Goal: Task Accomplishment & Management: Use online tool/utility

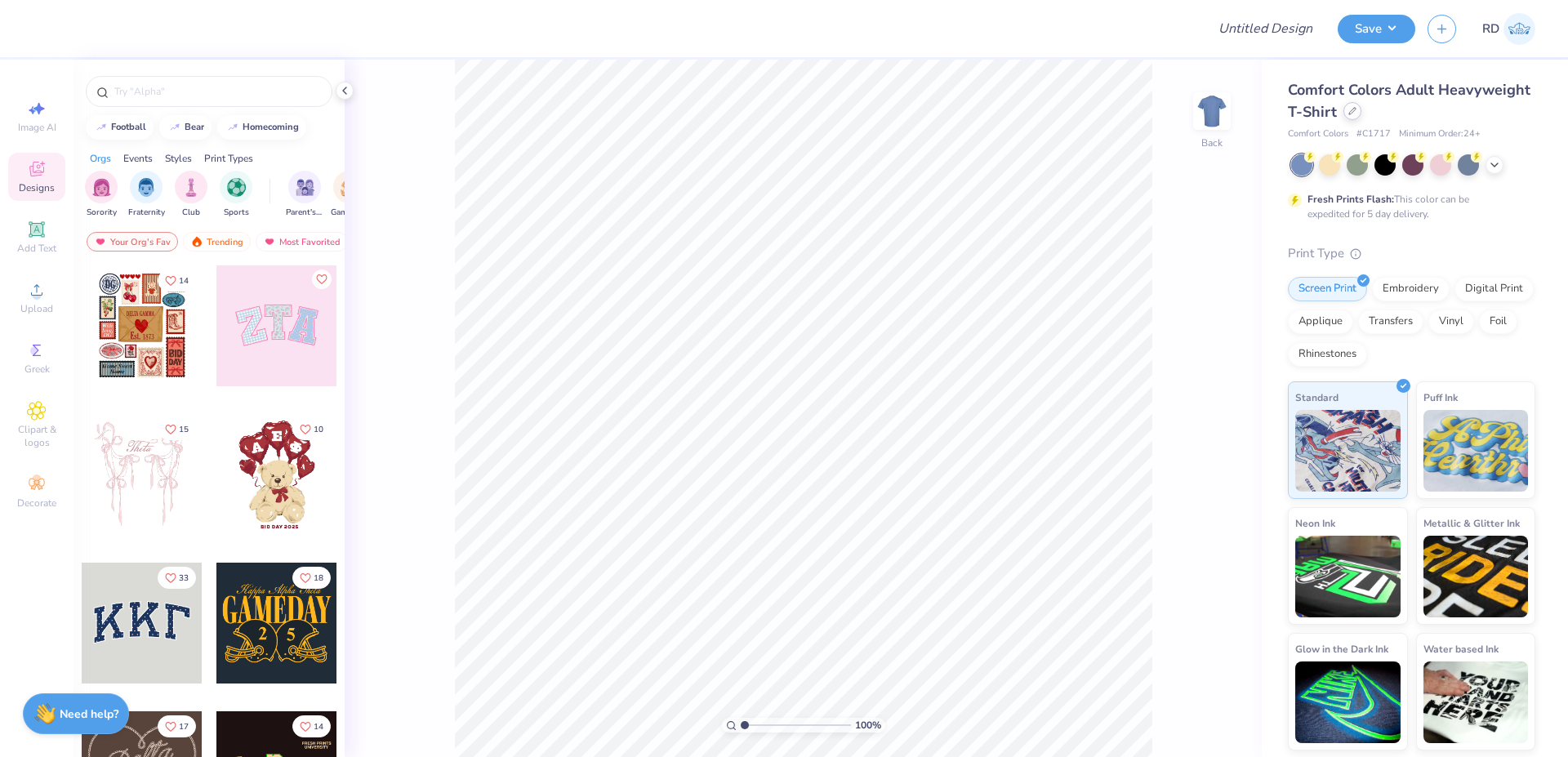
click at [1353, 117] on div at bounding box center [1352, 111] width 18 height 18
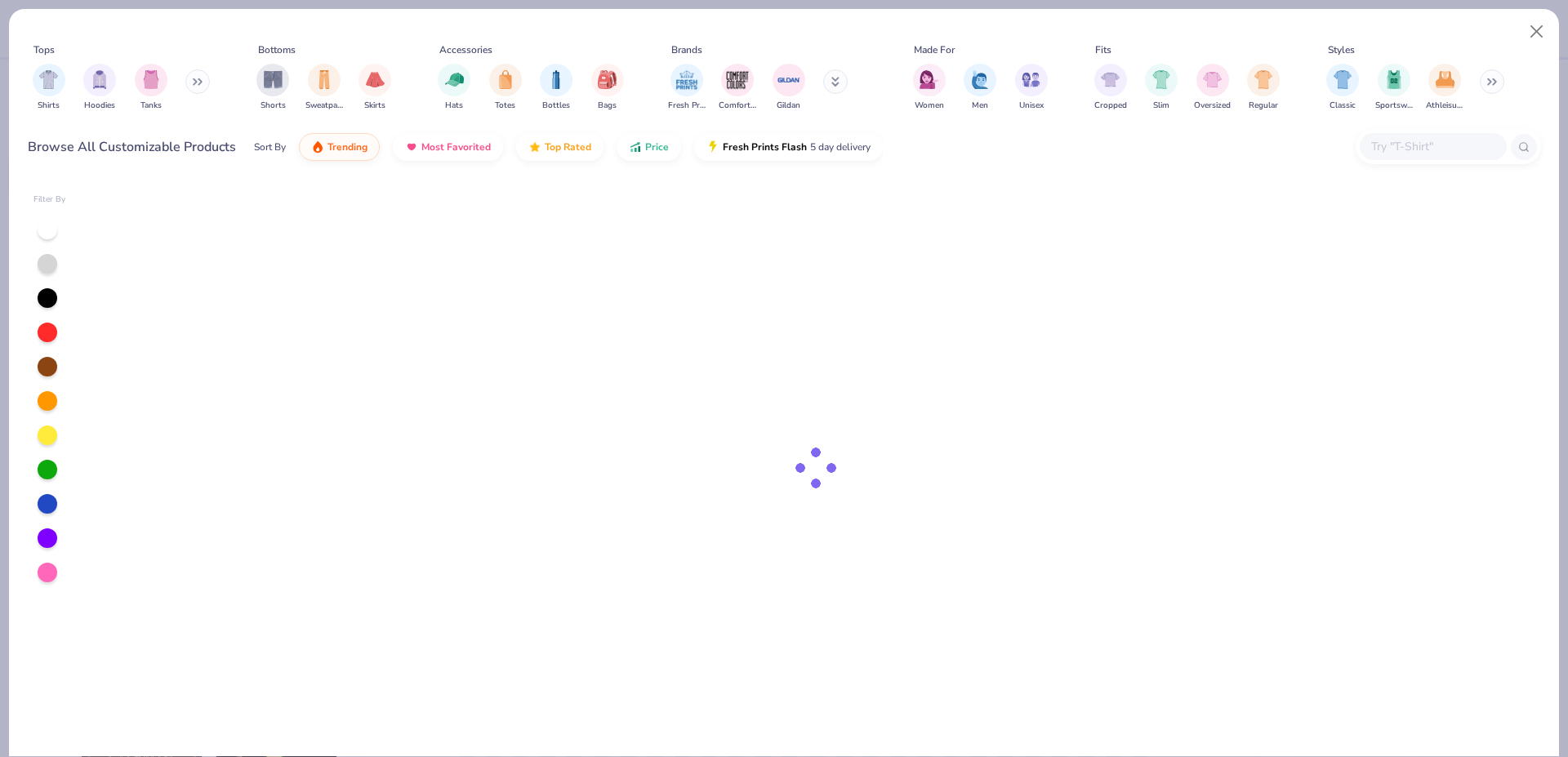
click at [193, 82] on button at bounding box center [197, 81] width 24 height 24
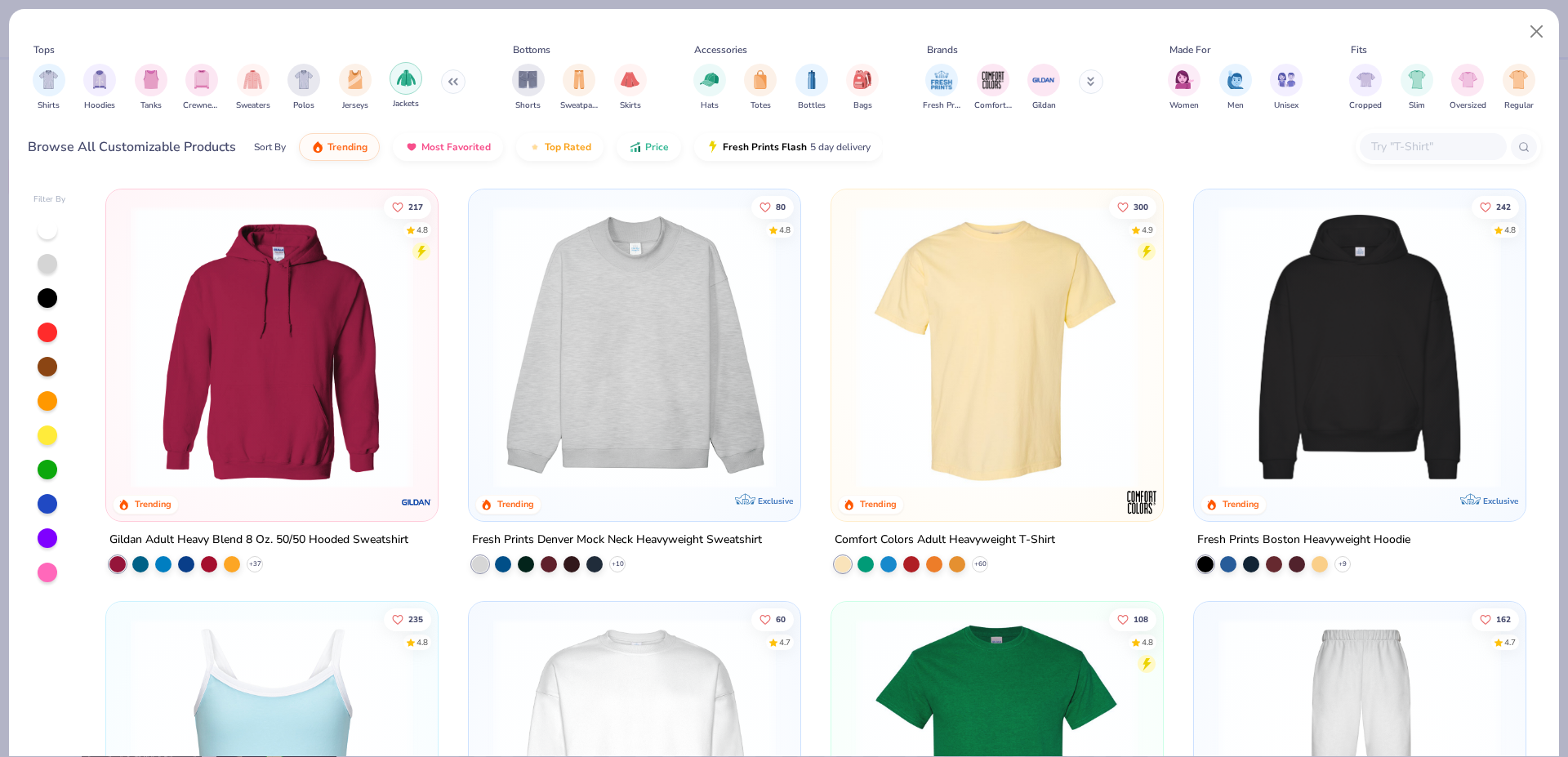
click at [400, 75] on img "filter for Jackets" at bounding box center [406, 78] width 19 height 19
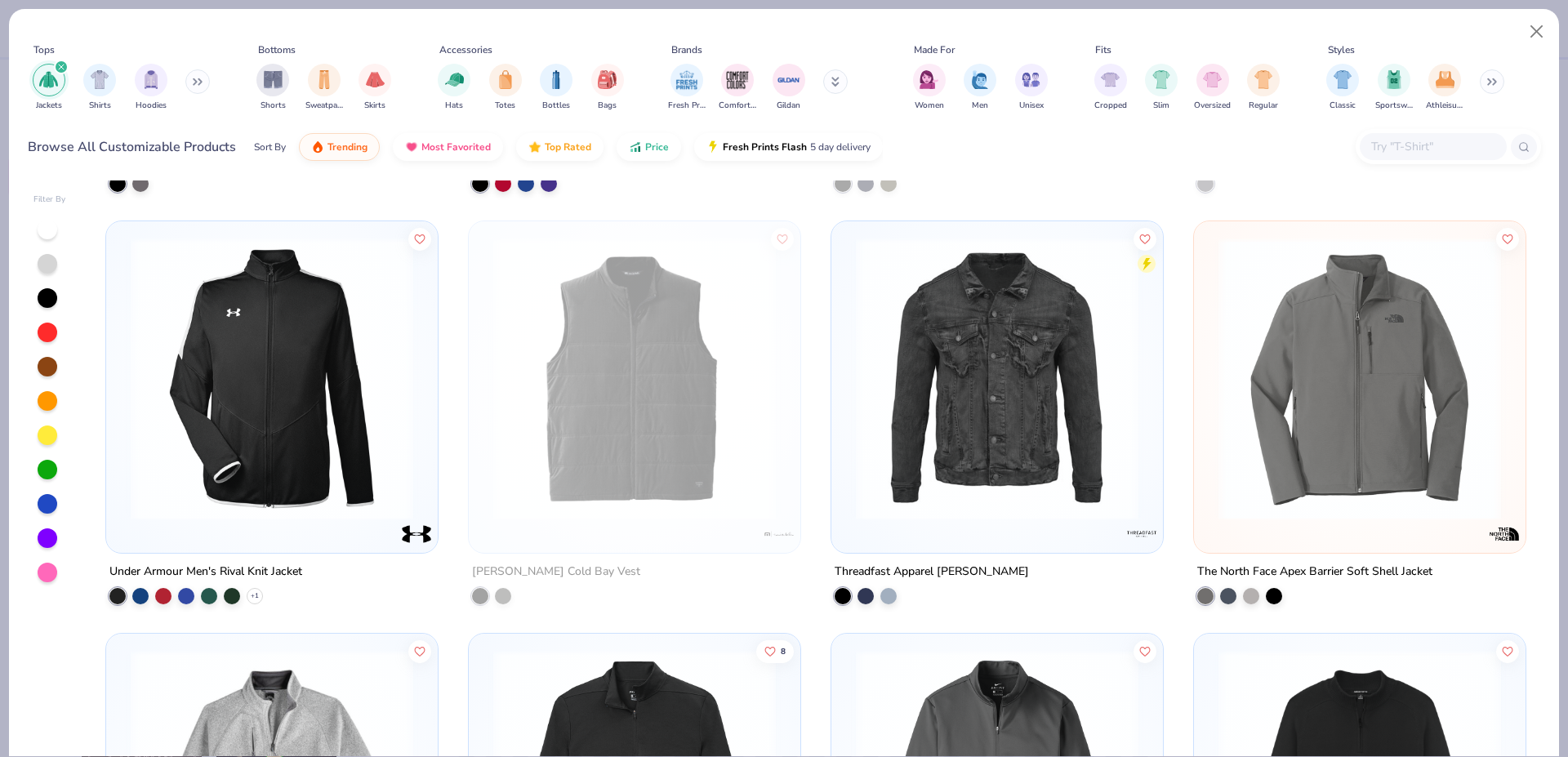
scroll to position [2049, 0]
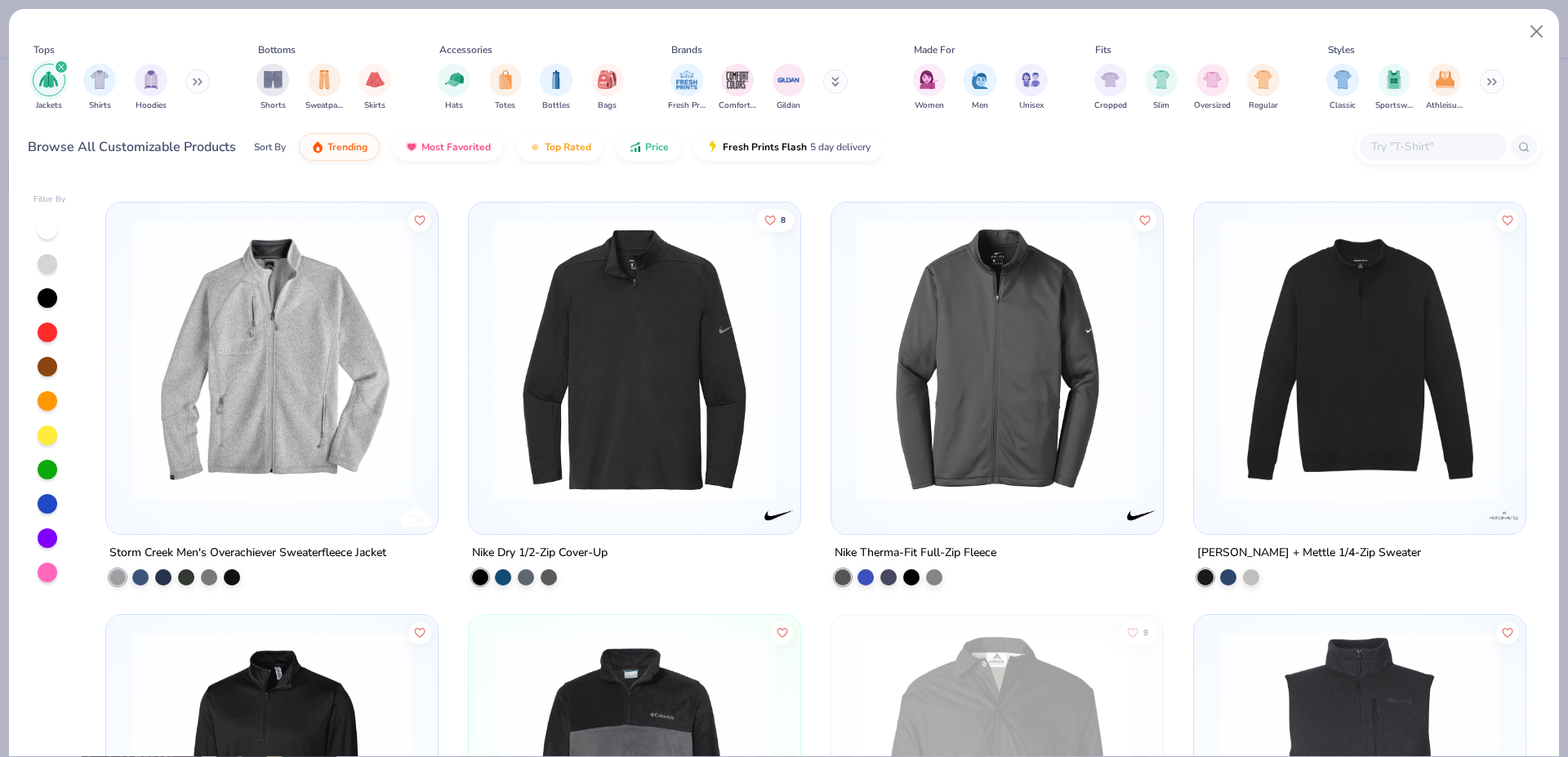
click at [59, 67] on icon "filter for Jackets" at bounding box center [61, 67] width 7 height 7
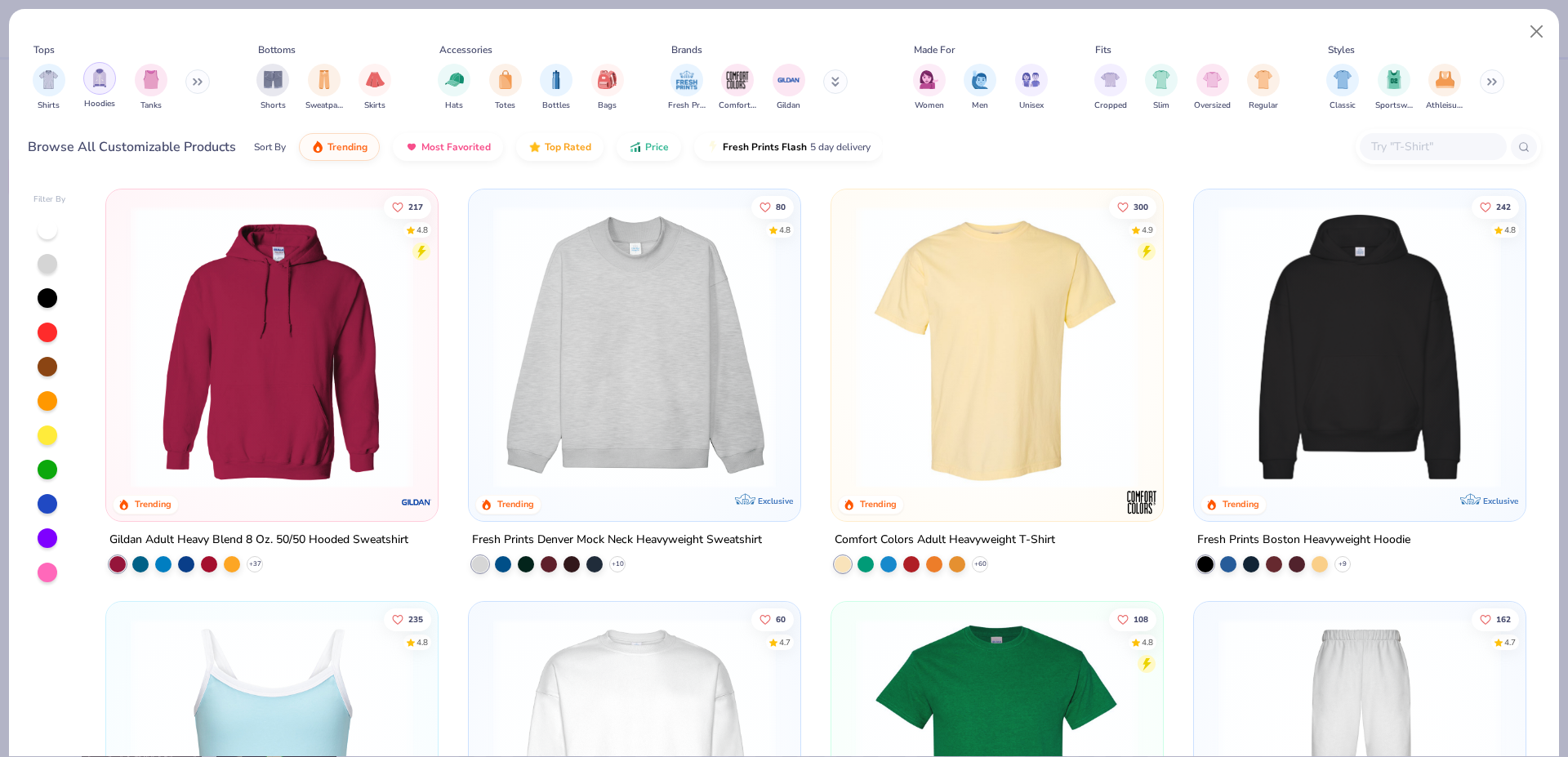
click at [98, 87] on img "filter for Hoodies" at bounding box center [99, 78] width 18 height 19
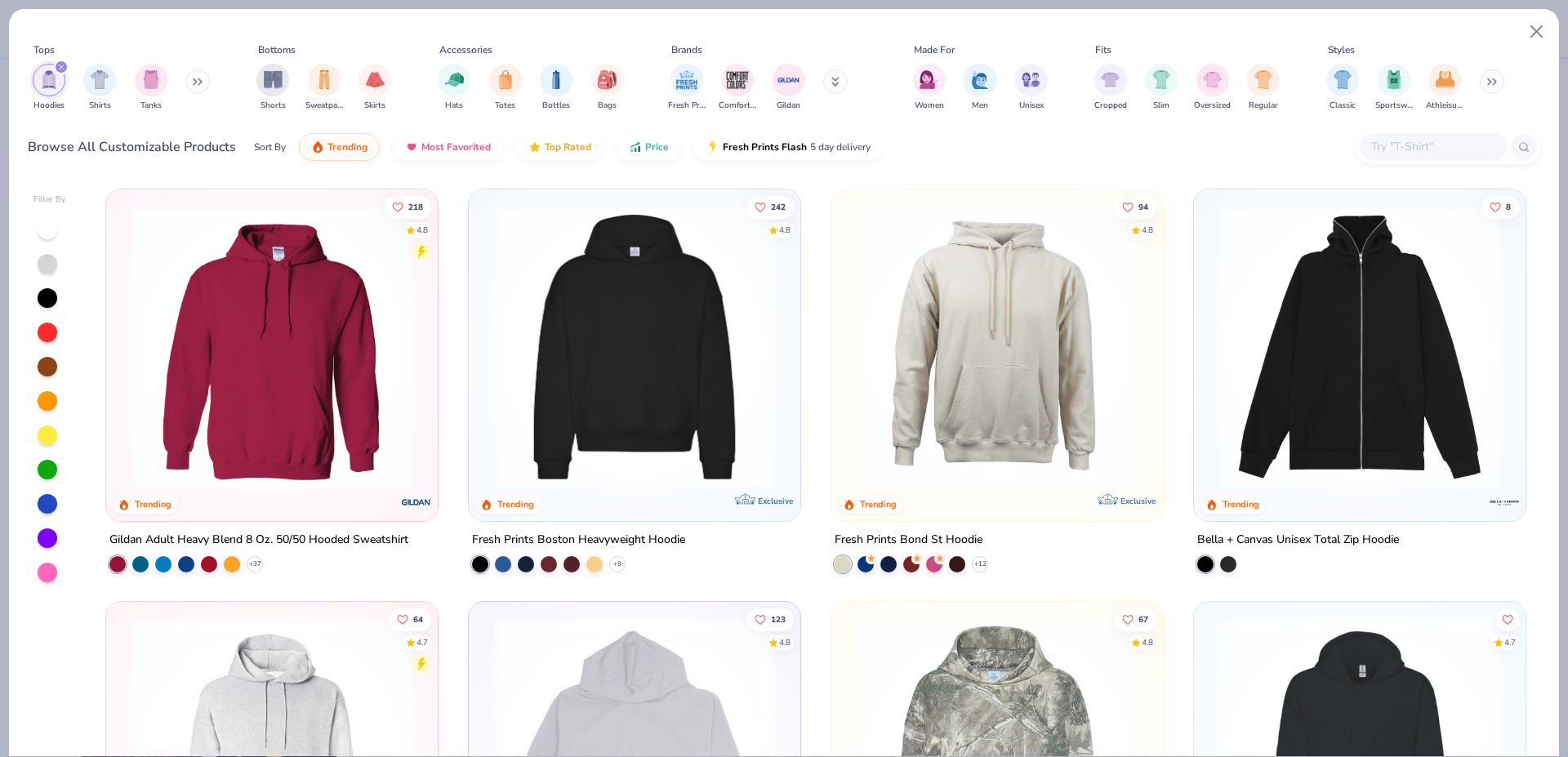
scroll to position [324, 0]
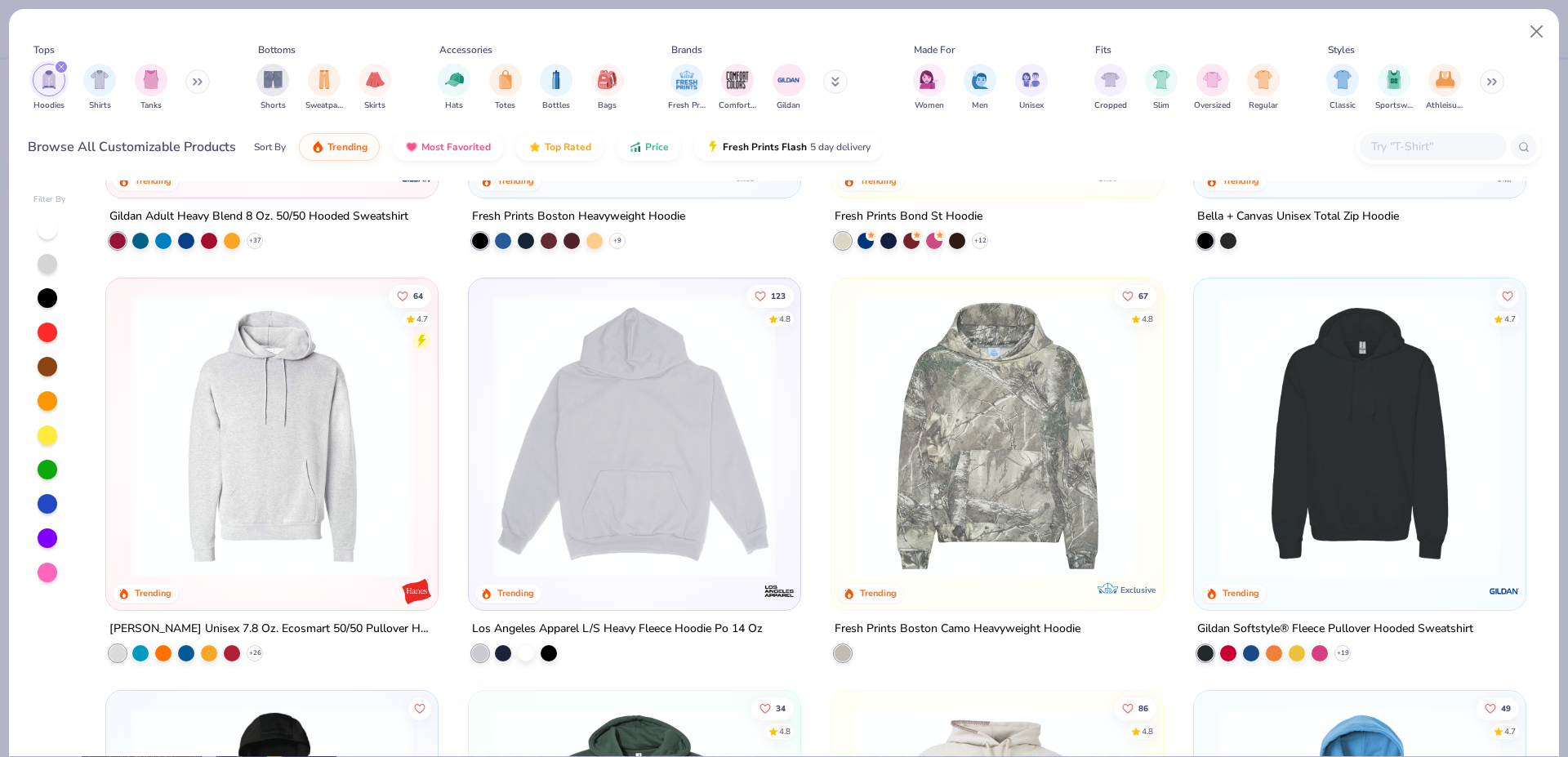
click at [306, 430] on img at bounding box center [272, 436] width 299 height 283
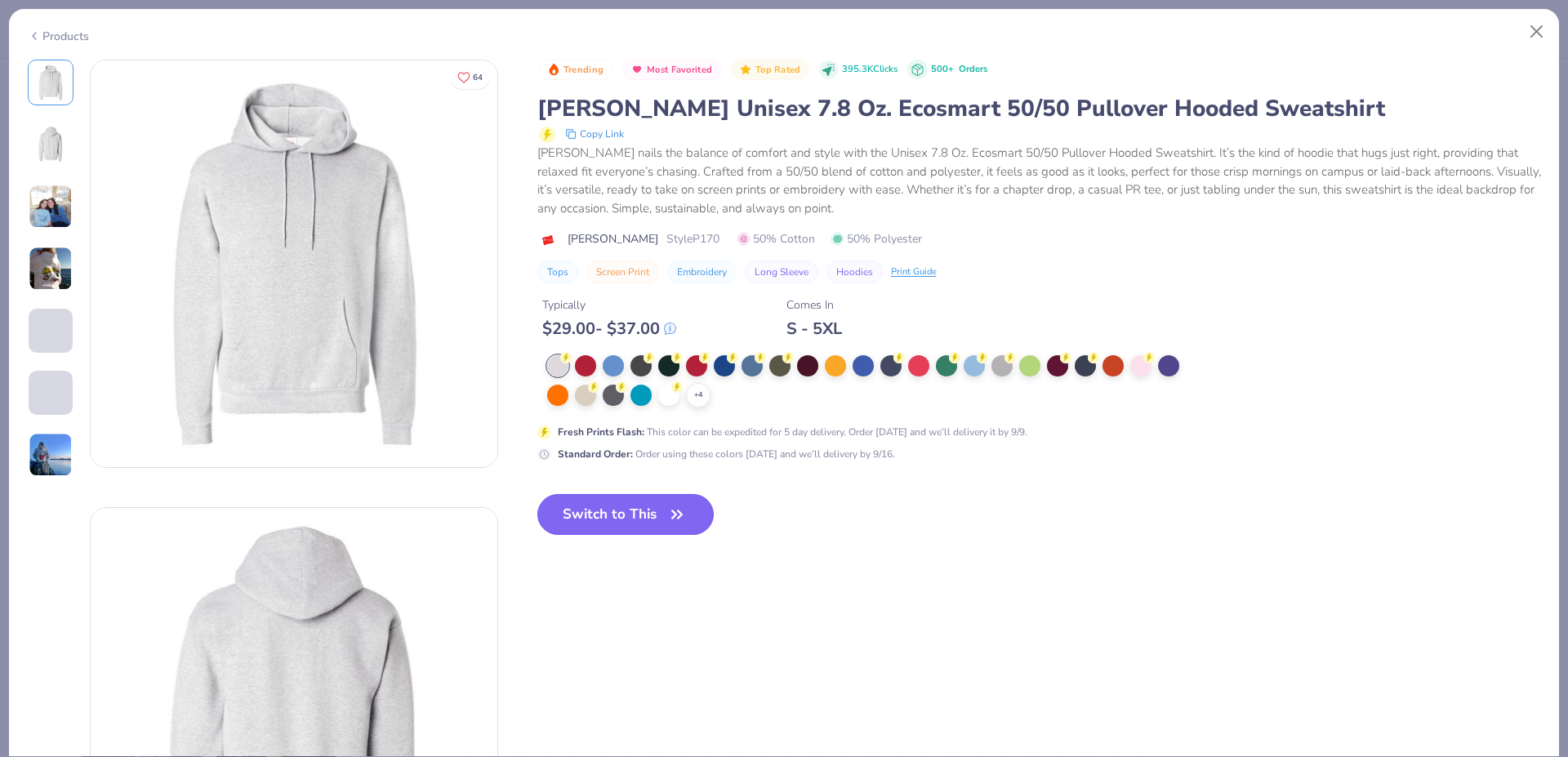
drag, startPoint x: 605, startPoint y: 512, endPoint x: 644, endPoint y: 506, distance: 39.5
click at [605, 512] on button "Switch to This" at bounding box center [625, 514] width 177 height 41
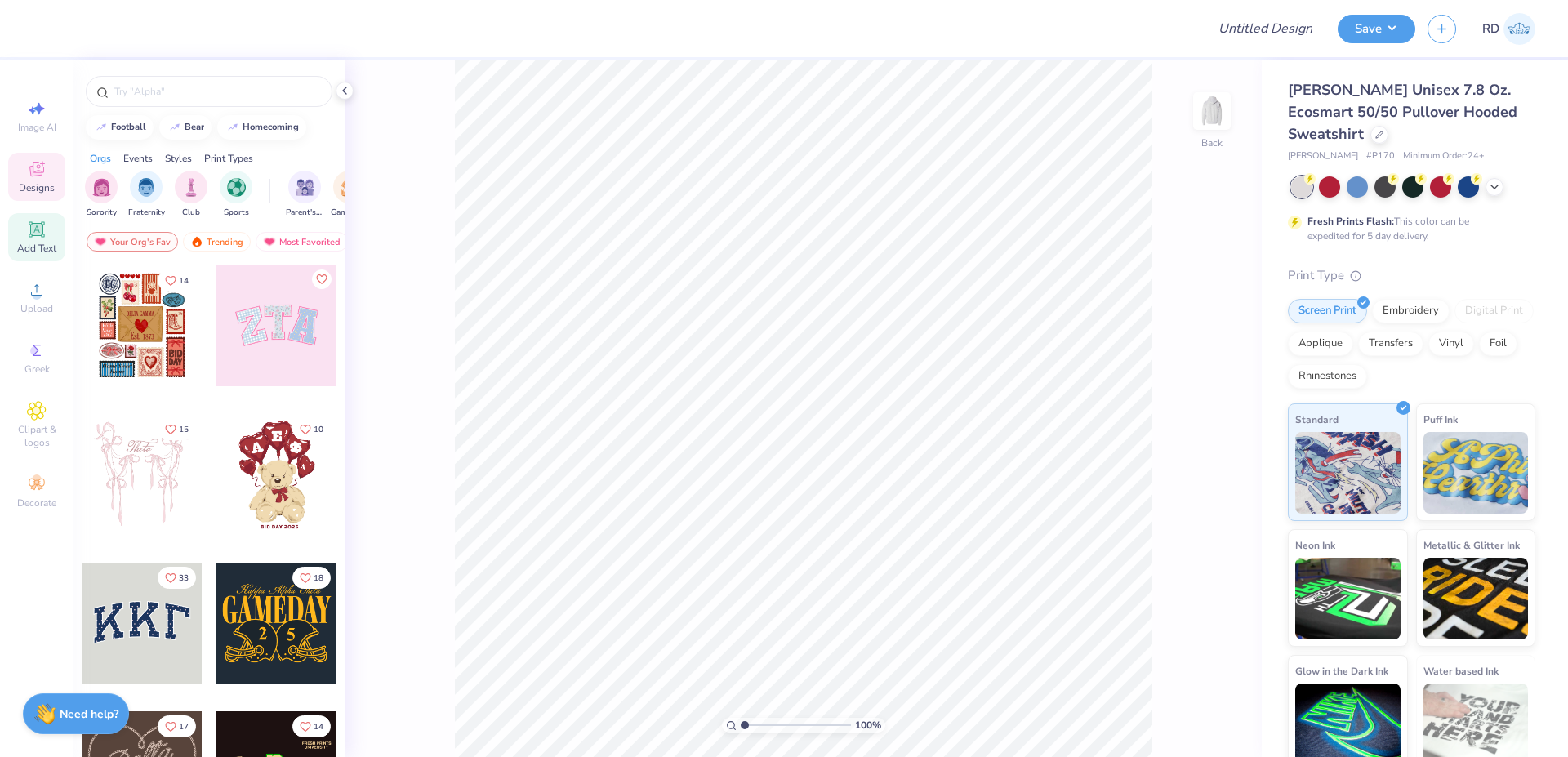
click at [49, 234] on div "Add Text" at bounding box center [36, 237] width 57 height 48
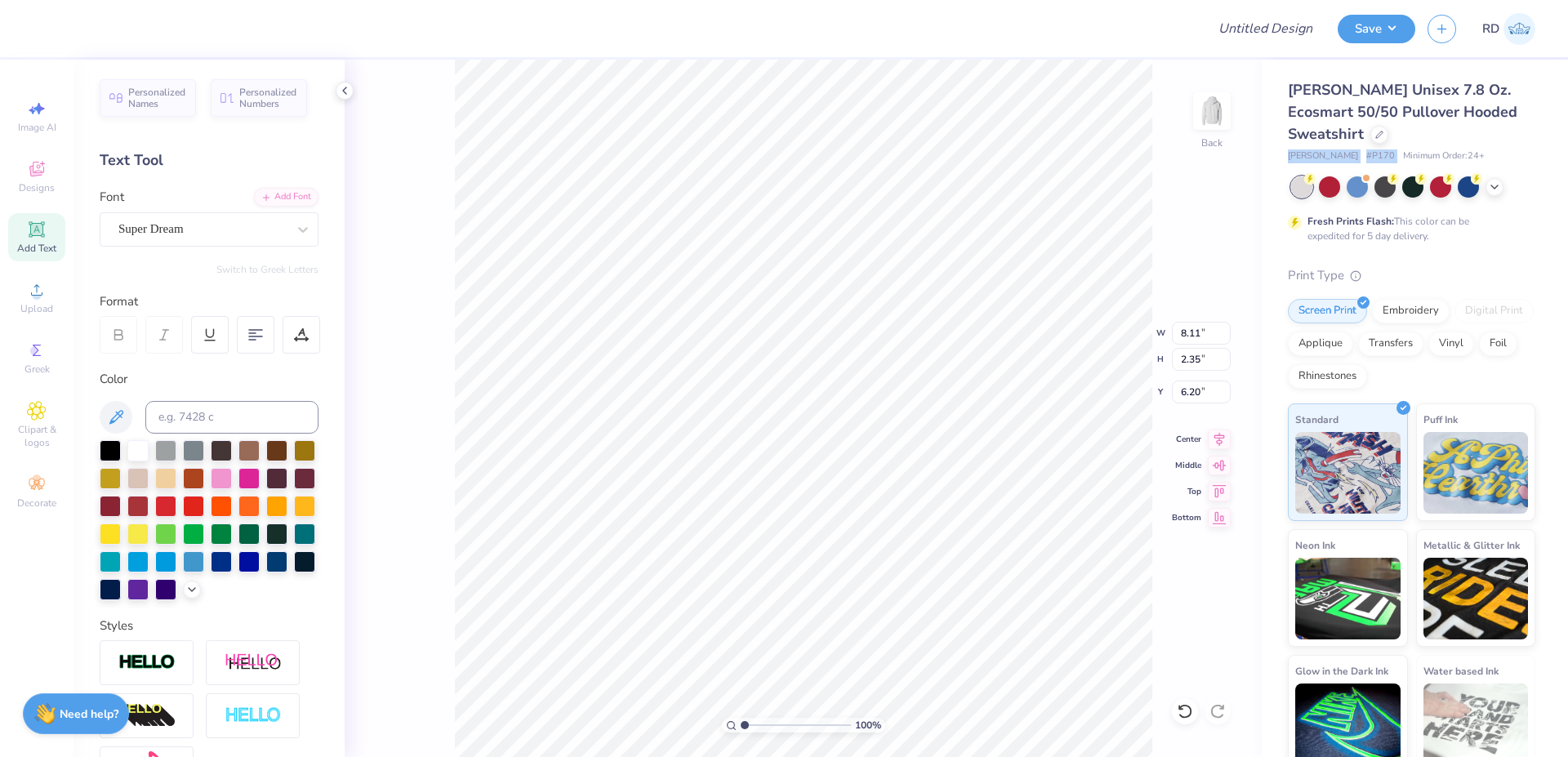
drag, startPoint x: 1283, startPoint y: 155, endPoint x: 1354, endPoint y: 155, distance: 71.0
click at [1354, 155] on div "[PERSON_NAME] Unisex 7.8 Oz. Ecosmart 50/50 Pullover Hooded Sweatshirt [PERSON_…" at bounding box center [1415, 416] width 306 height 713
copy div "[PERSON_NAME] # P170"
click at [1219, 117] on img at bounding box center [1213, 112] width 66 height 66
click at [1215, 116] on img at bounding box center [1213, 112] width 66 height 66
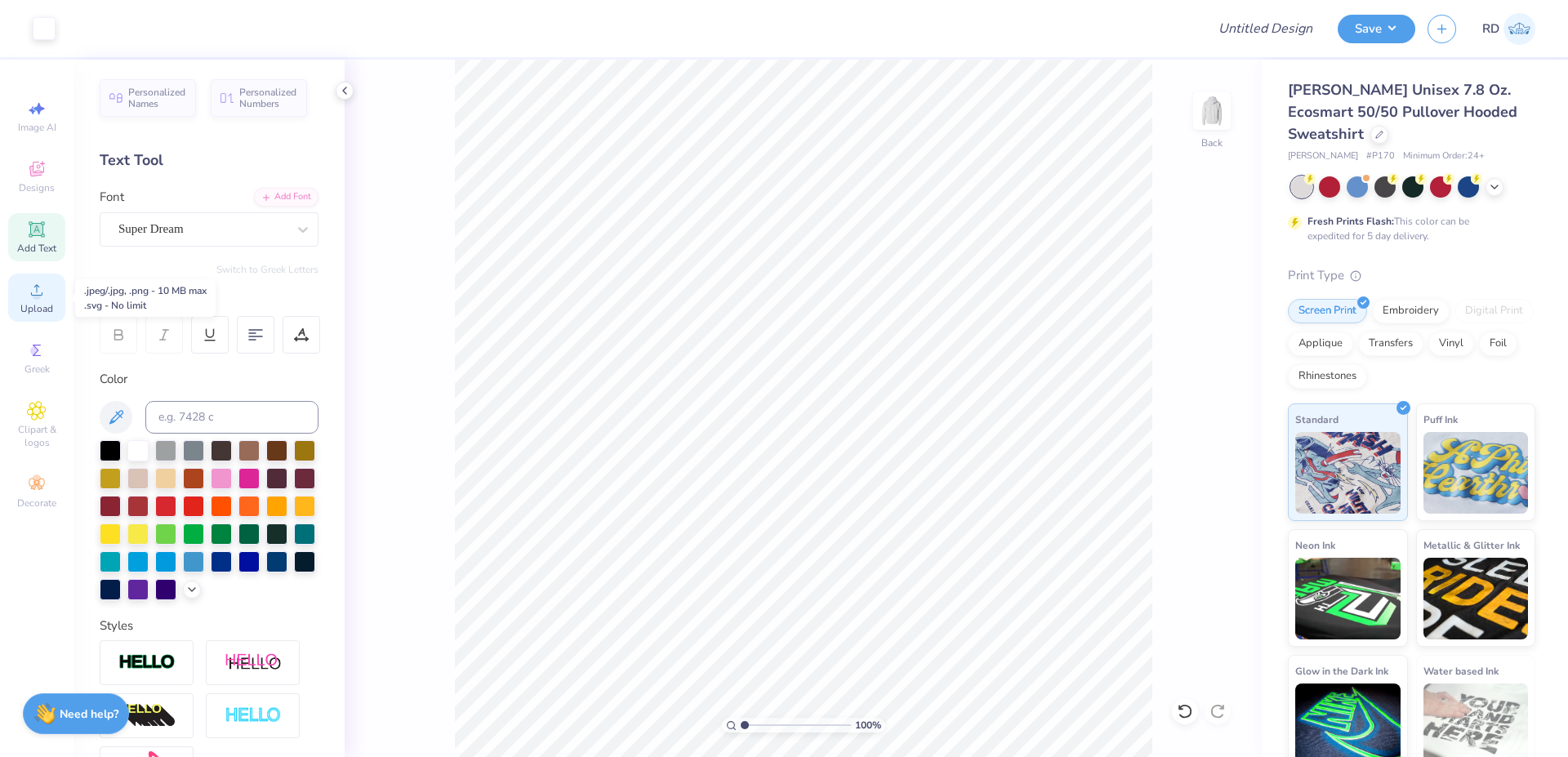
click at [36, 304] on span "Upload" at bounding box center [37, 308] width 33 height 13
click at [50, 306] on span "Upload" at bounding box center [37, 308] width 33 height 13
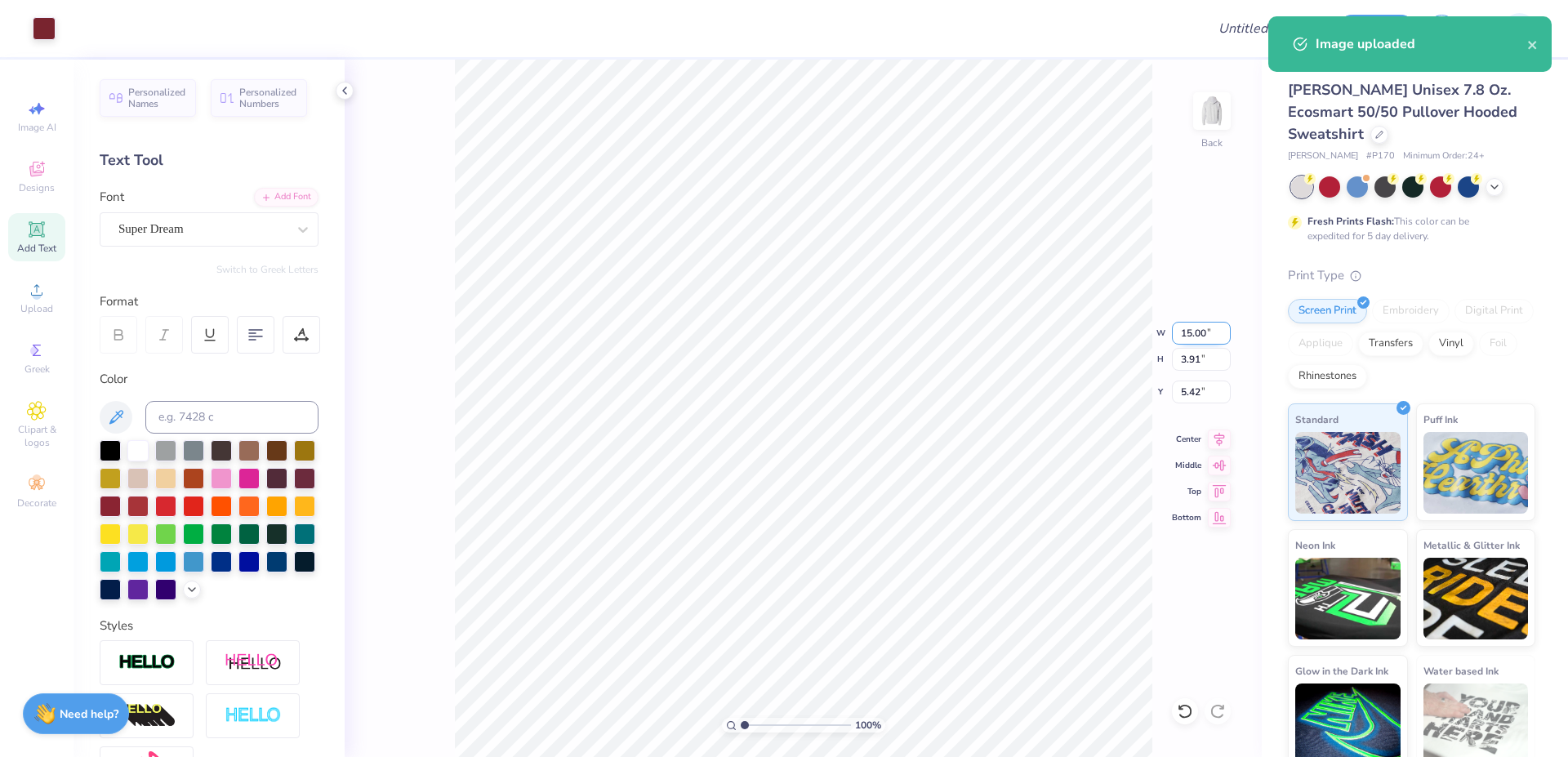
click at [1193, 326] on input "15.00" at bounding box center [1201, 333] width 59 height 22
paste input "8.08"
type input "8.08"
type input "2.11"
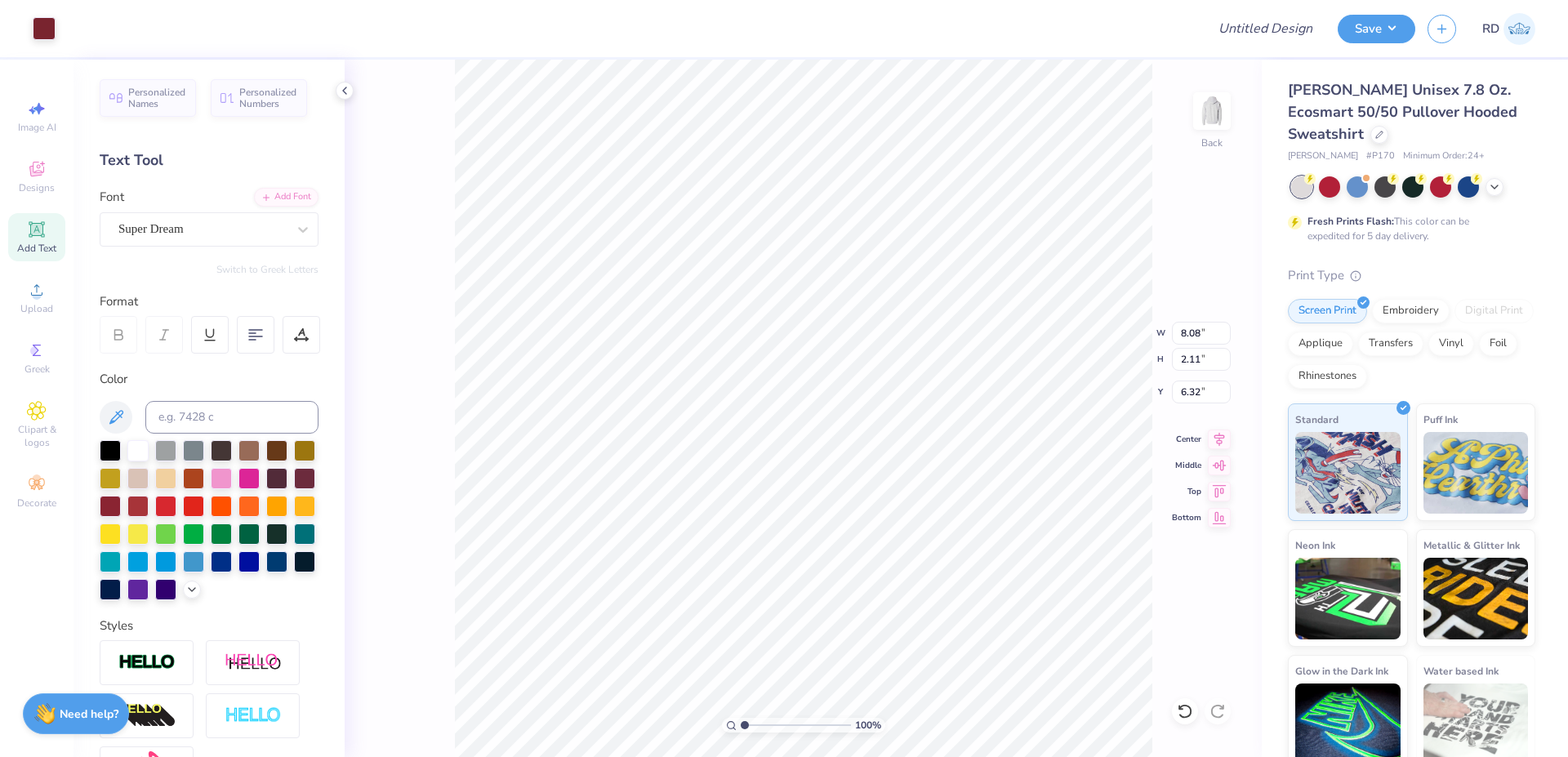
type input "10.61"
type input "8.11"
type input "2.35"
type input "6.20"
click at [254, 414] on input at bounding box center [232, 418] width 173 height 33
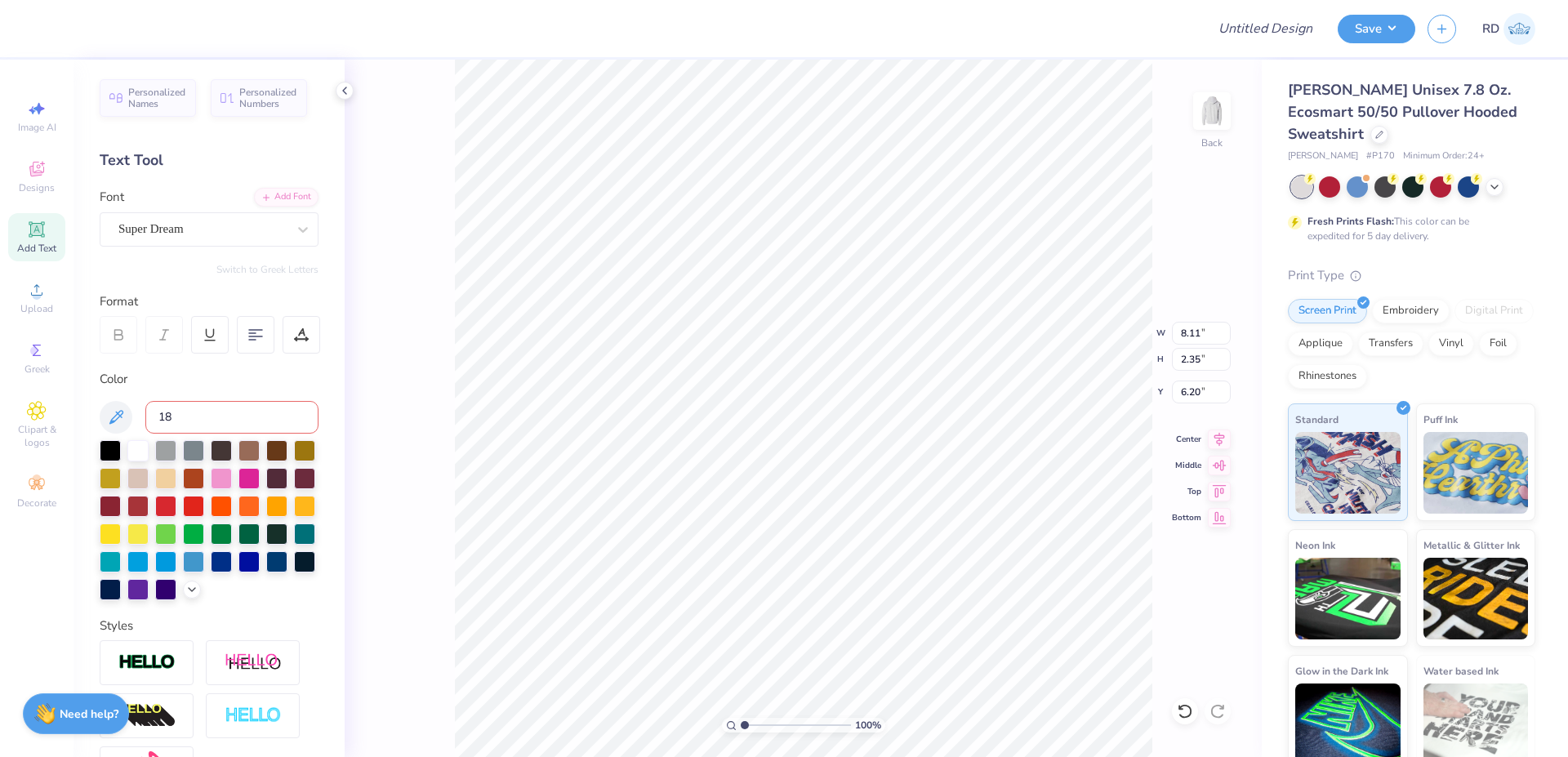
type input "188"
click at [282, 200] on div "Add Font" at bounding box center [286, 196] width 65 height 19
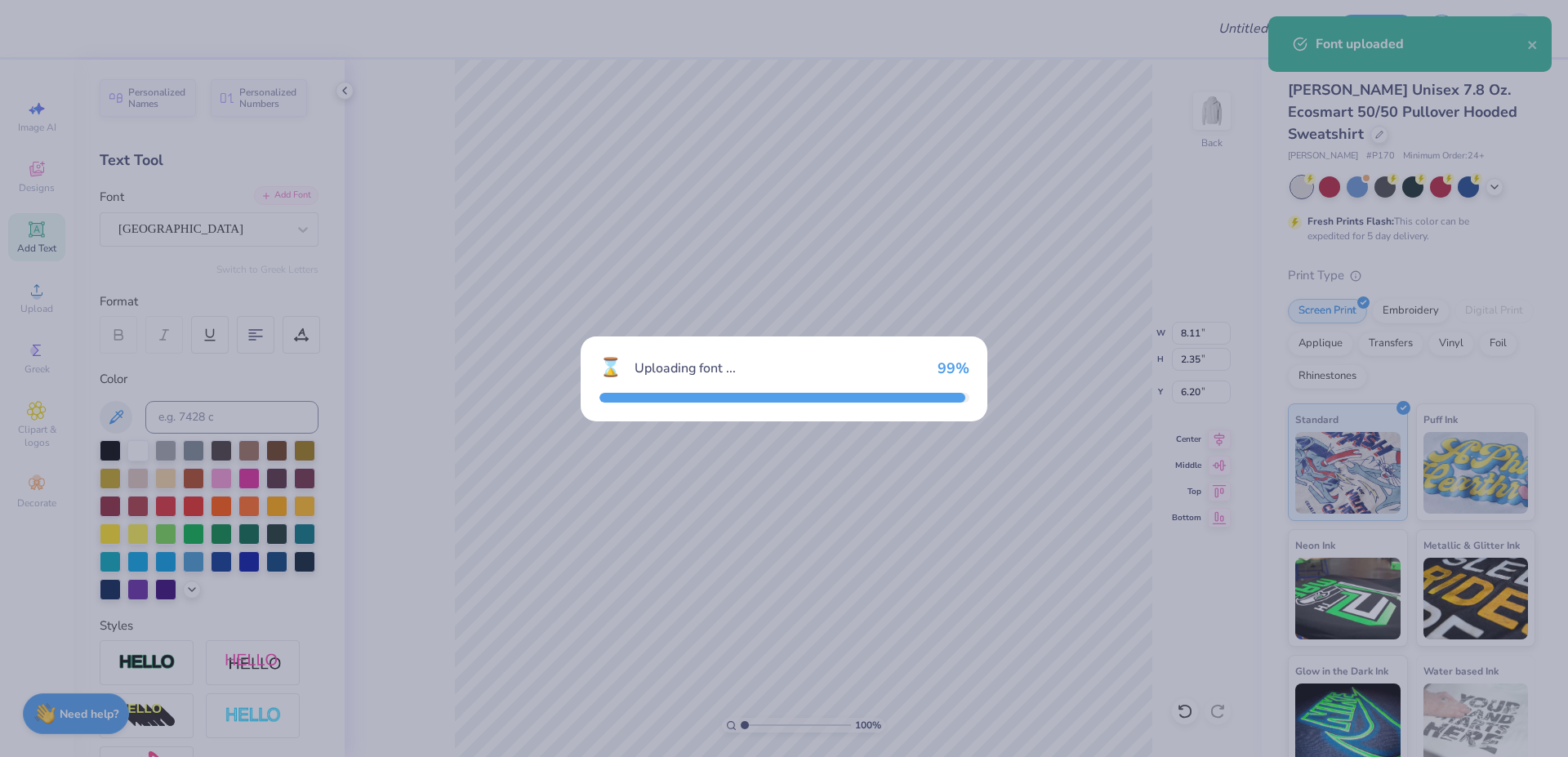
type input "7.35"
type input "2.34"
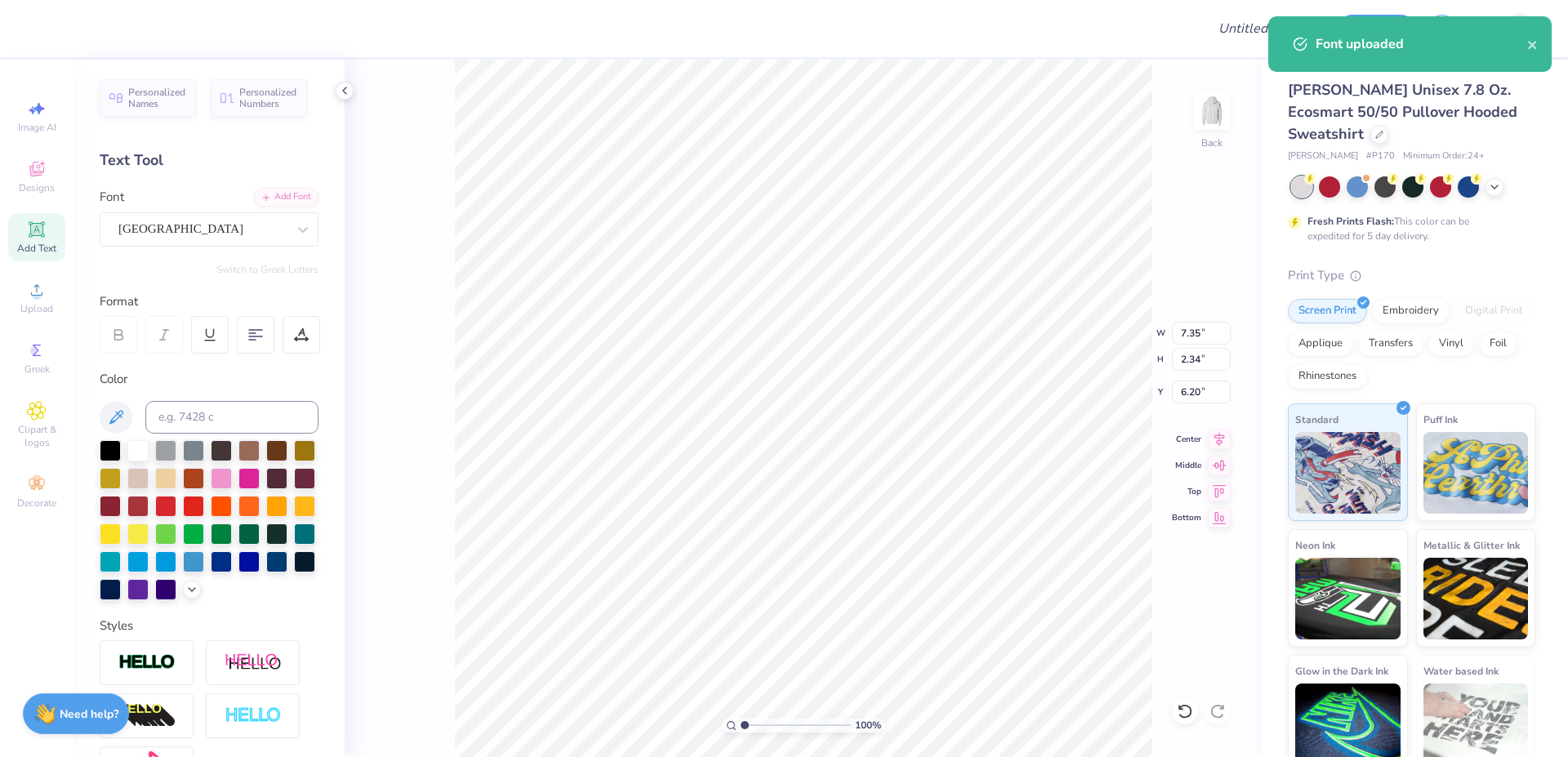
scroll to position [0, 3]
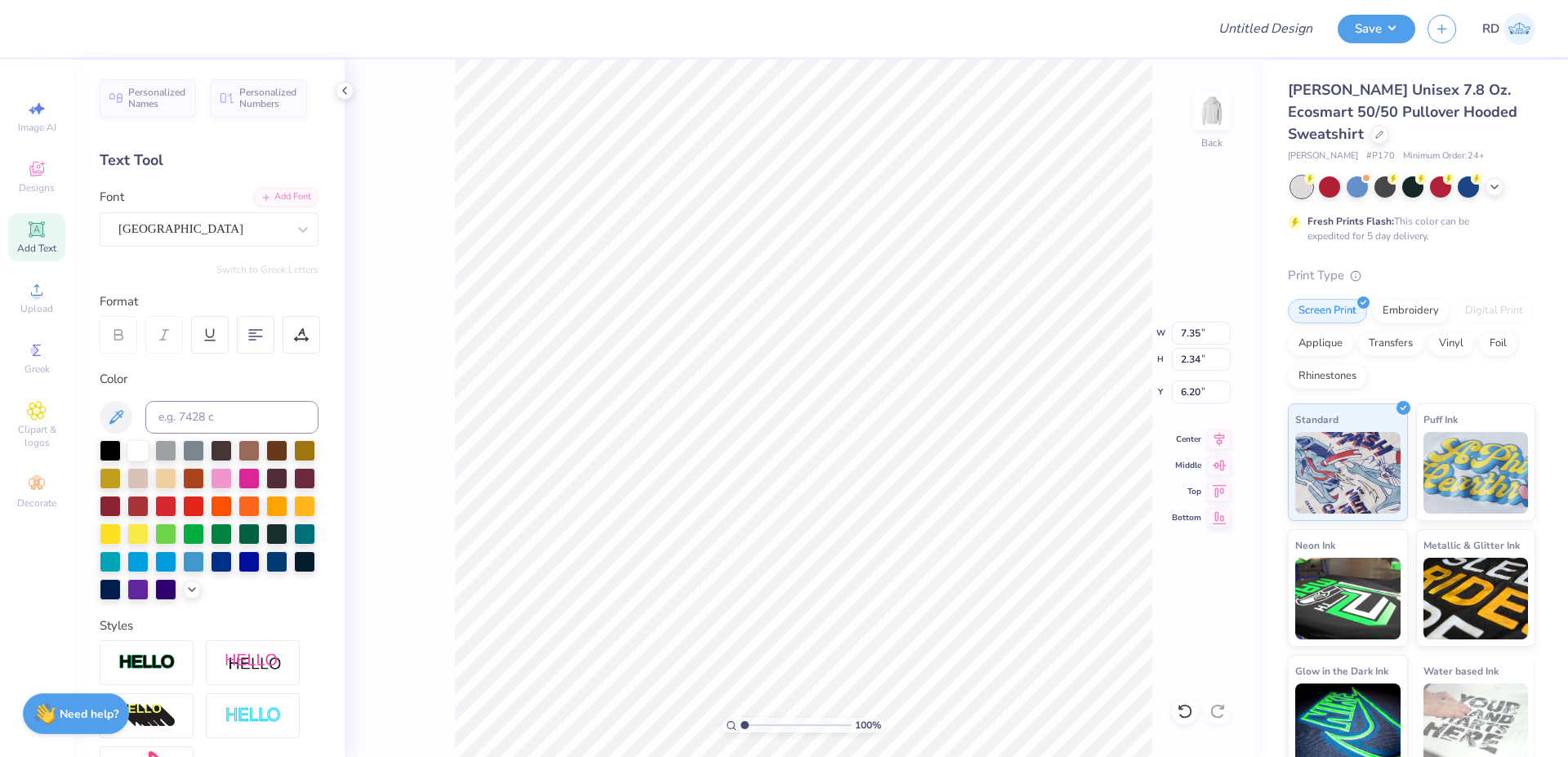
type textarea "GPhiB"
drag, startPoint x: 789, startPoint y: 724, endPoint x: 775, endPoint y: 722, distance: 14.1
click at [775, 728] on input "range" at bounding box center [795, 725] width 110 height 15
type input "3.79"
type textarea "GPHIB"
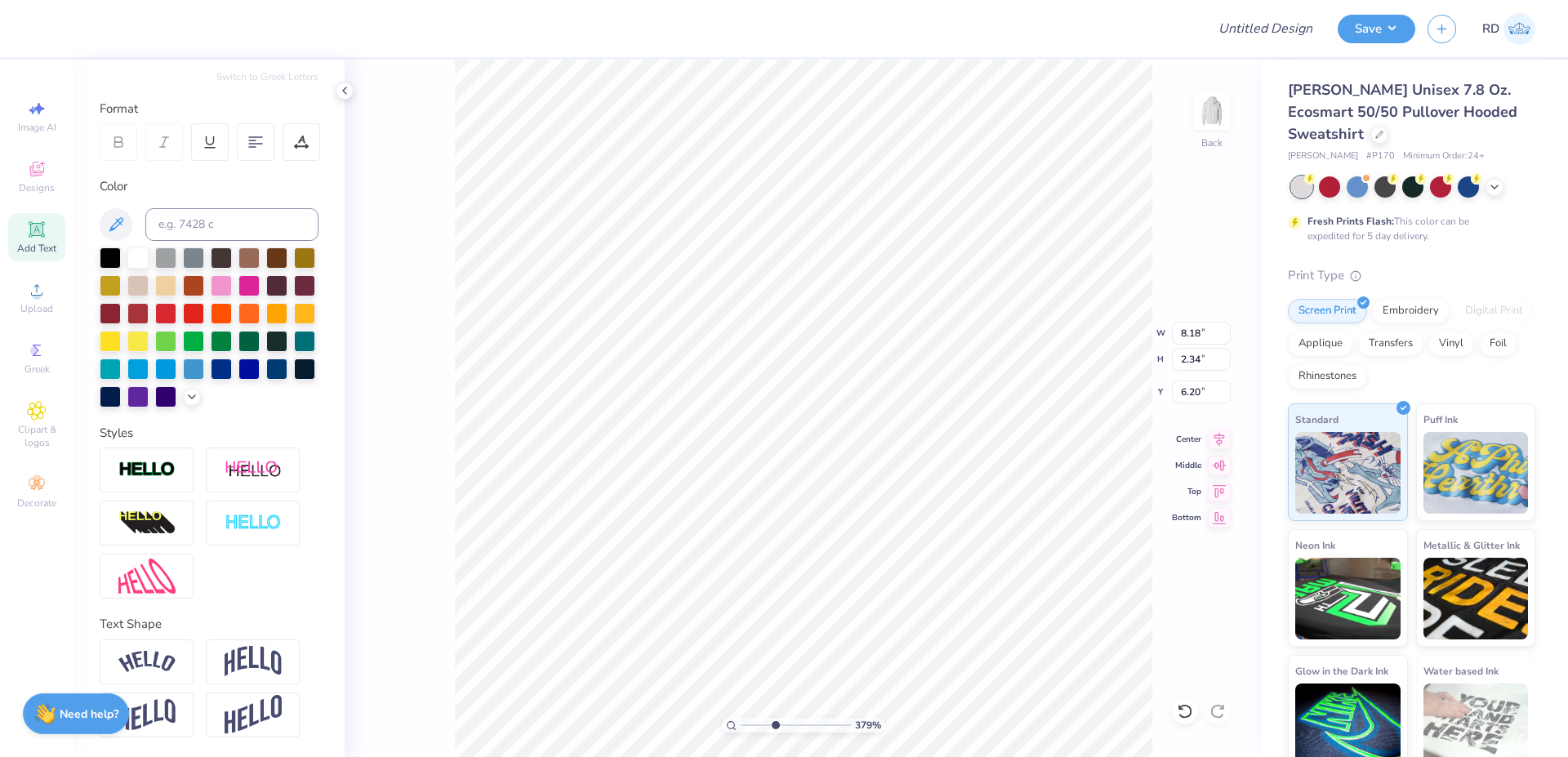
scroll to position [223, 0]
click at [242, 659] on img at bounding box center [253, 662] width 57 height 31
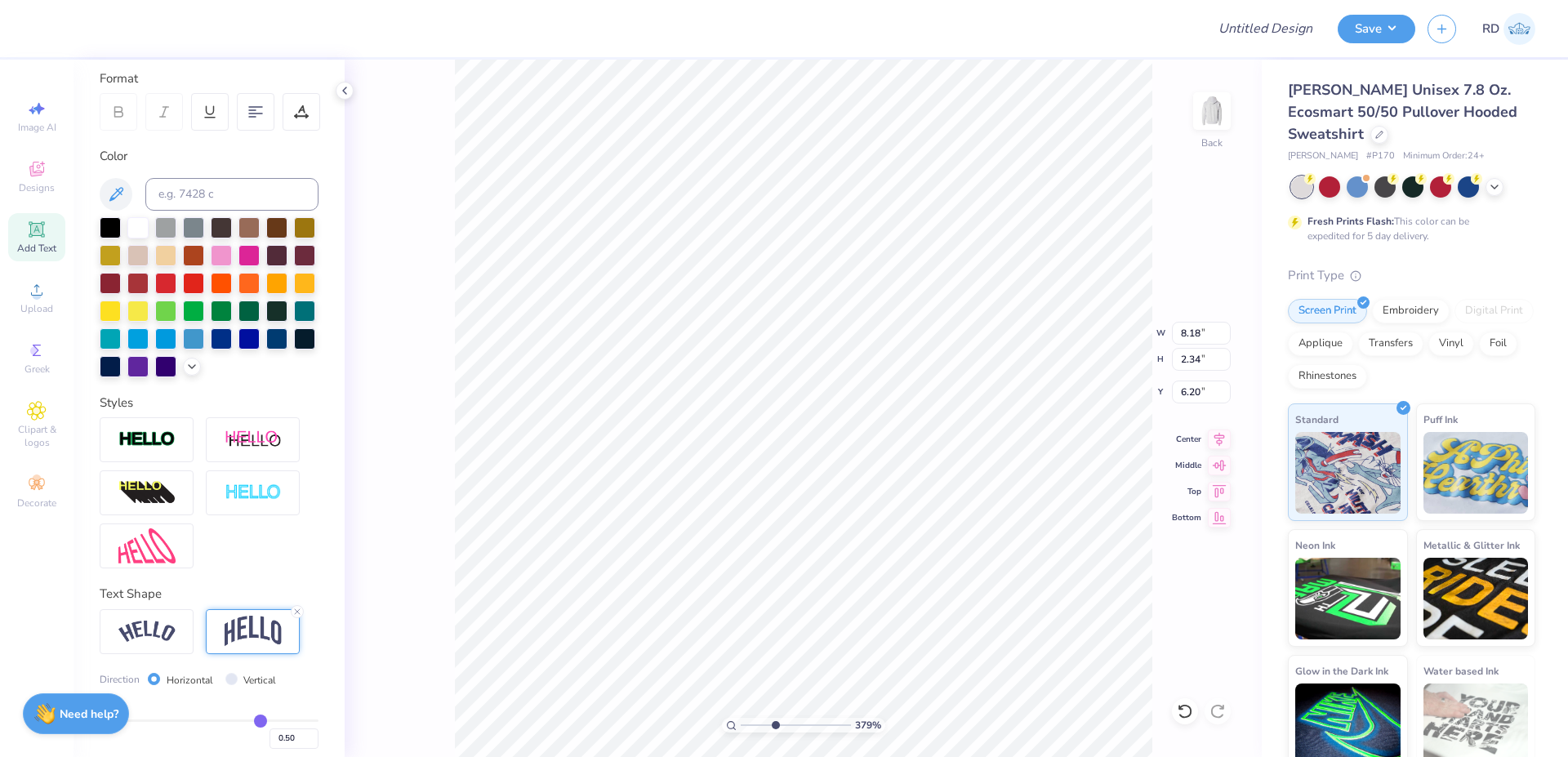
type input "3.83"
type input "5.46"
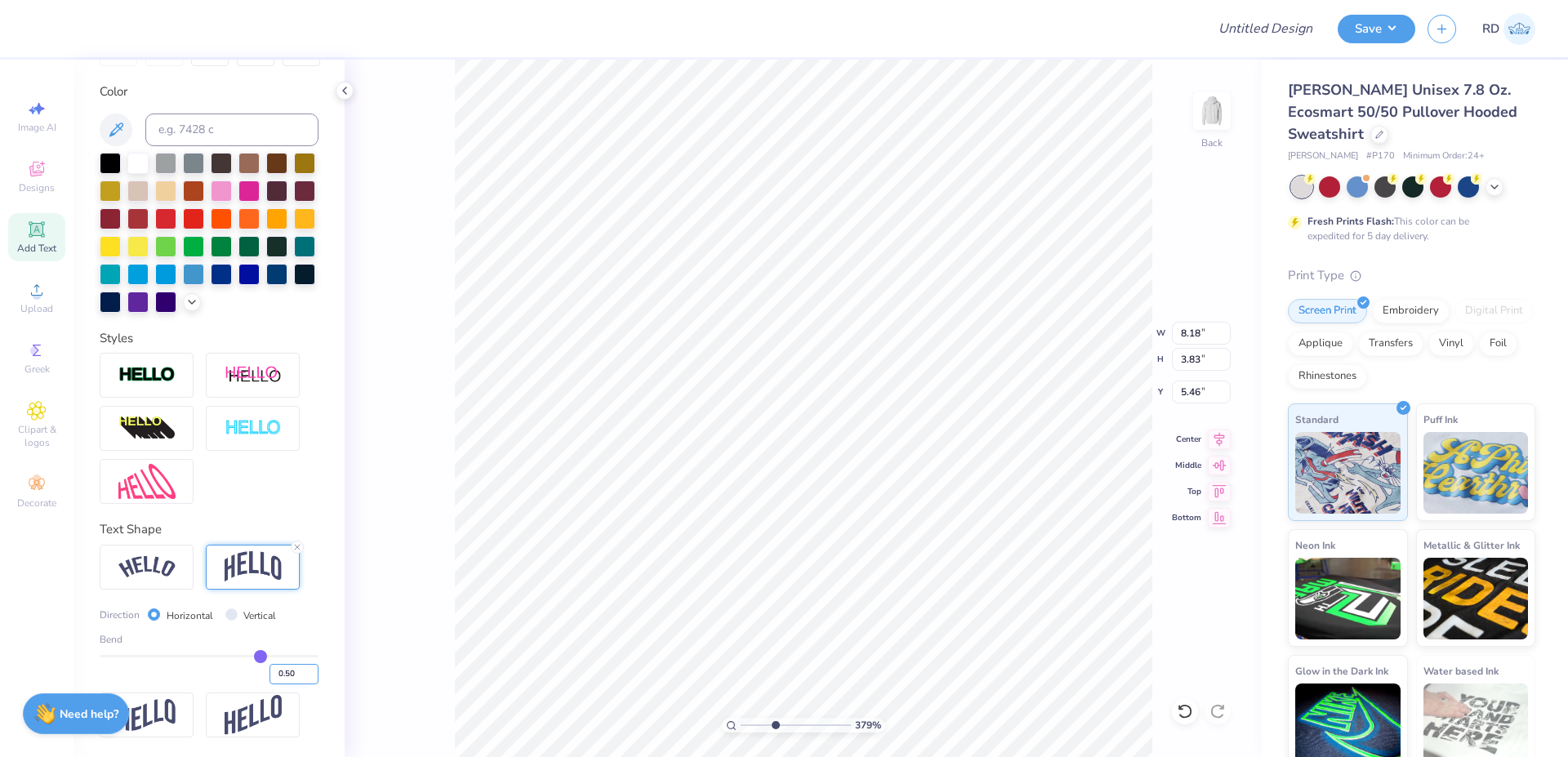
click at [285, 682] on input "0.50" at bounding box center [294, 675] width 49 height 21
type input ".3"
type input "0.3"
type input "0.30"
type input "3.22"
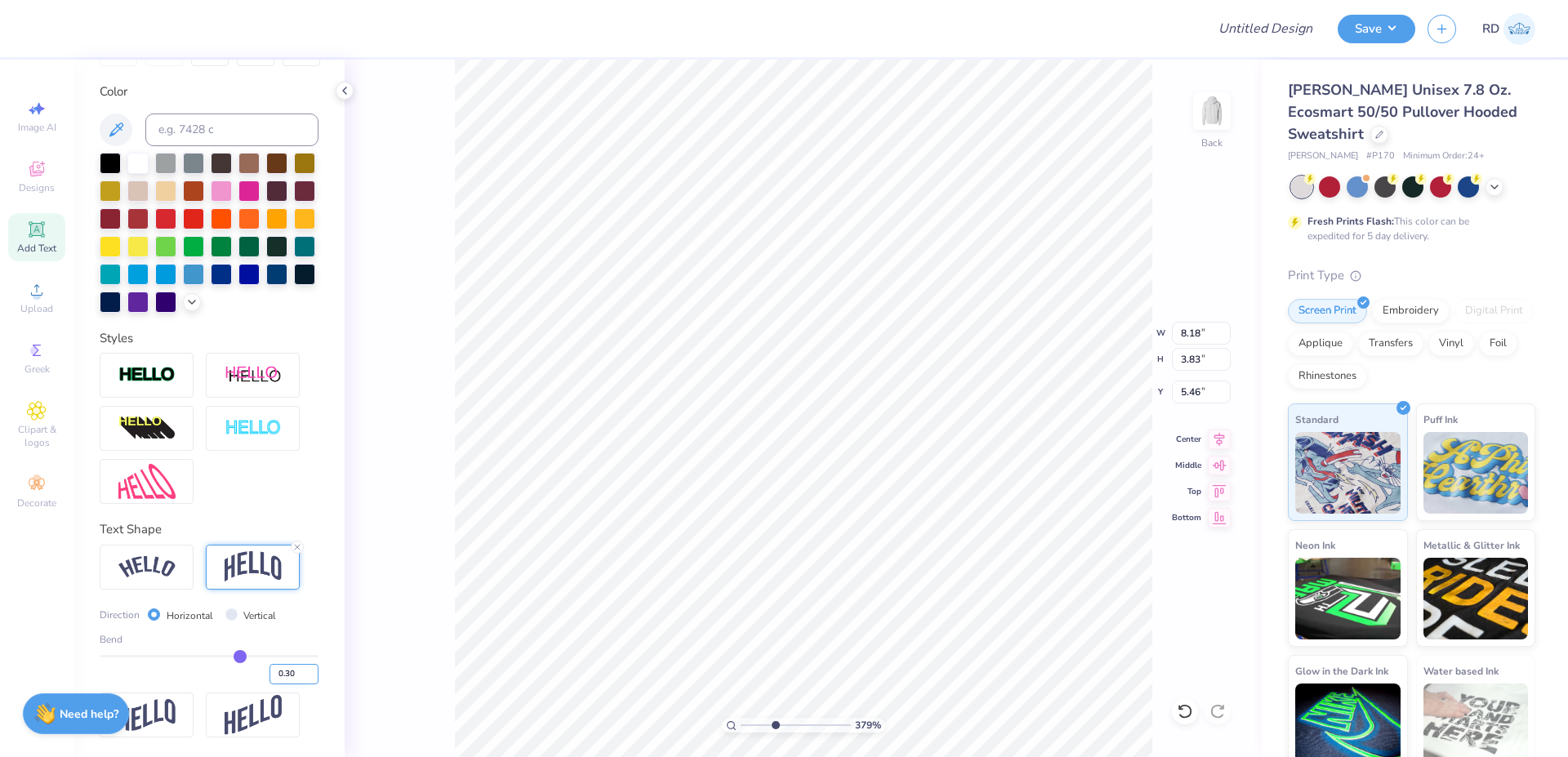
type input "5.77"
type input "8.08"
type input "2.11"
type input "8.67"
click at [1210, 433] on icon at bounding box center [1219, 437] width 22 height 20
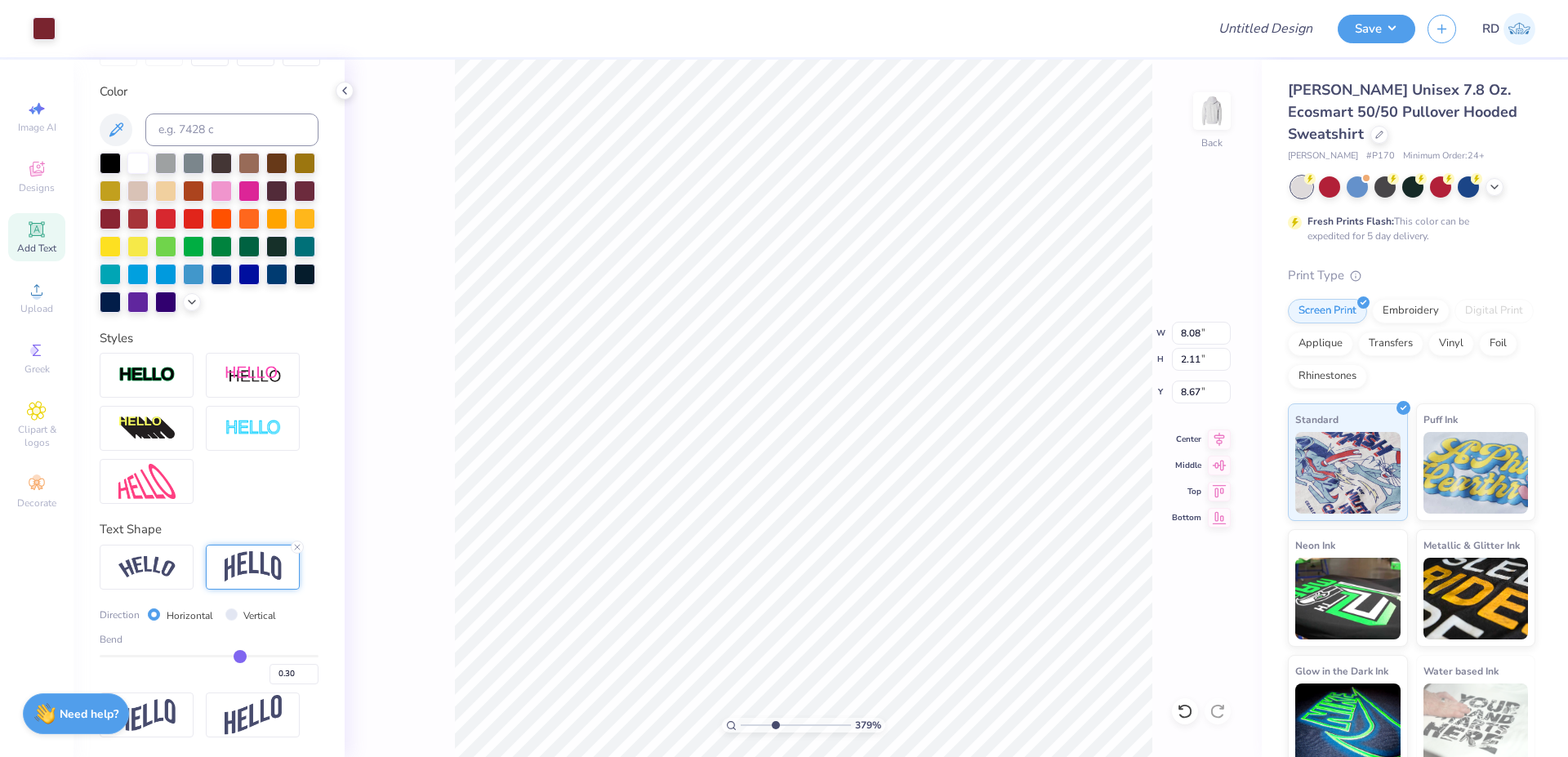
type input "8.18"
type input "3.22"
type input "5.77"
click at [1189, 345] on div "379 % Back W 8.18 8.18 " H 3.22 3.22 " Y 5.77 5.77 " Center [GEOGRAPHIC_DATA]" at bounding box center [803, 408] width 917 height 697
click at [1190, 339] on div "379 % Back W 8.18 H 3.22 Y 5.77 Center Middle Top Bottom" at bounding box center [803, 408] width 917 height 697
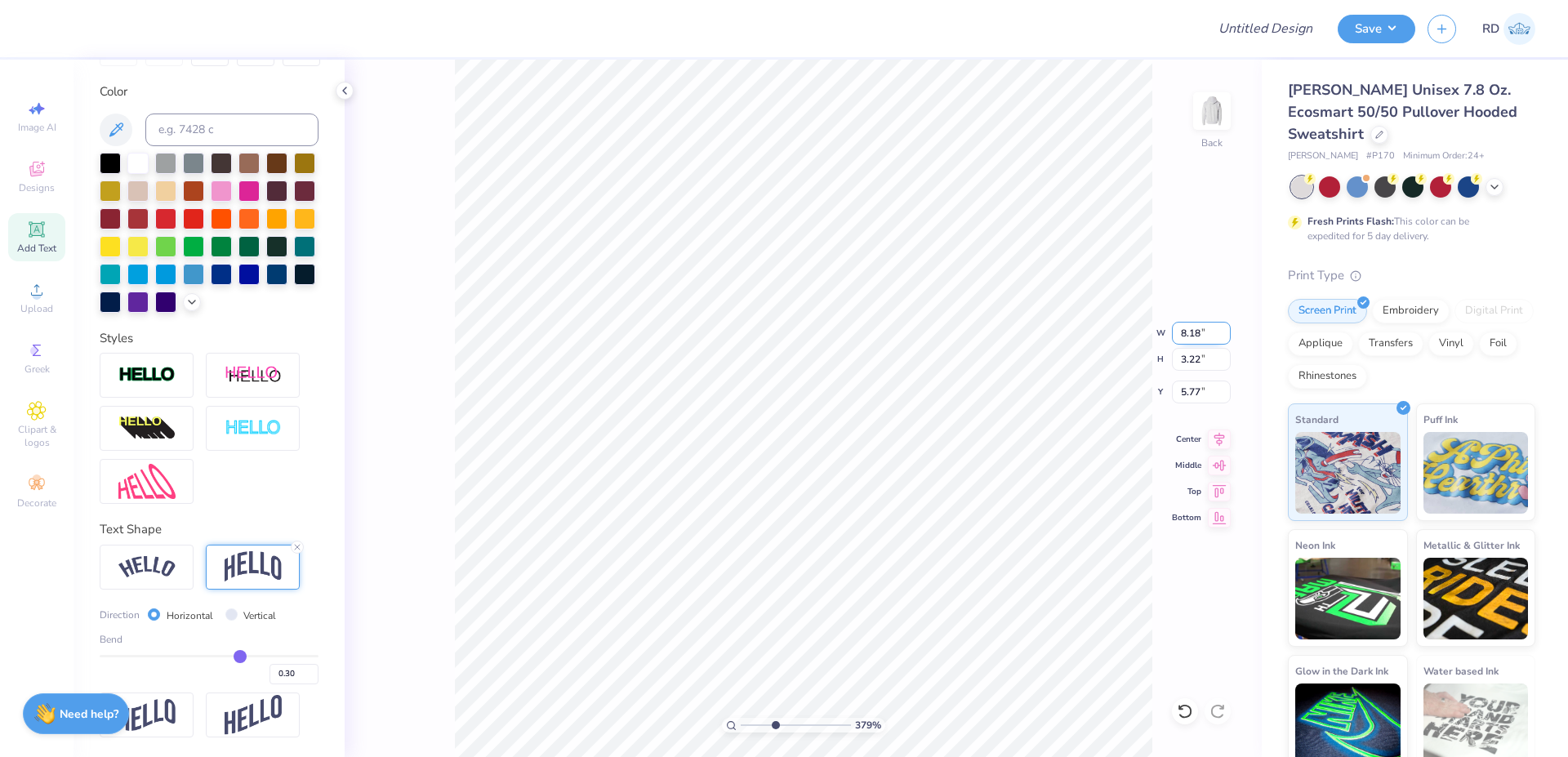
click at [1194, 338] on input "8.18" at bounding box center [1201, 333] width 59 height 22
type input "10.00"
type input "3.93"
type input "5.41"
click at [1212, 435] on icon at bounding box center [1219, 437] width 22 height 20
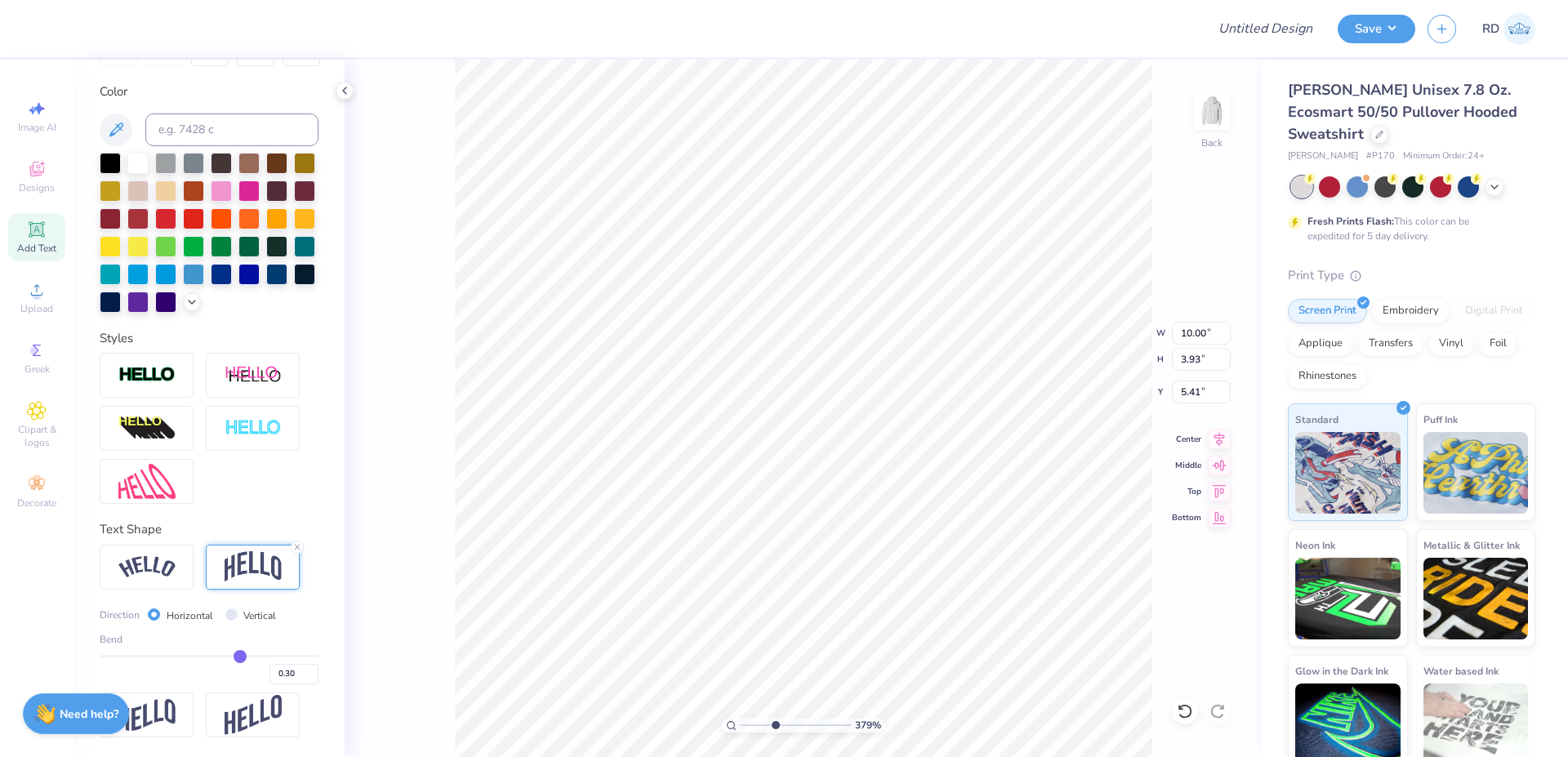
type input "8.08"
type input "2.11"
type input "8.85"
type input "10.00"
type input "3.93"
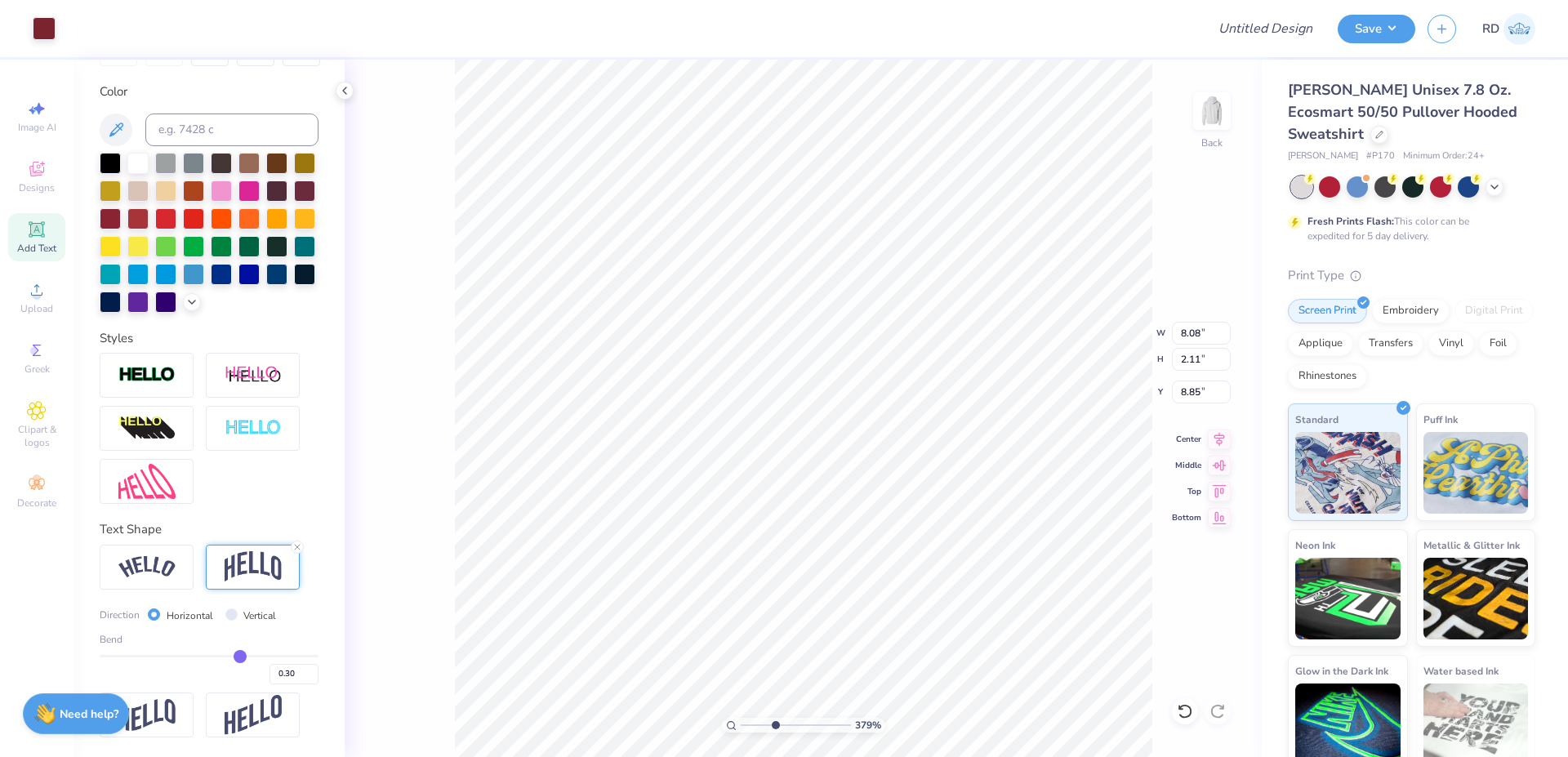
type input "5.41"
type input "8.08"
type input "2.11"
type input "8.90"
type input "10.00"
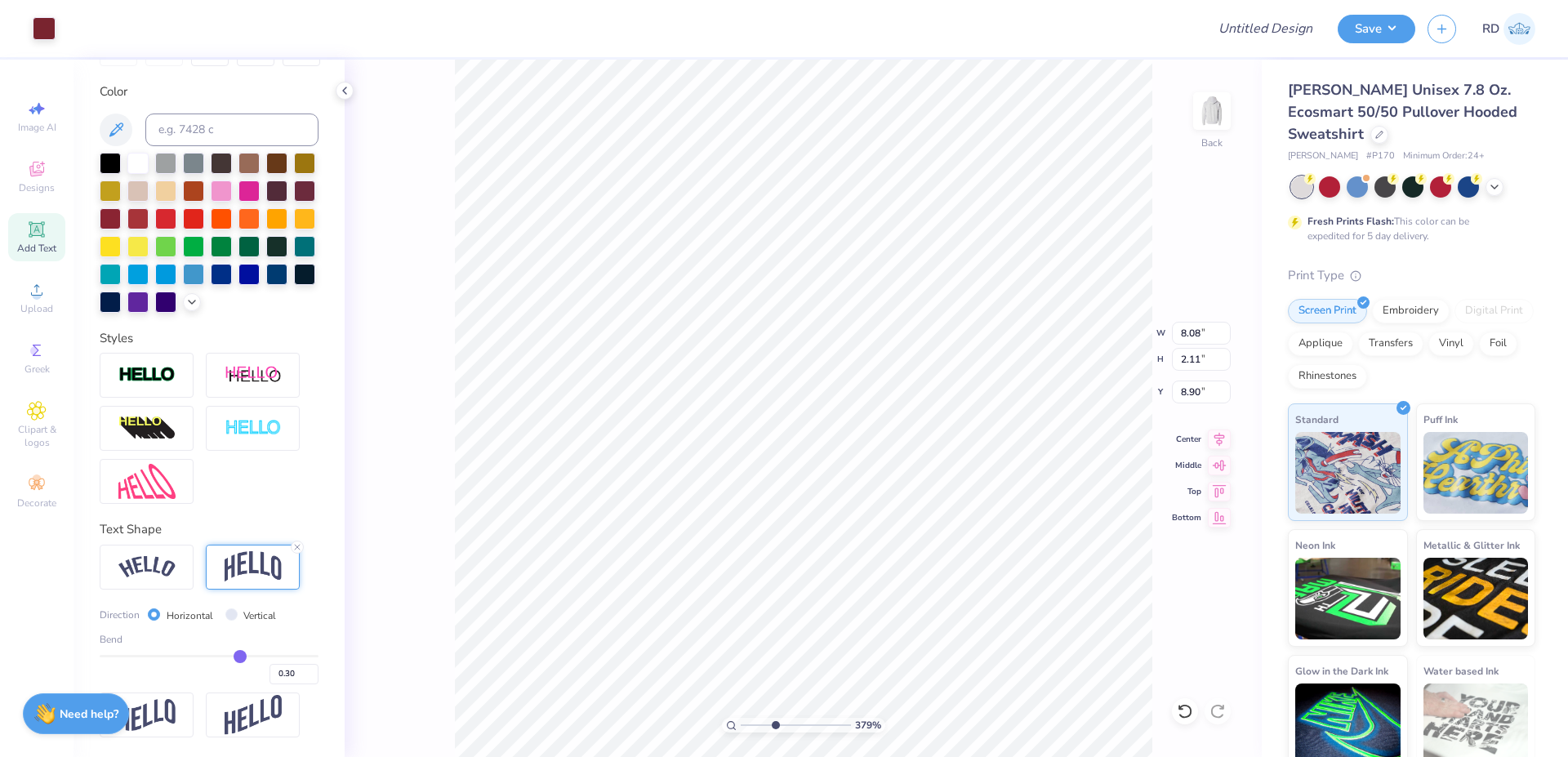
type input "3.93"
type input "5.41"
type input "8.08"
type input "2.11"
type input "8.93"
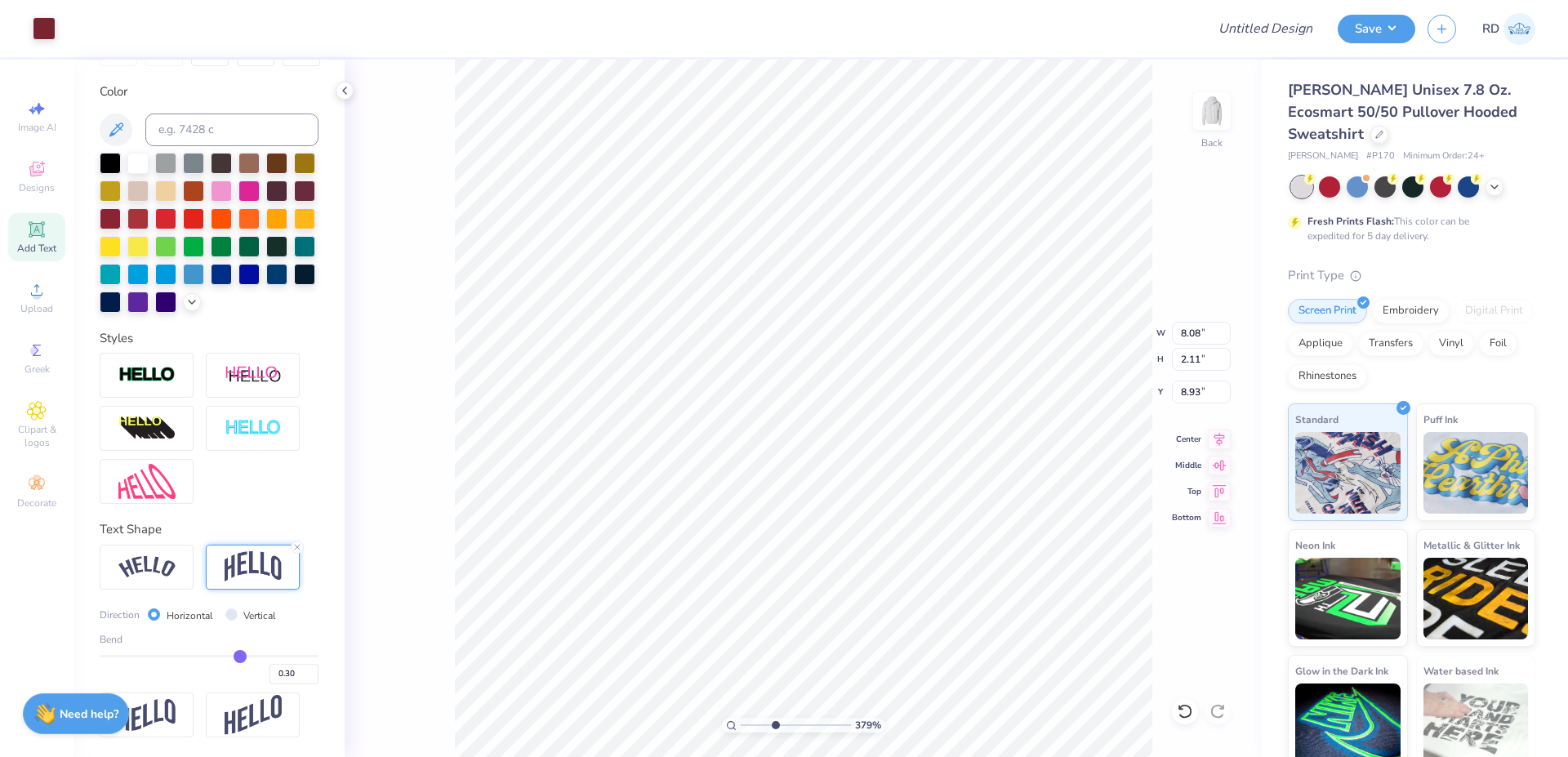
type input "10.00"
type input "3.93"
type input "5.41"
click at [1219, 436] on icon at bounding box center [1219, 437] width 10 height 14
type input "8.08"
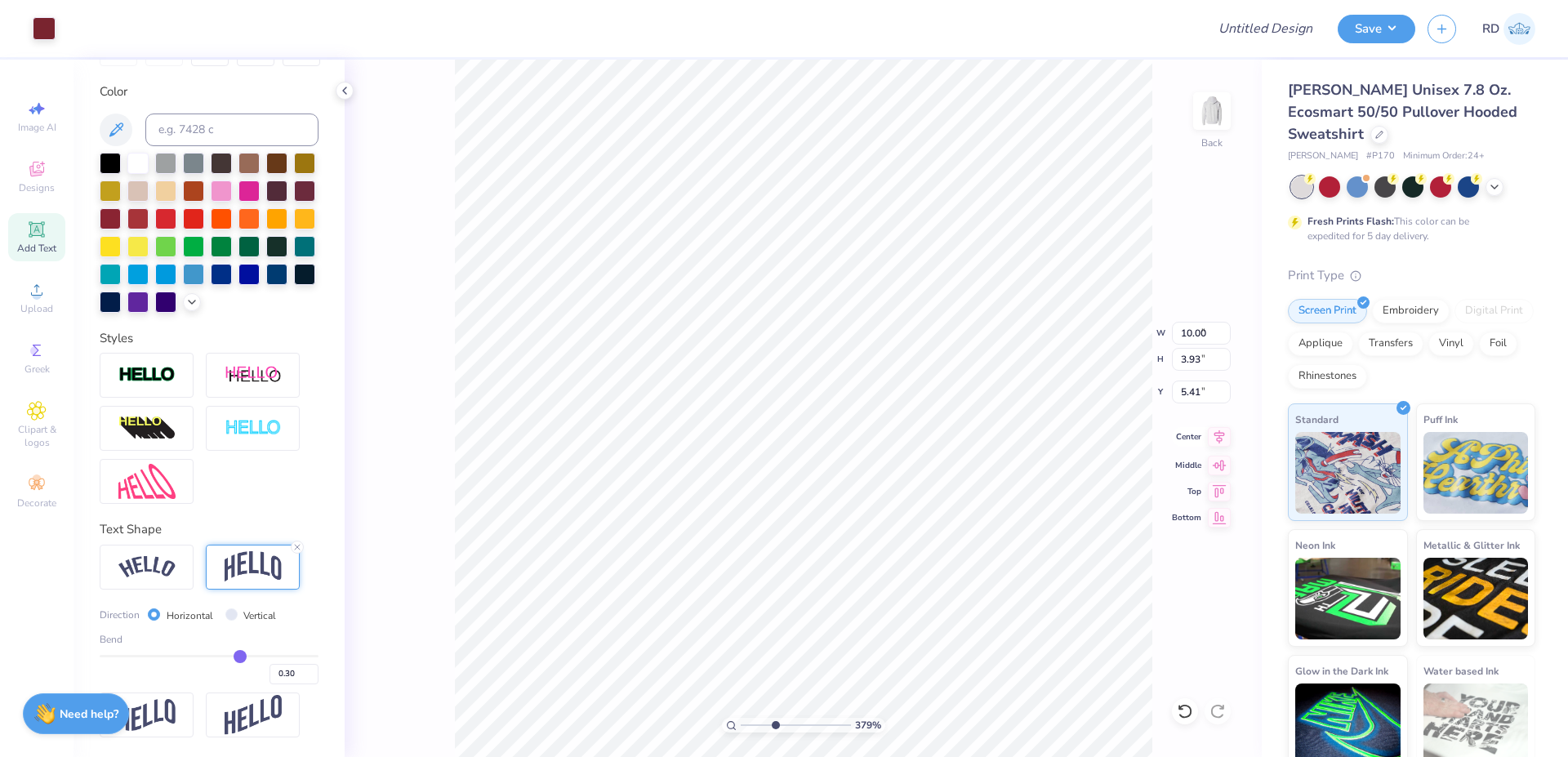
type input "2.11"
type input "8.93"
click at [1220, 442] on icon at bounding box center [1219, 437] width 22 height 20
type input "10.00"
type input "3.93"
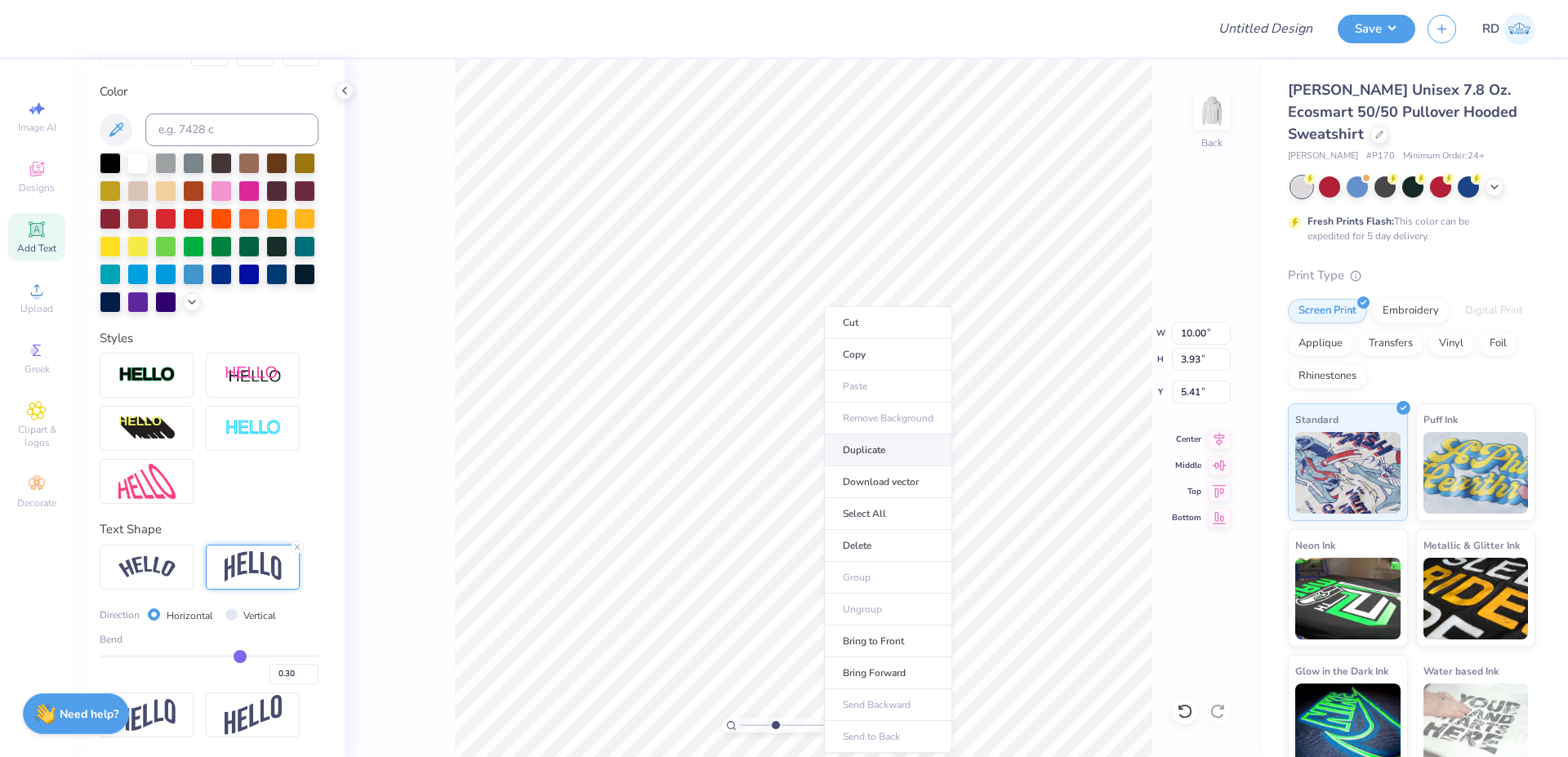
click at [879, 446] on li "Duplicate" at bounding box center [888, 450] width 128 height 32
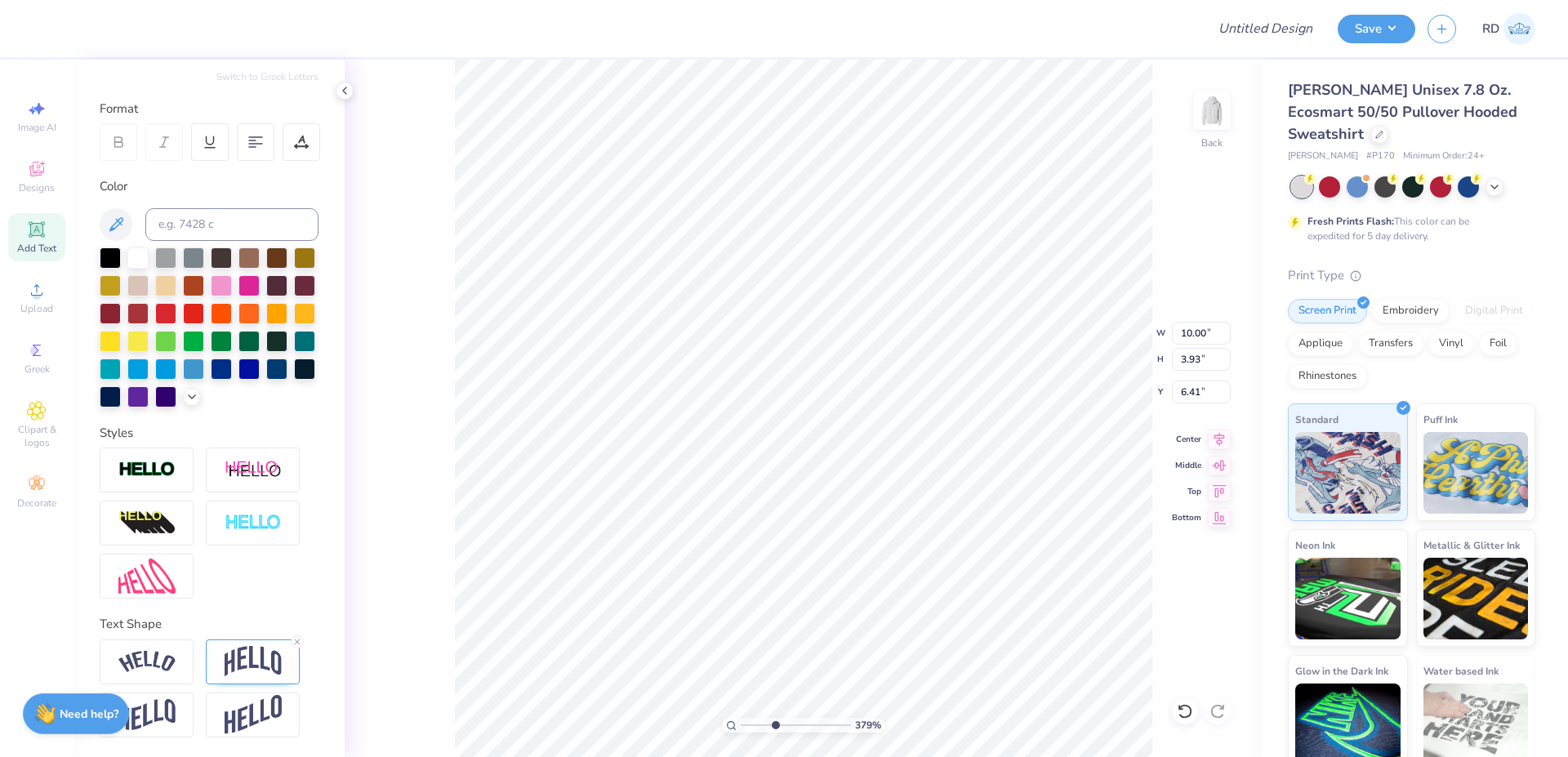
type input "9.68"
click at [296, 638] on icon at bounding box center [297, 642] width 10 height 10
type input "2.87"
type input "10.21"
type input "2.95"
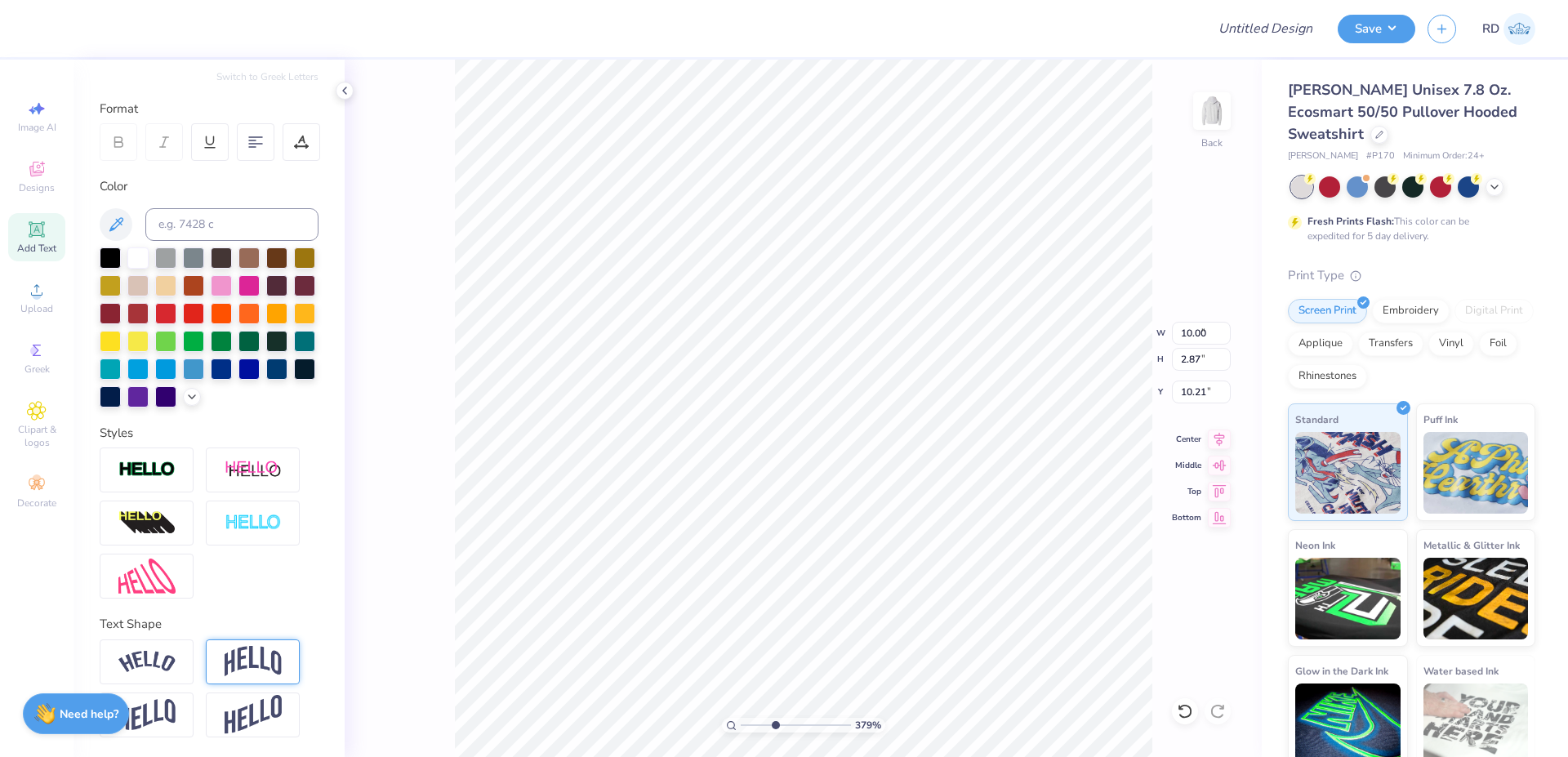
type input "0.85"
type input "11.89"
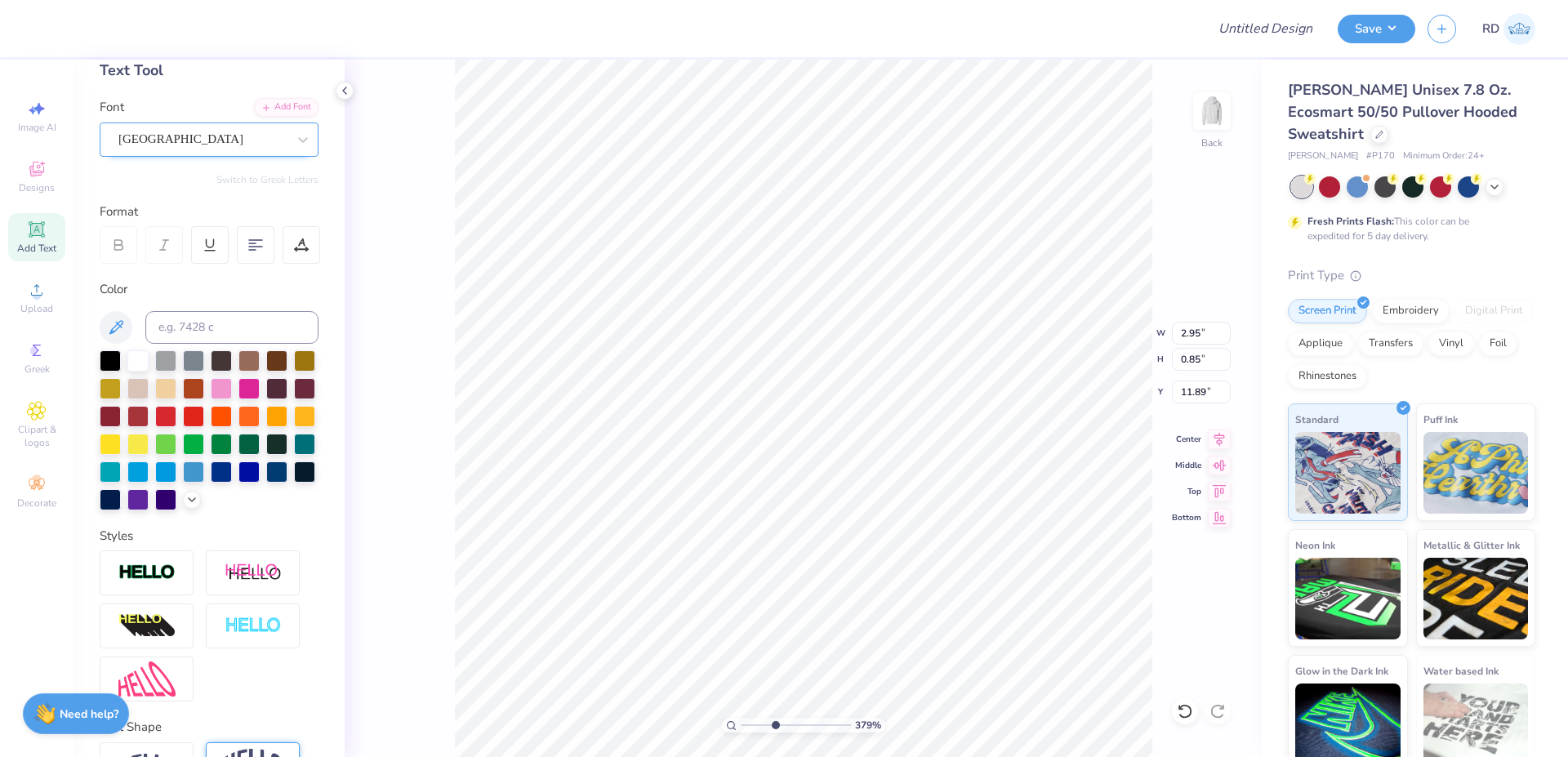
scroll to position [0, 0]
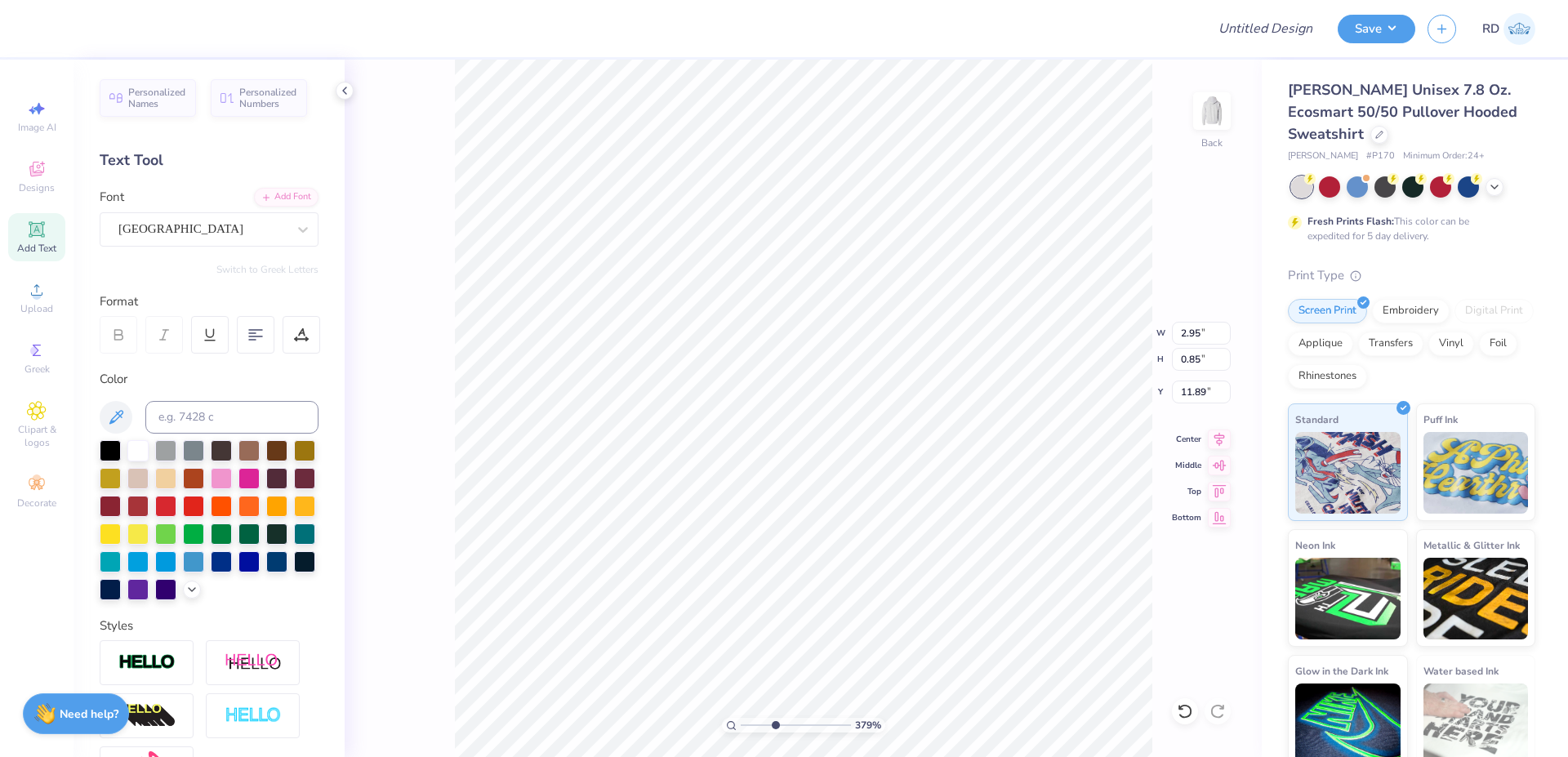
type textarea "EST."
click at [268, 205] on div "Add Font" at bounding box center [286, 197] width 65 height 19
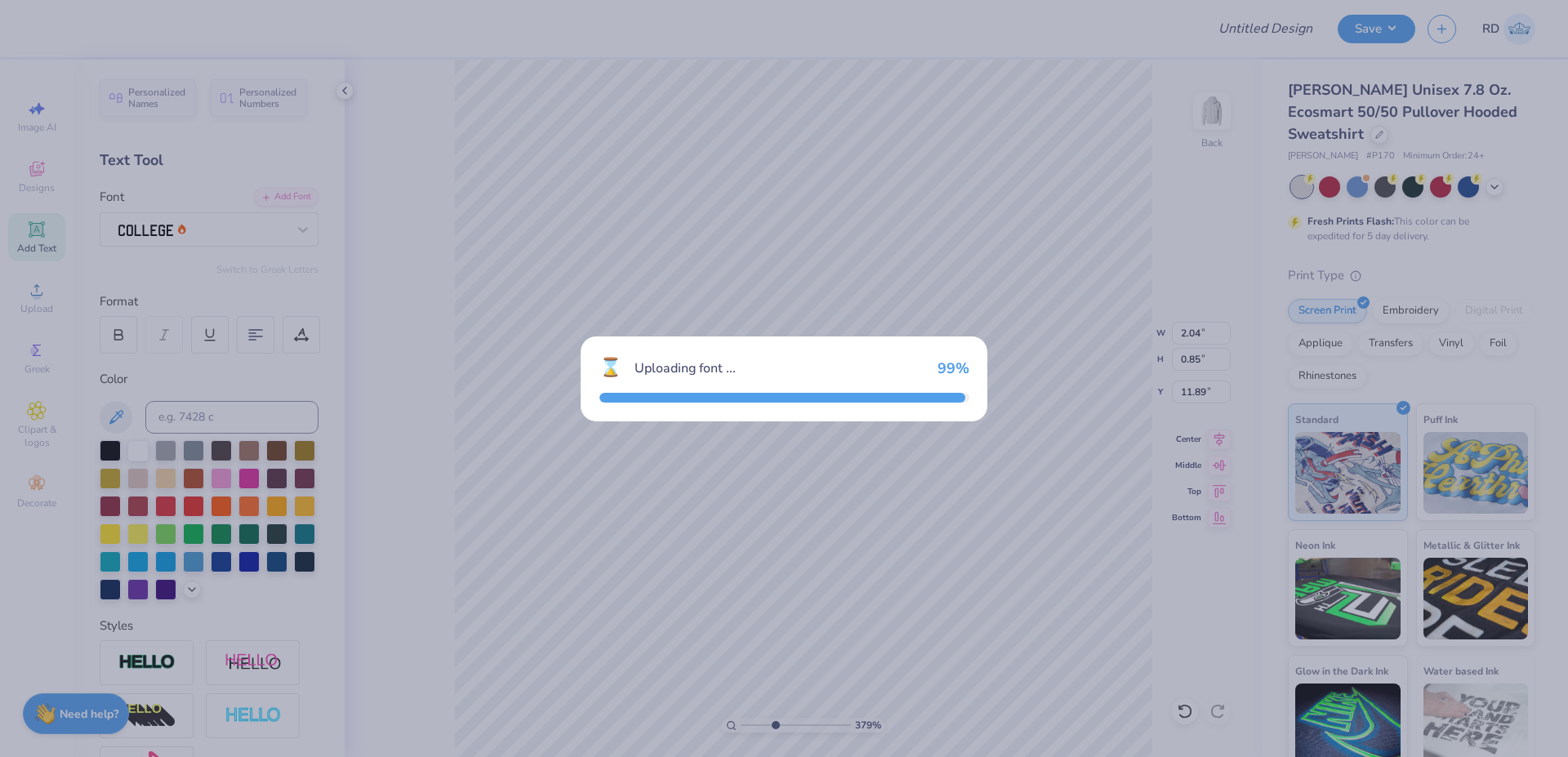
type input "2.07"
type input "0.83"
type input "11.90"
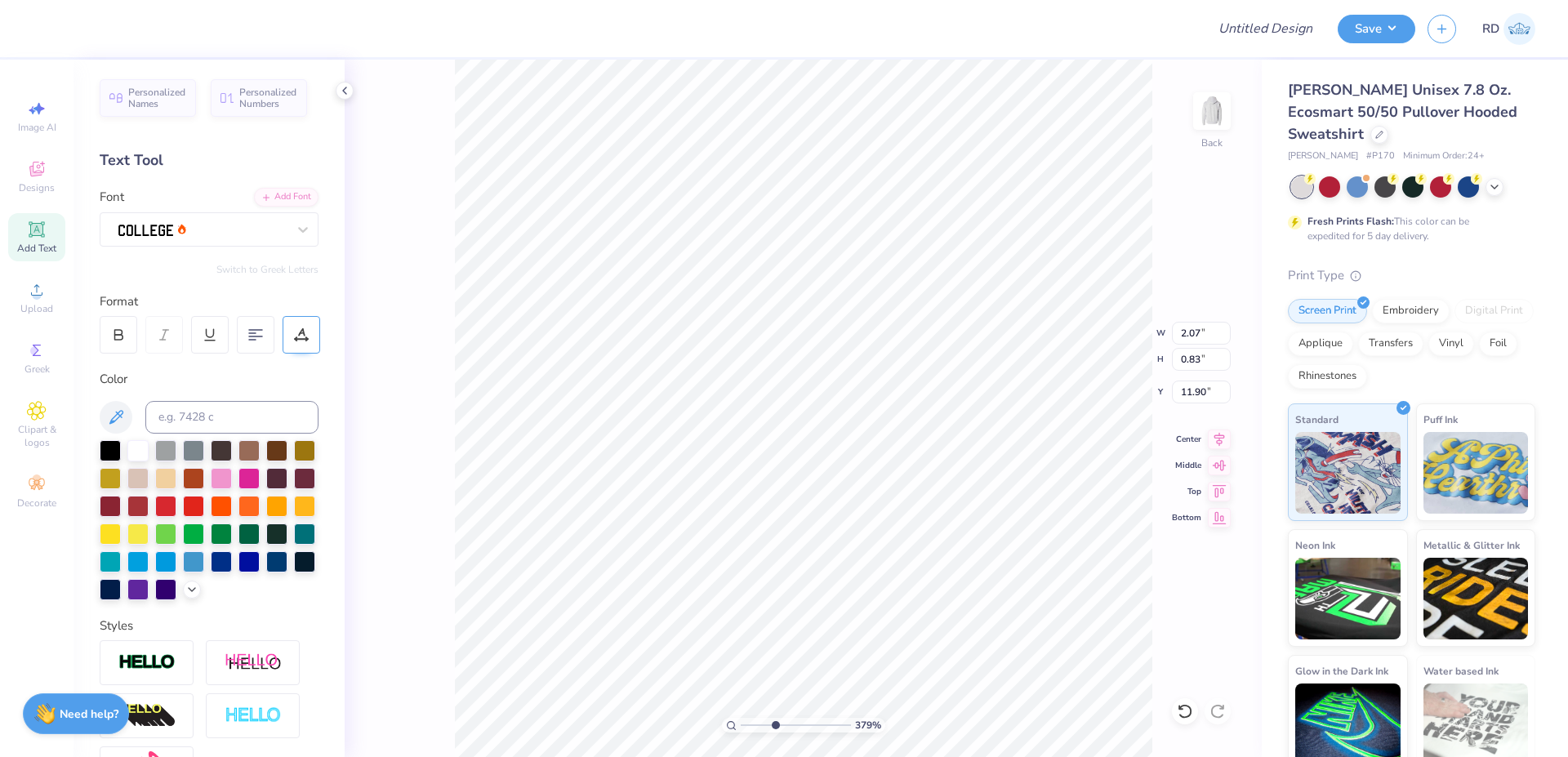
click at [302, 338] on icon at bounding box center [301, 335] width 15 height 15
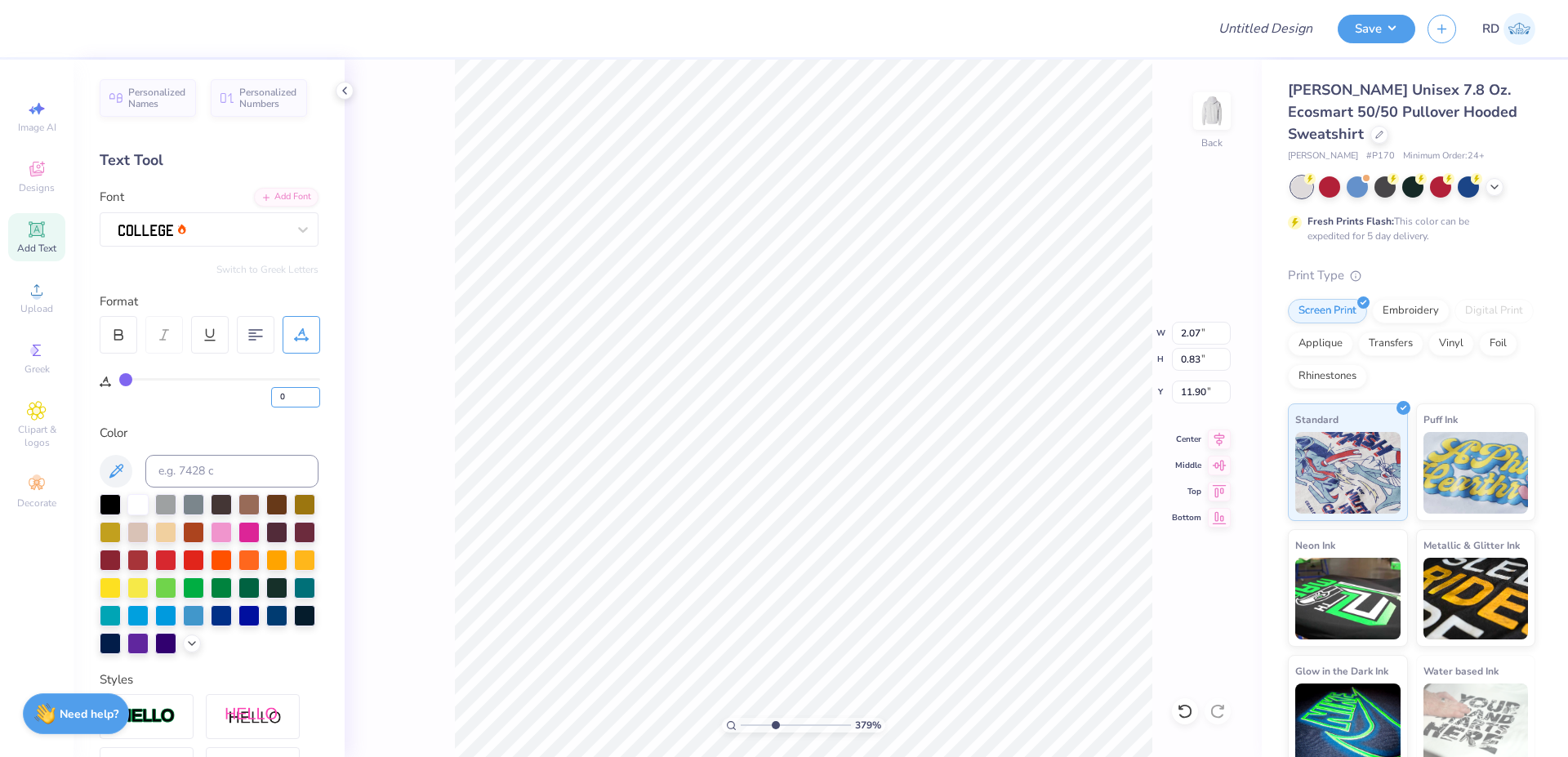
drag, startPoint x: 290, startPoint y: 401, endPoint x: 214, endPoint y: 404, distance: 76.1
click at [271, 404] on input "0" at bounding box center [295, 398] width 49 height 21
type input "5"
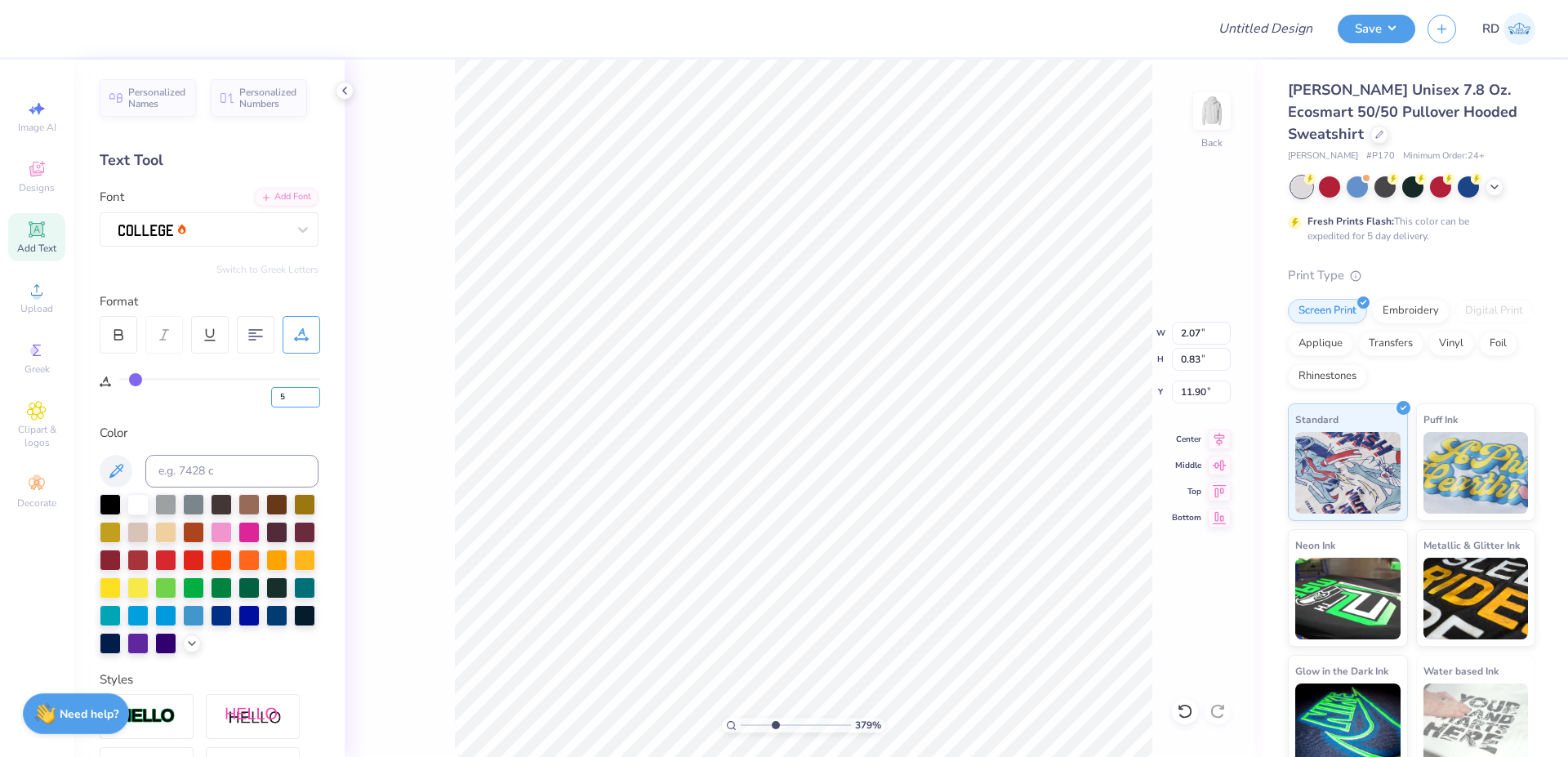
type input "2.25"
type input "0"
click at [1200, 337] on input "2.07" at bounding box center [1201, 333] width 59 height 22
paste input "1.25"
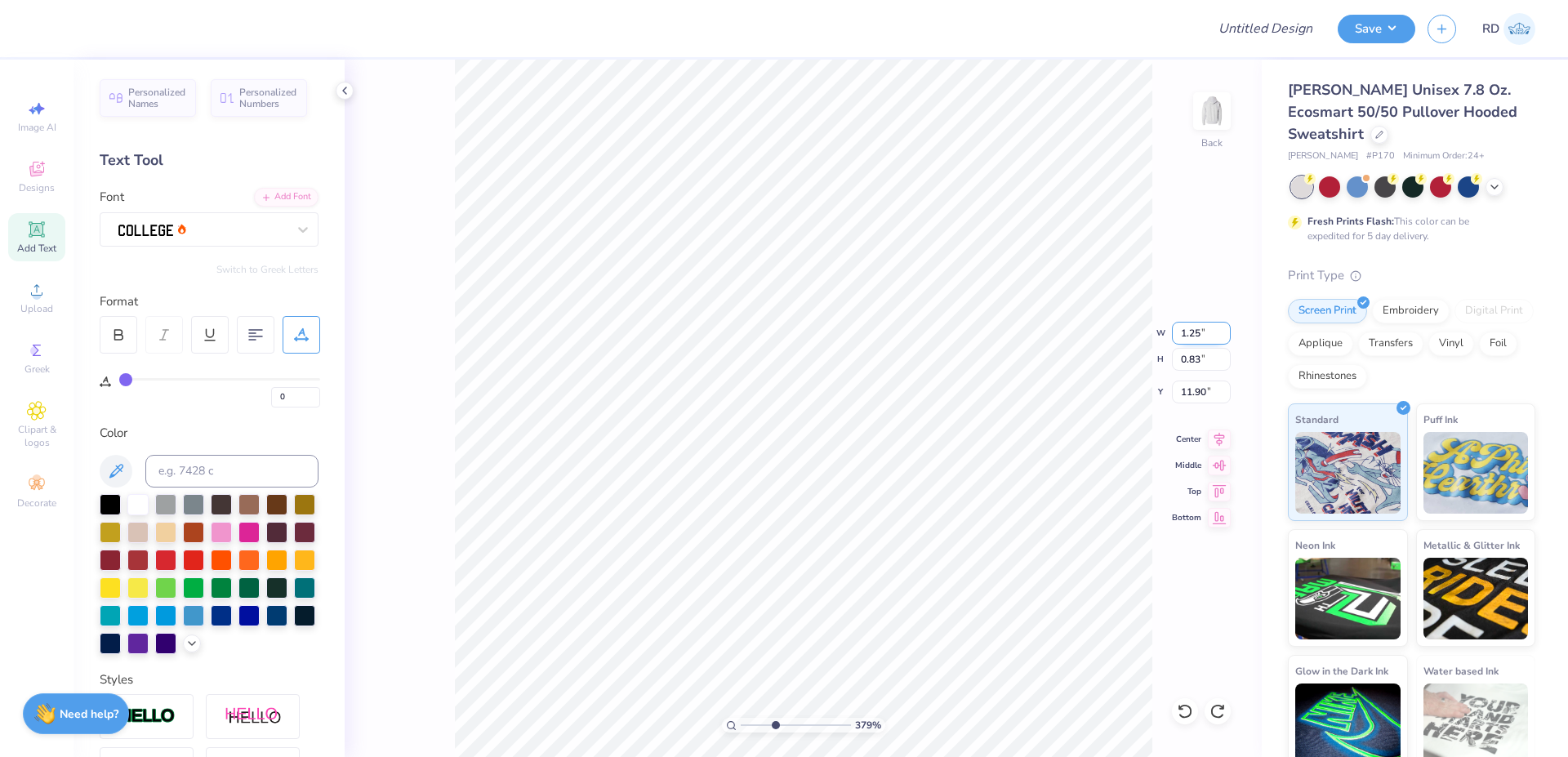
type input "1.25"
type input "0.50"
type input "12.06"
type input "4.91"
click at [787, 723] on input "range" at bounding box center [795, 725] width 110 height 15
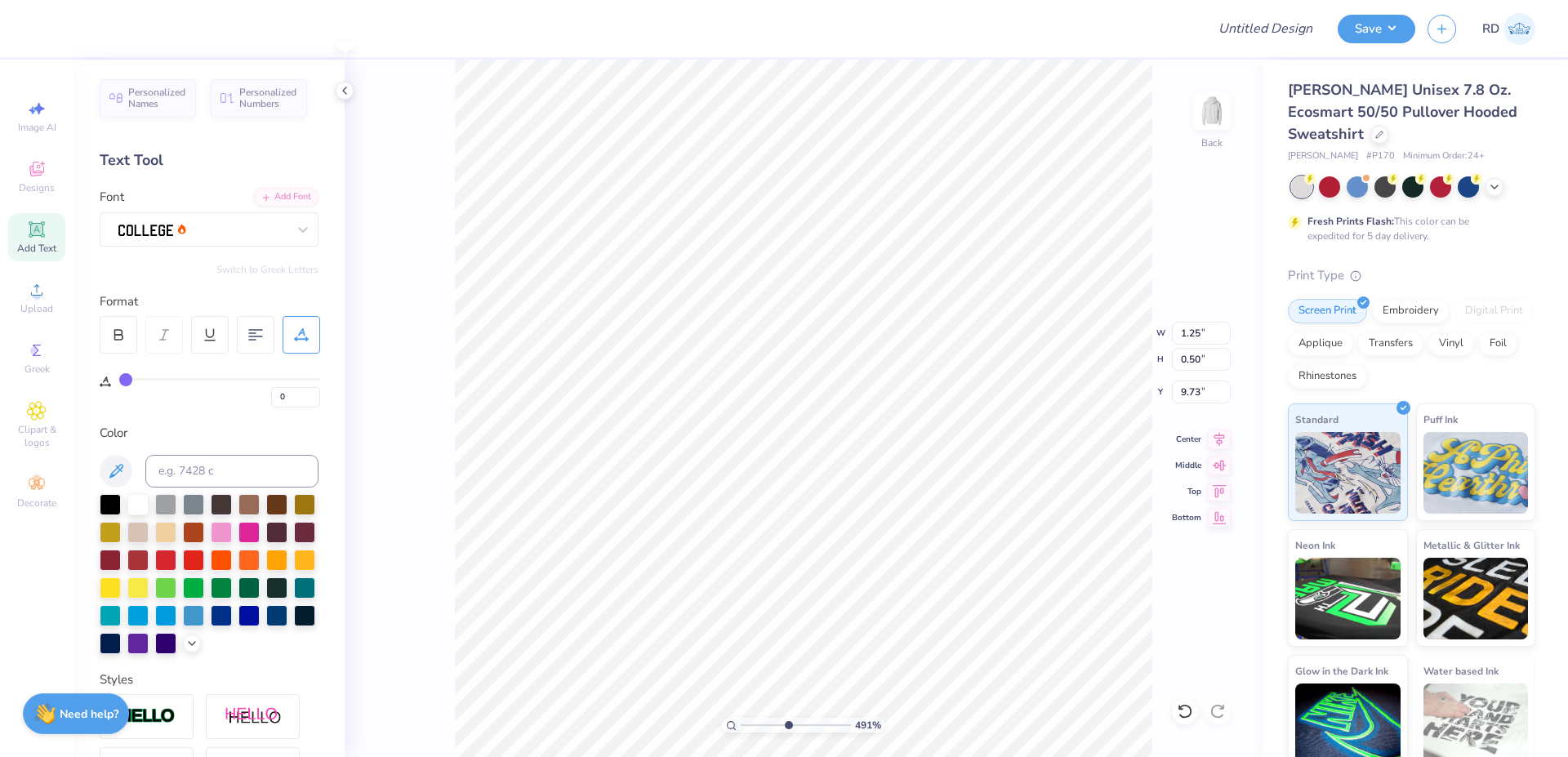
type input "9.73"
click at [660, 432] on li "Duplicate" at bounding box center [659, 431] width 128 height 32
type input "12.92"
type textarea "1874"
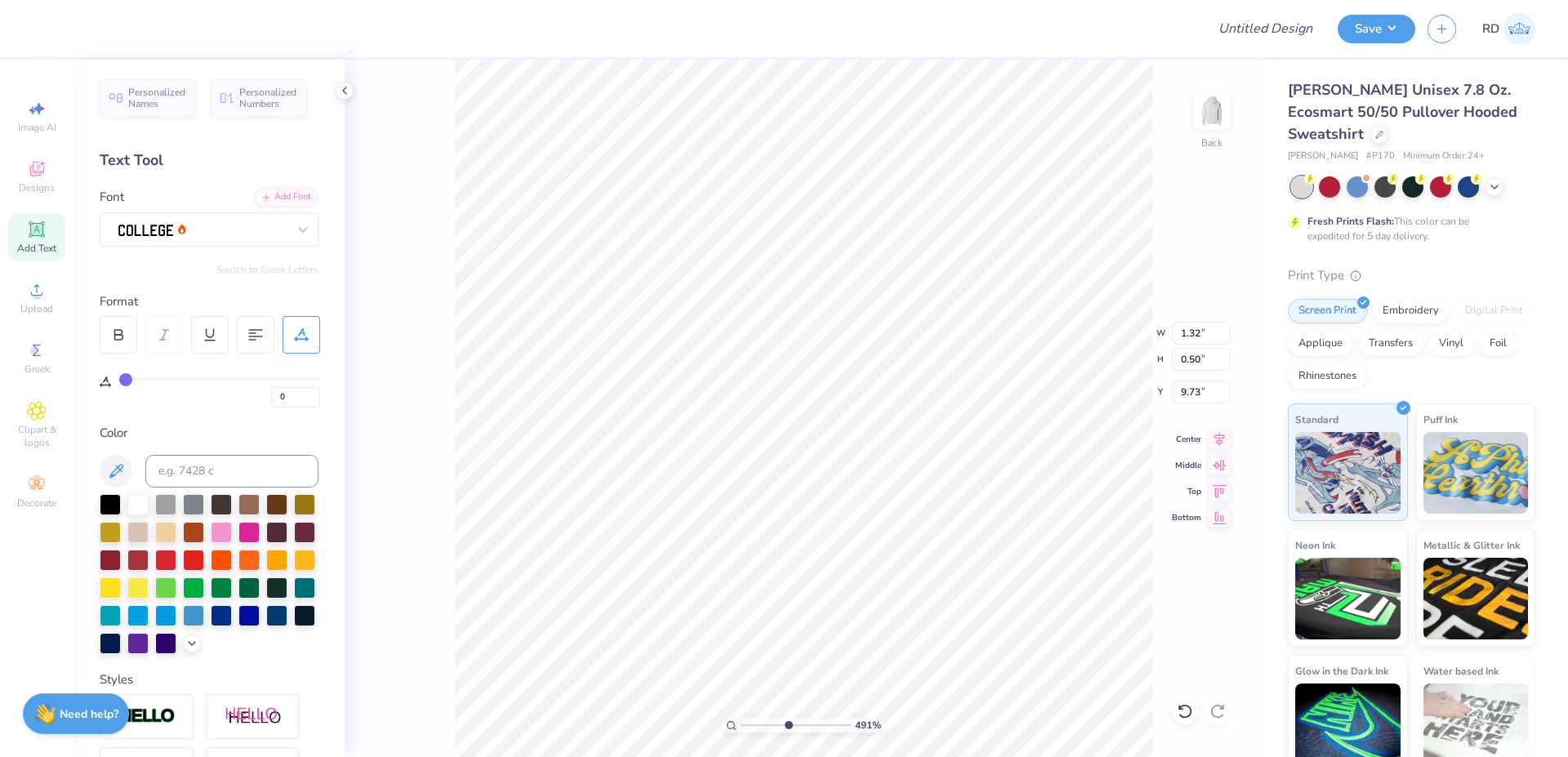
type input "9.73"
click at [1034, 433] on li "Duplicate" at bounding box center [1039, 429] width 128 height 32
type input "11.45"
type textarea "FALL RECRUITMENT 2025"
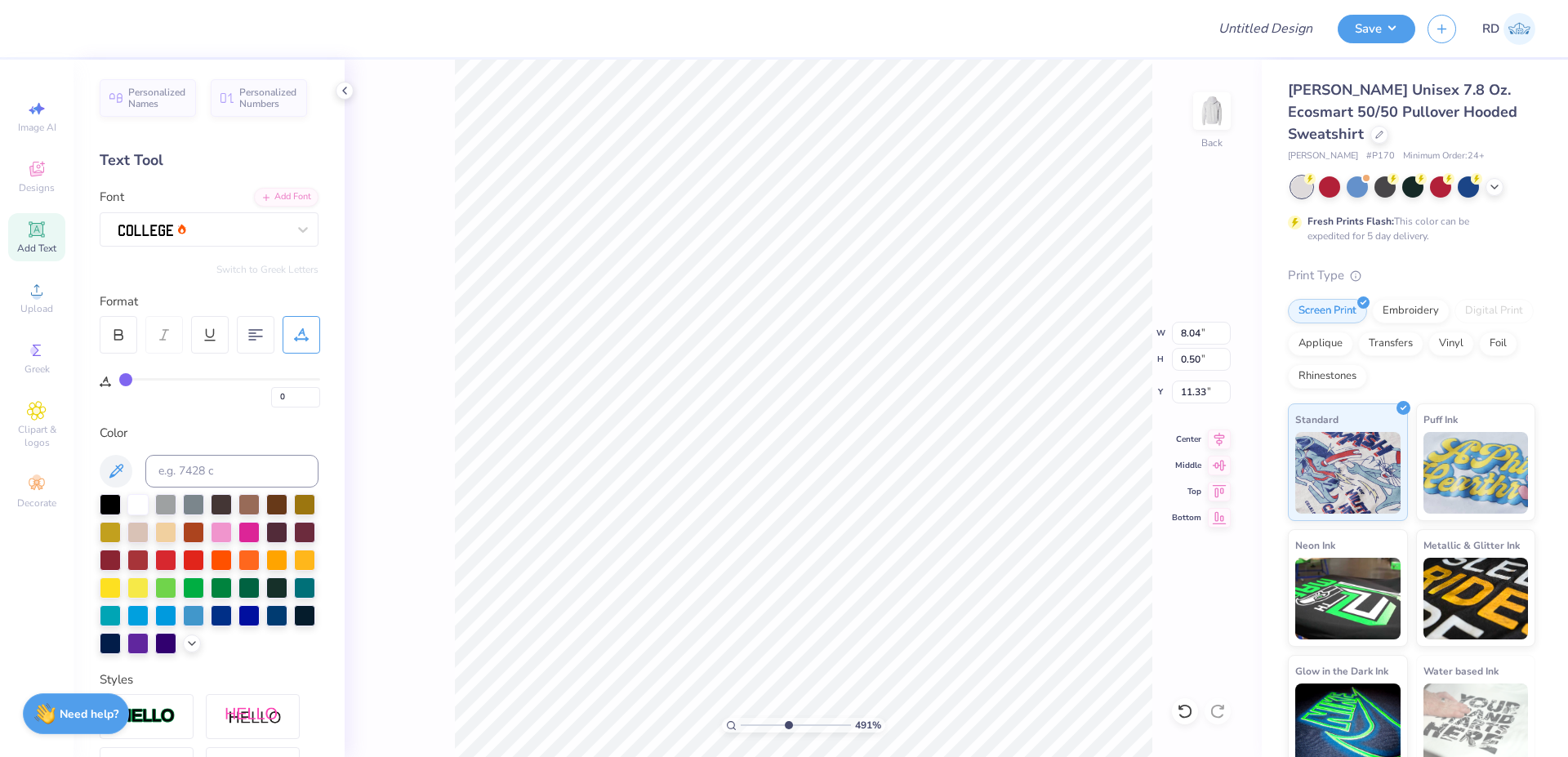
type input "11.33"
click at [1226, 433] on icon at bounding box center [1219, 437] width 22 height 20
type input "11.35"
drag, startPoint x: 771, startPoint y: 719, endPoint x: 733, endPoint y: 722, distance: 38.1
type input "1"
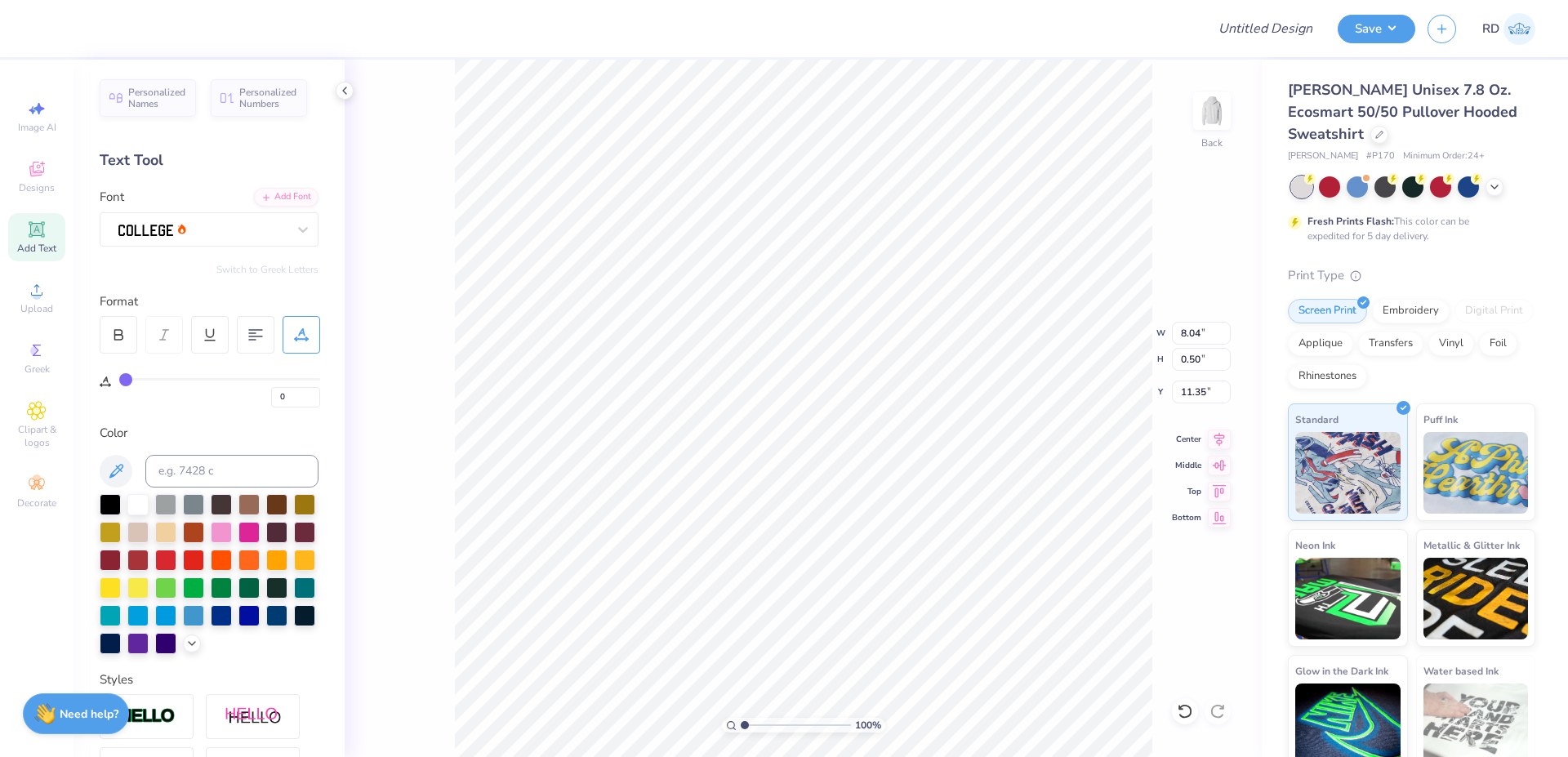
click at [740, 722] on input "range" at bounding box center [795, 725] width 110 height 15
click at [1213, 336] on input "10.00" at bounding box center [1201, 333] width 59 height 22
type input "12.50"
type input "8.06"
click at [1196, 392] on input "4.60" at bounding box center [1201, 392] width 59 height 22
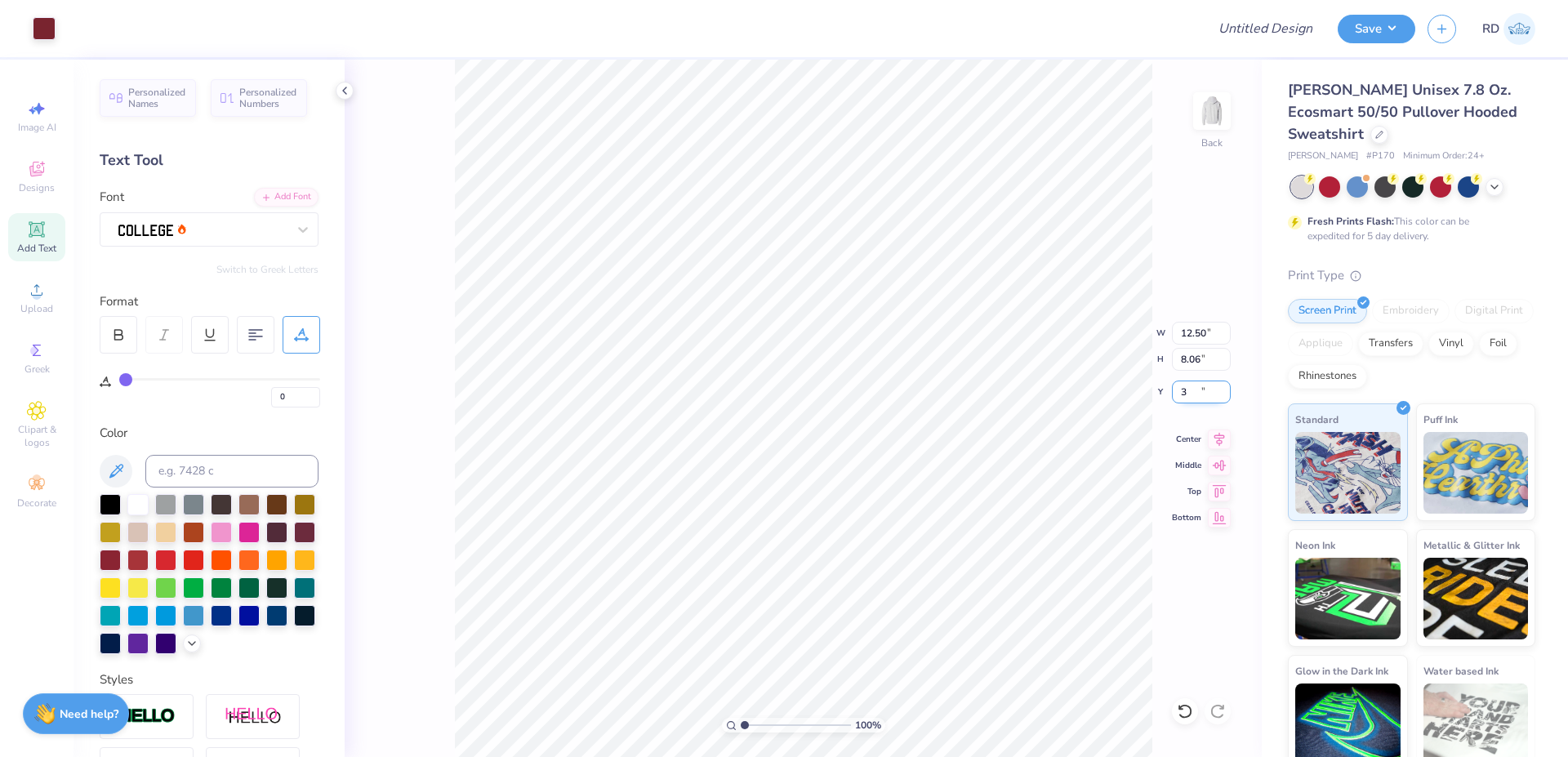
type input "3.00"
click at [1217, 437] on icon at bounding box center [1219, 437] width 22 height 20
click at [1295, 36] on input "Design Title" at bounding box center [1245, 29] width 160 height 33
paste input "FPS239918"
type input "FPS239918"
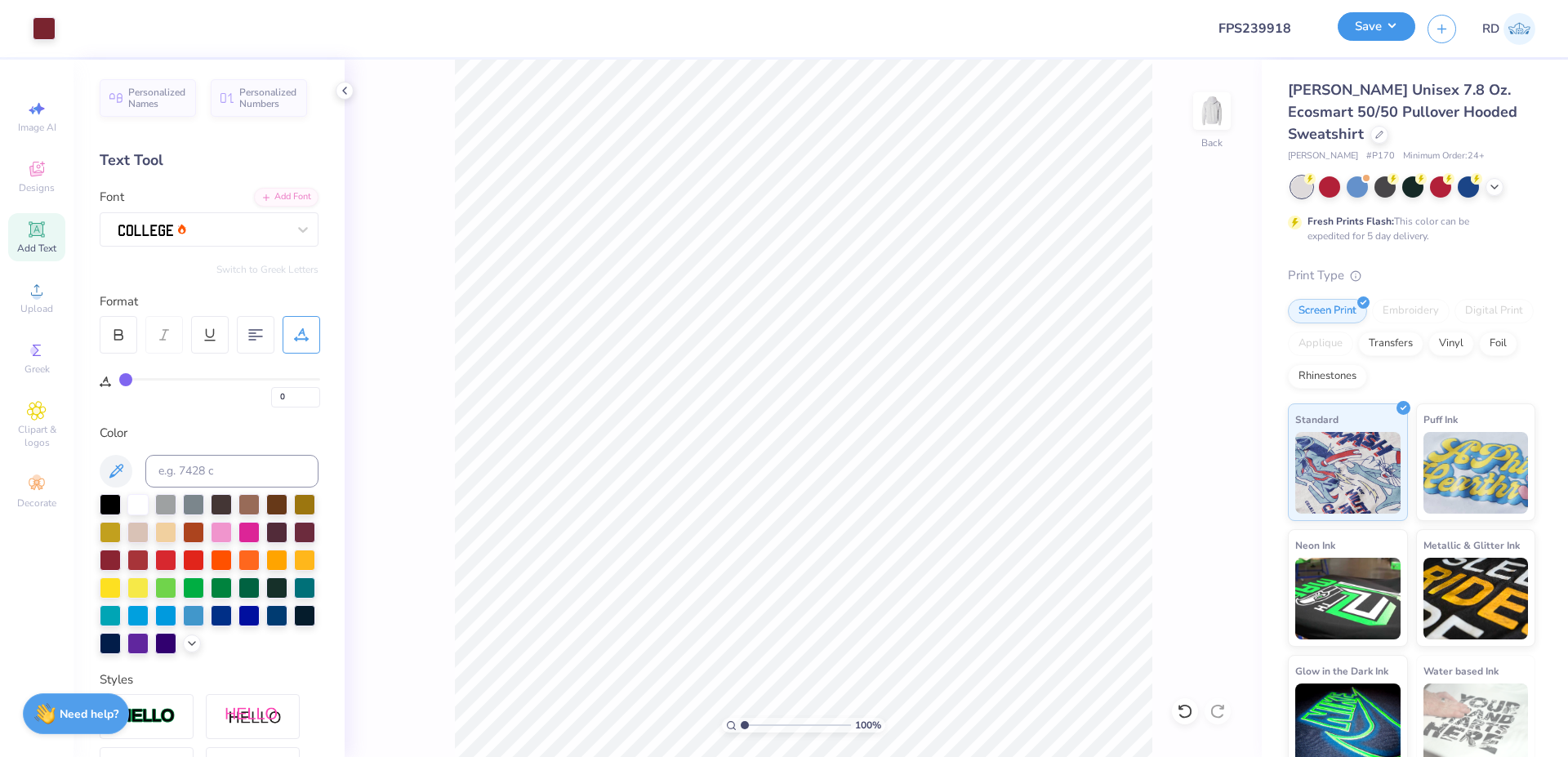
click at [1375, 34] on button "Save" at bounding box center [1377, 26] width 78 height 29
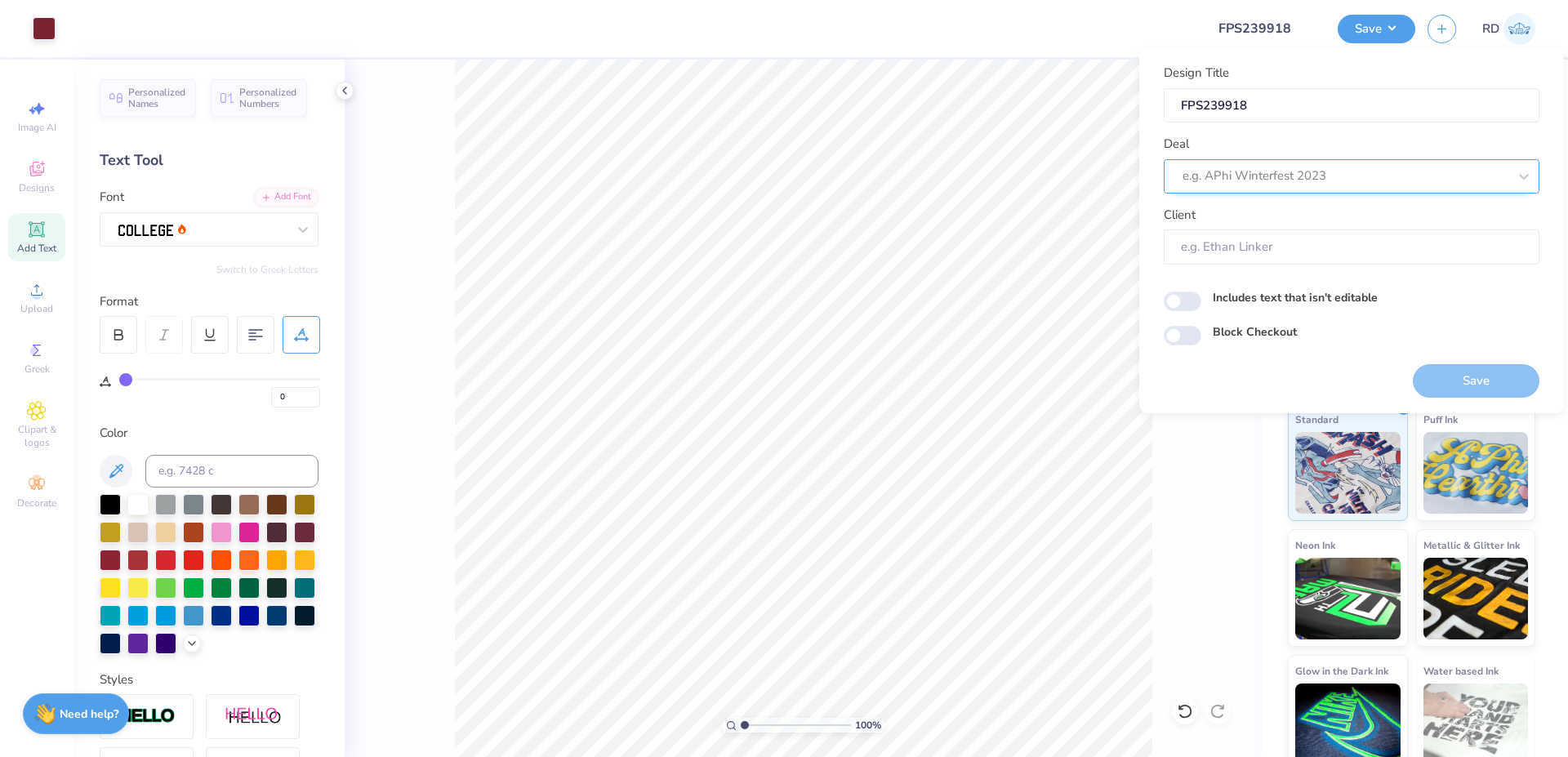
click at [1252, 161] on div "e.g. APhi Winterfest 2023" at bounding box center [1352, 176] width 375 height 35
click at [1292, 221] on div "Design Tool Gallery" at bounding box center [1351, 220] width 362 height 27
type input "gallery"
type input "Design Tool Gallery User"
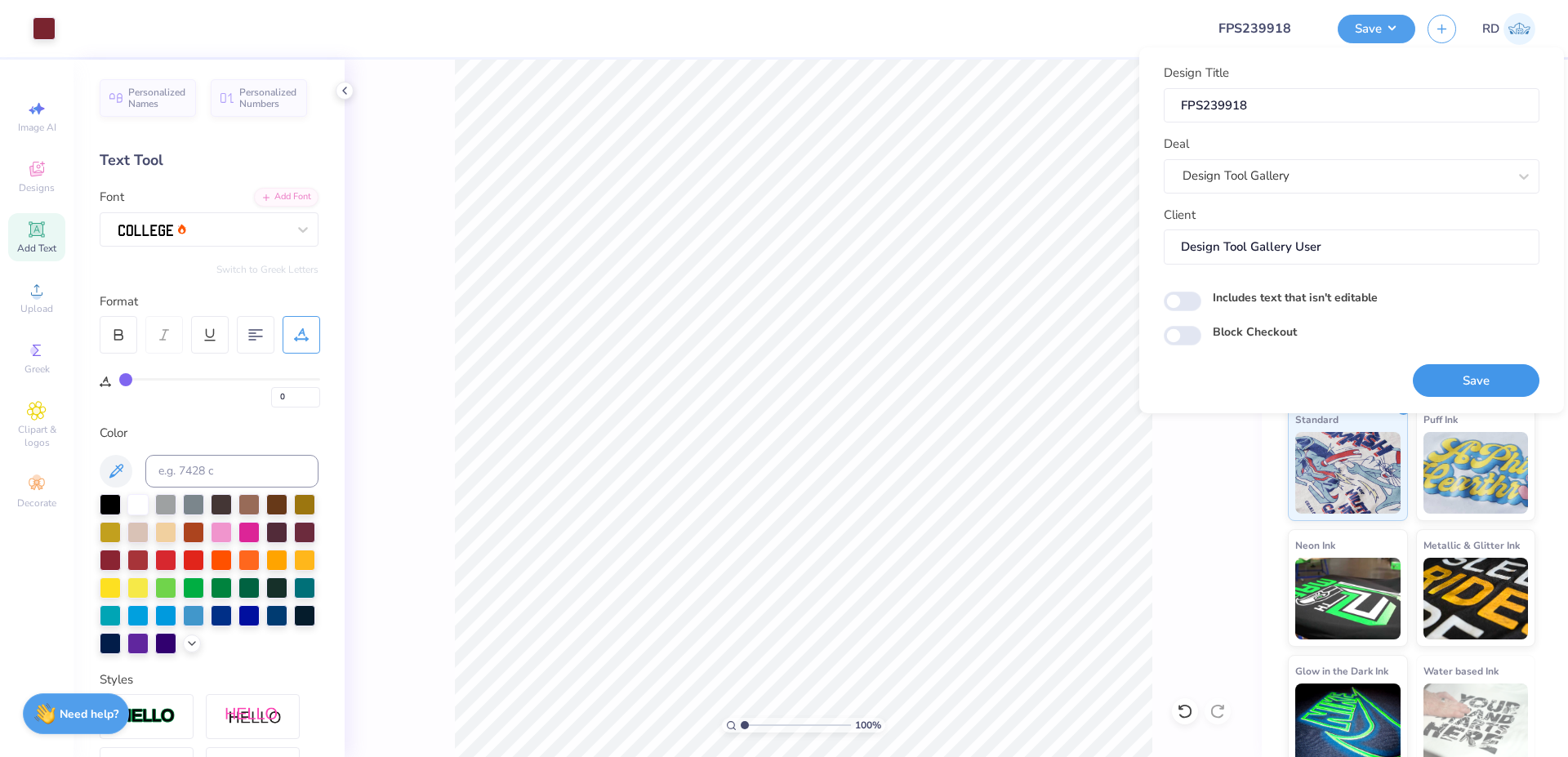
click at [1445, 372] on button "Save" at bounding box center [1476, 381] width 126 height 34
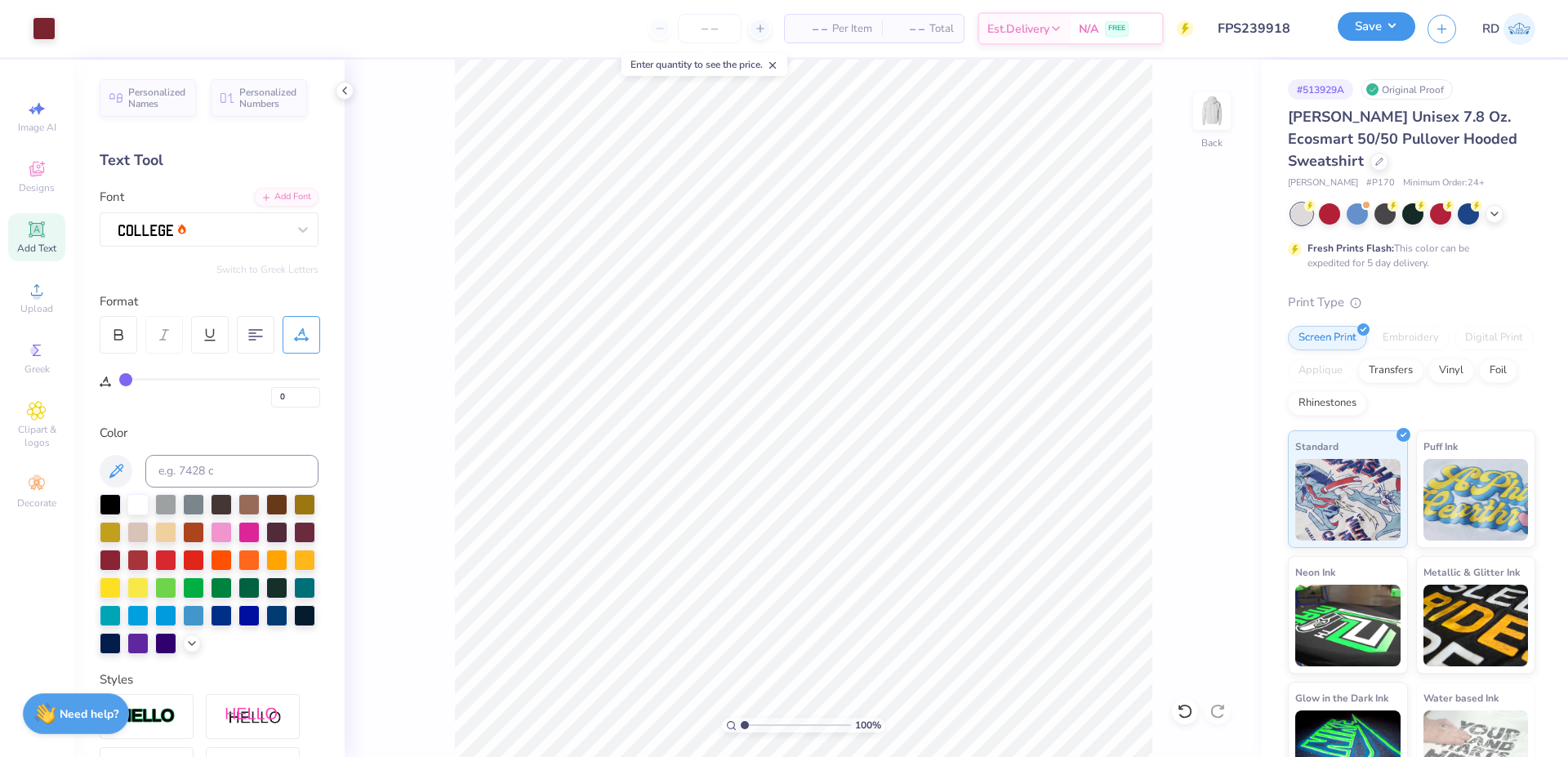
click at [1392, 25] on button "Save" at bounding box center [1377, 26] width 78 height 29
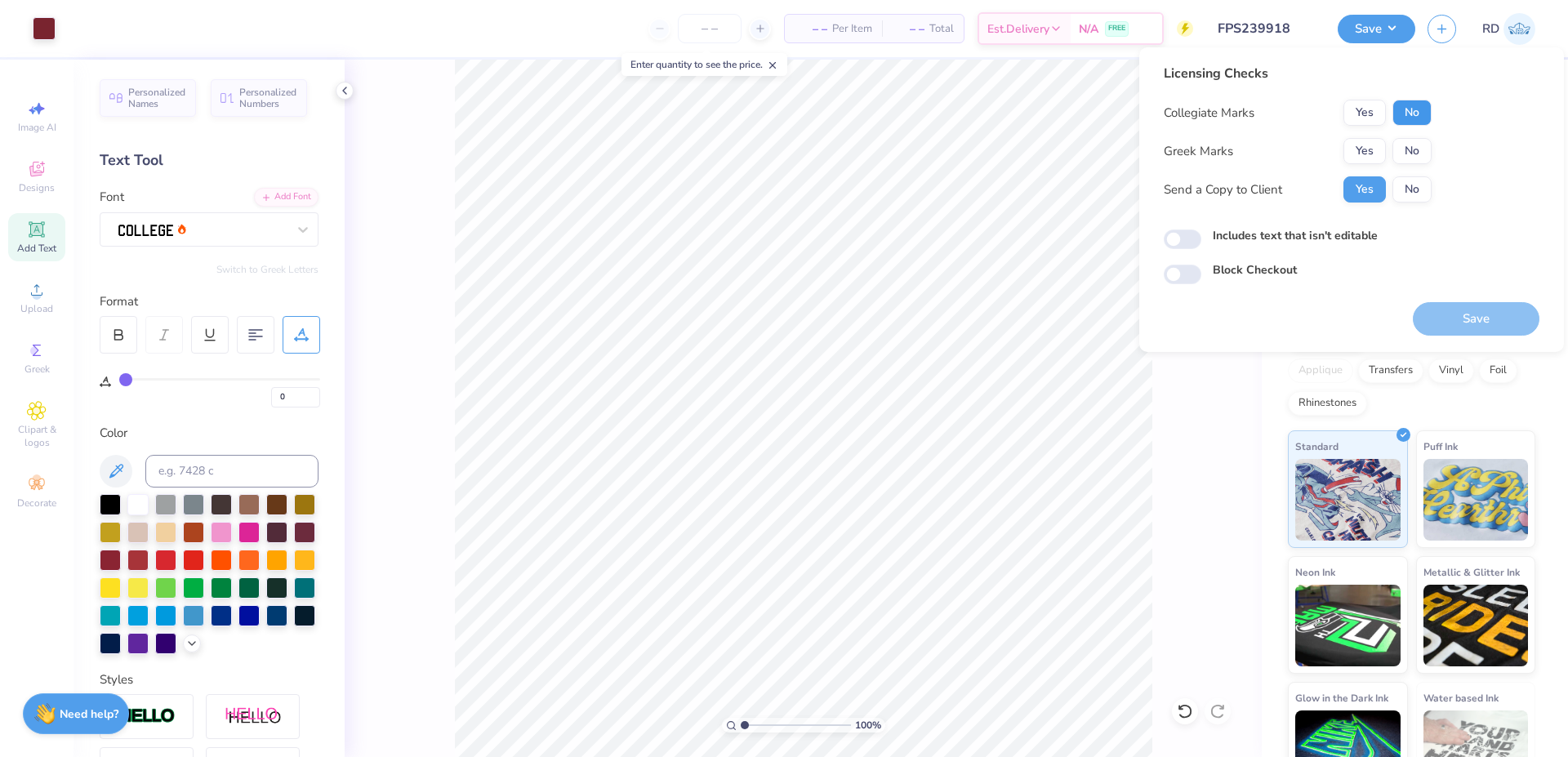
click at [1405, 111] on button "No" at bounding box center [1411, 112] width 39 height 26
click at [1365, 153] on button "Yes" at bounding box center [1364, 151] width 42 height 26
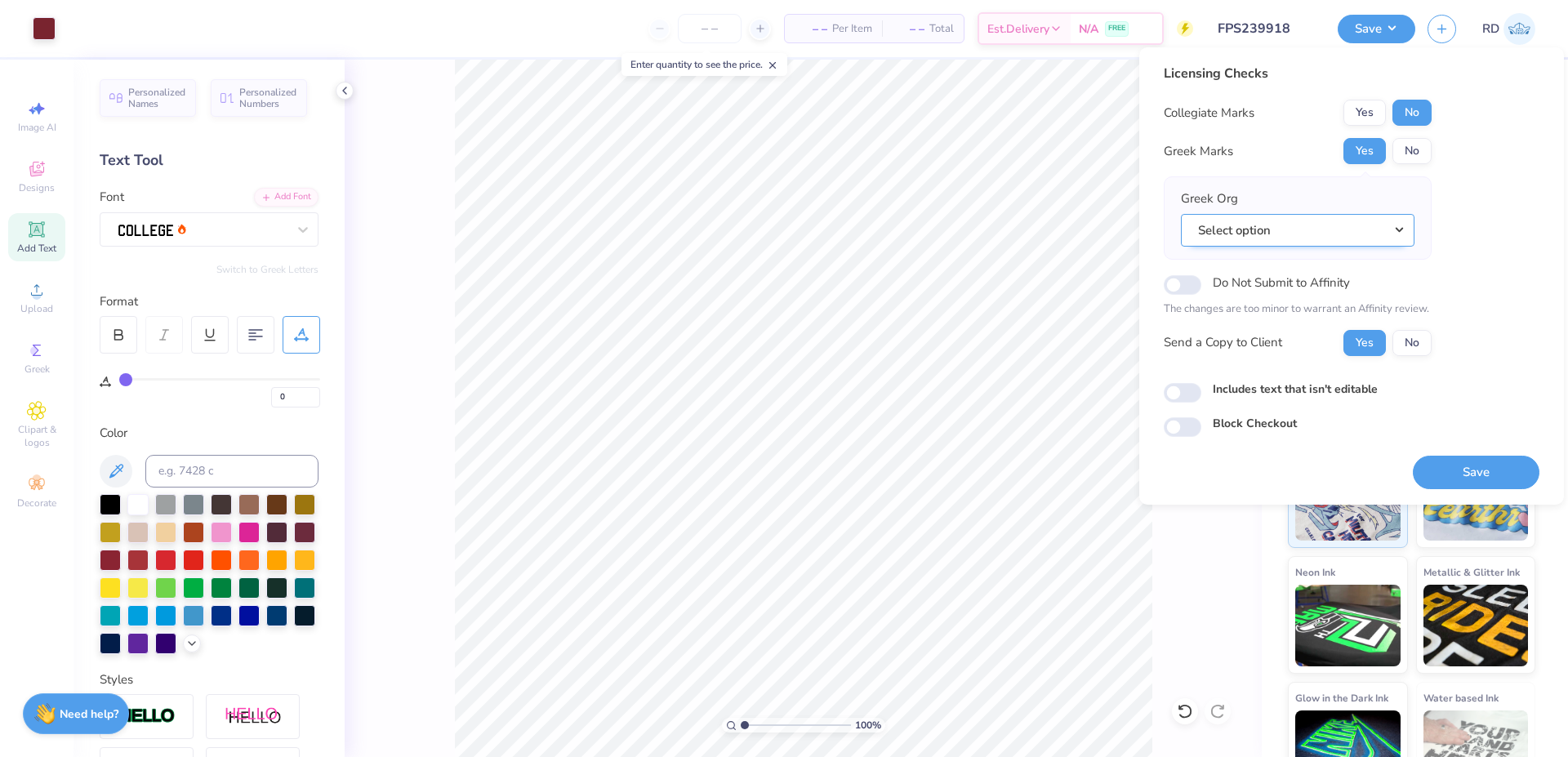
click at [1323, 219] on button "Select option" at bounding box center [1297, 230] width 234 height 34
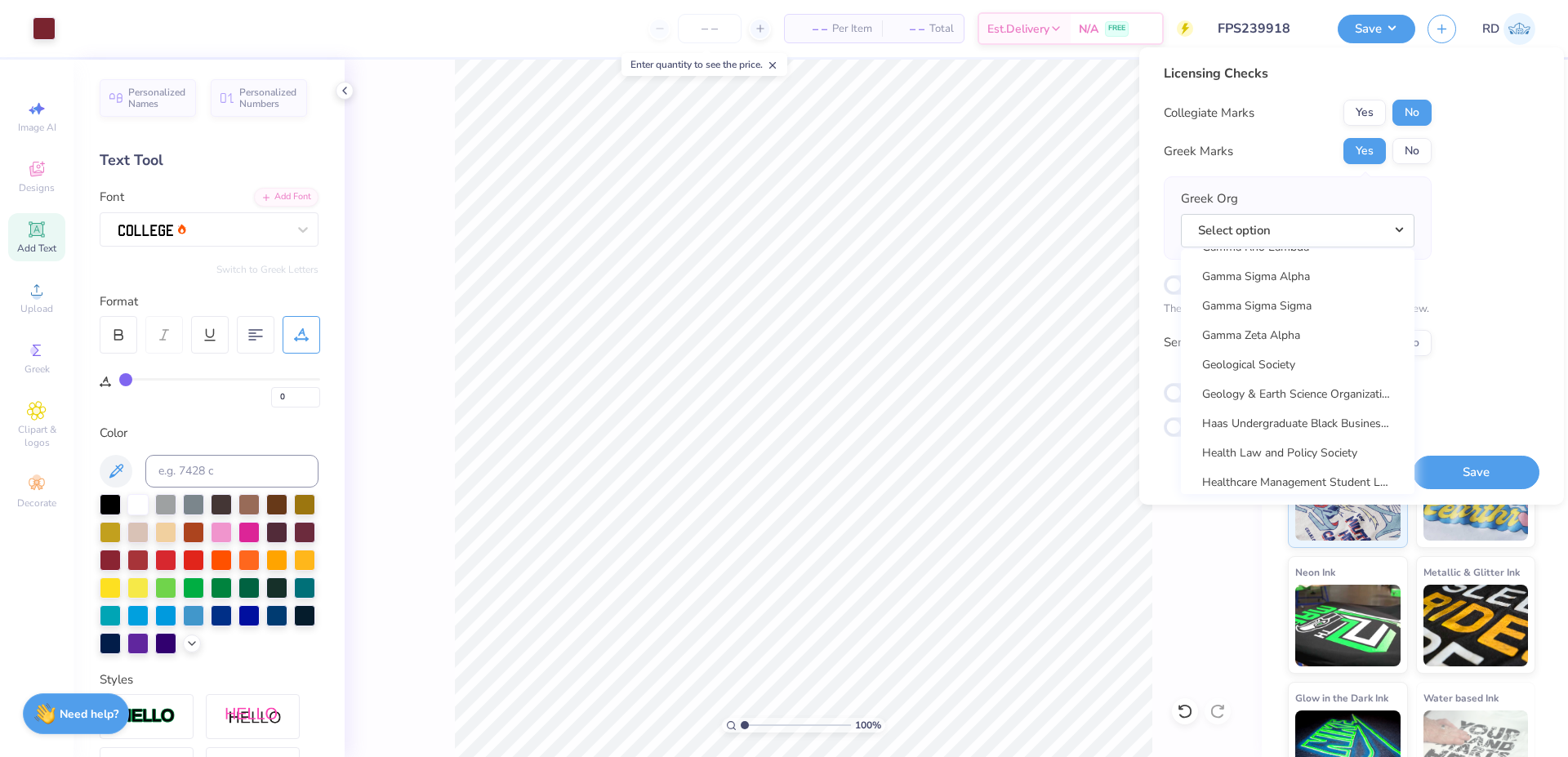
scroll to position [5124, 0]
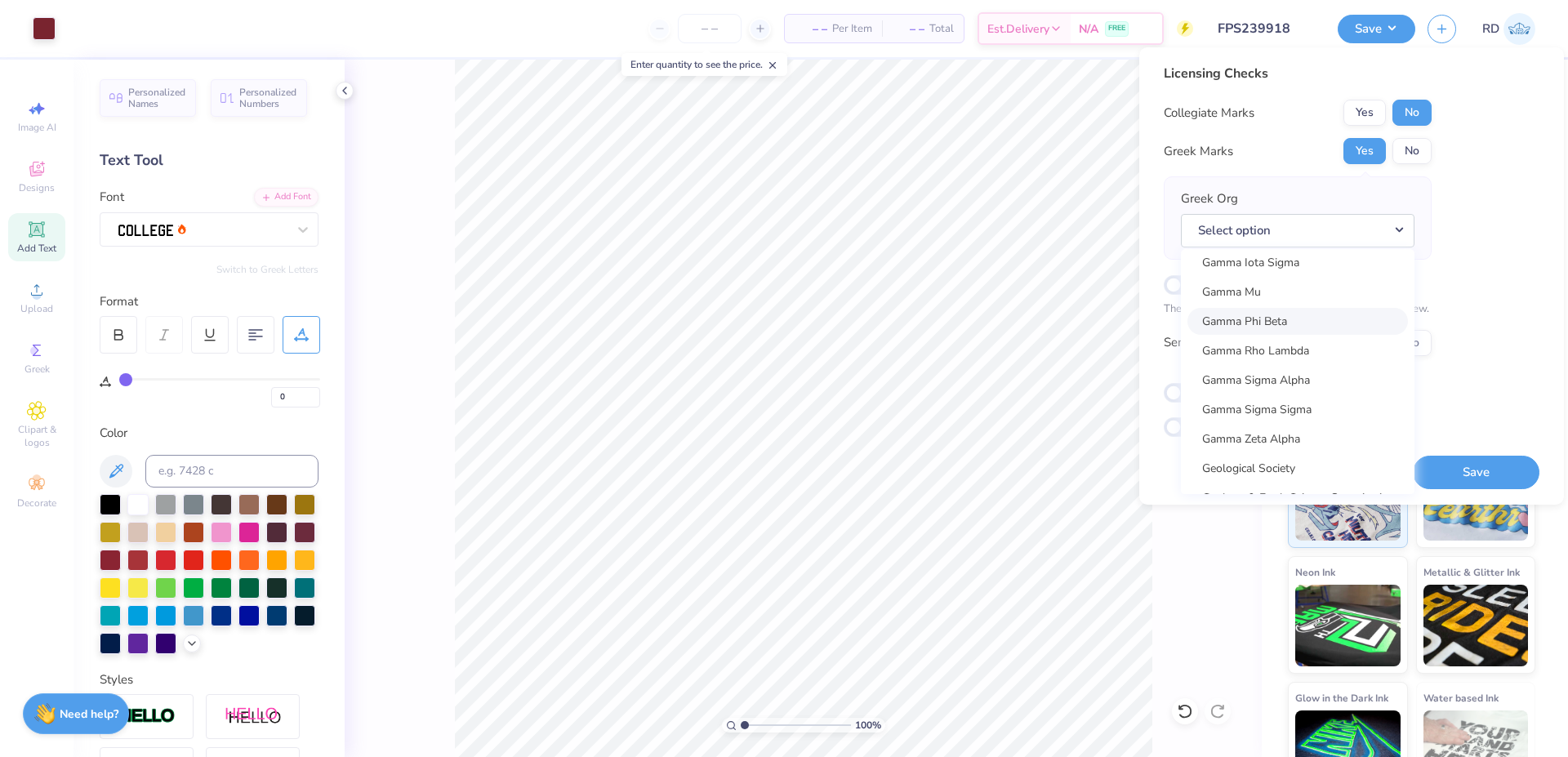
click at [1268, 321] on link "Gamma Phi Beta" at bounding box center [1297, 321] width 221 height 27
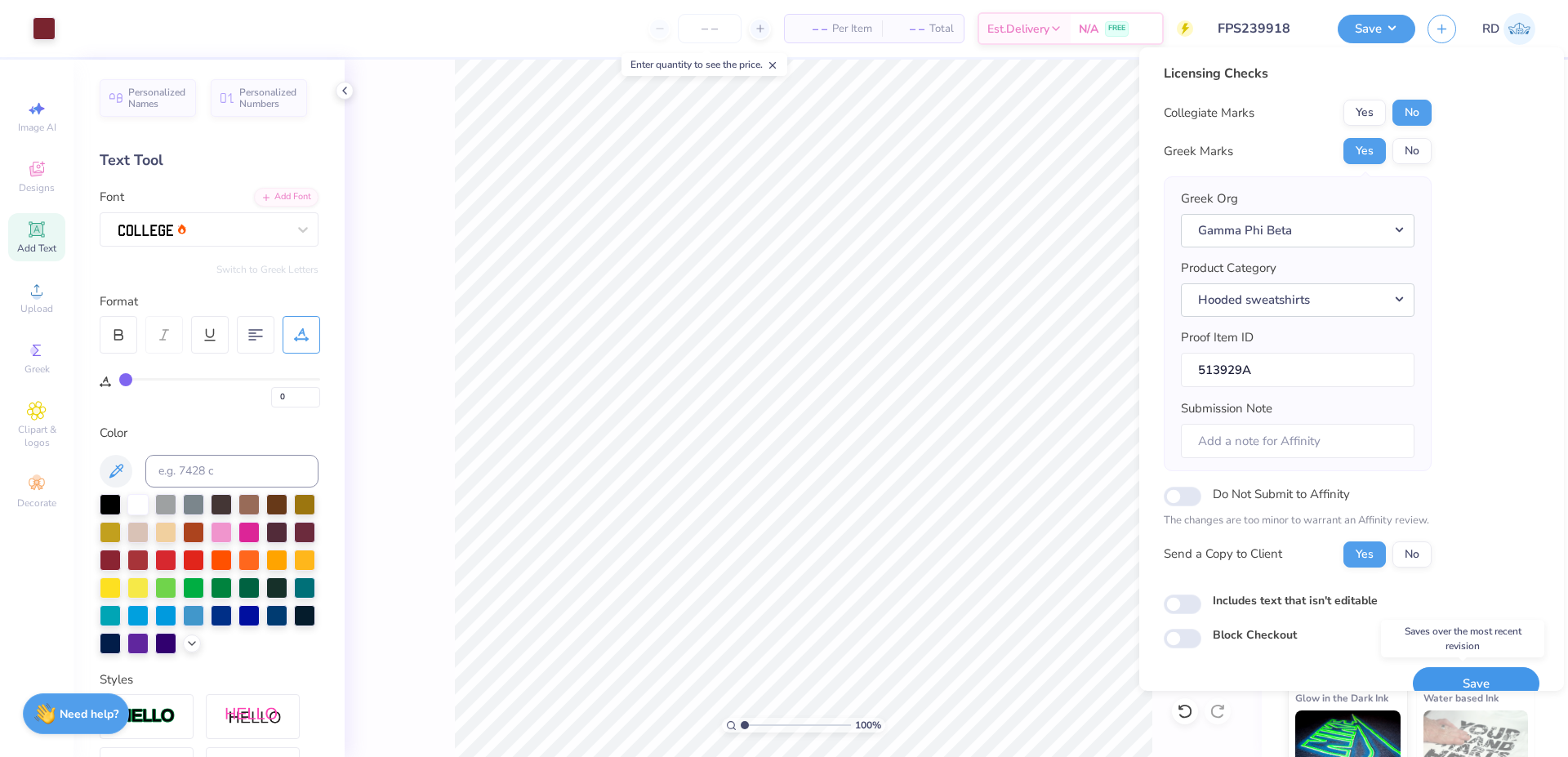
click at [1466, 681] on button "Save" at bounding box center [1476, 683] width 126 height 34
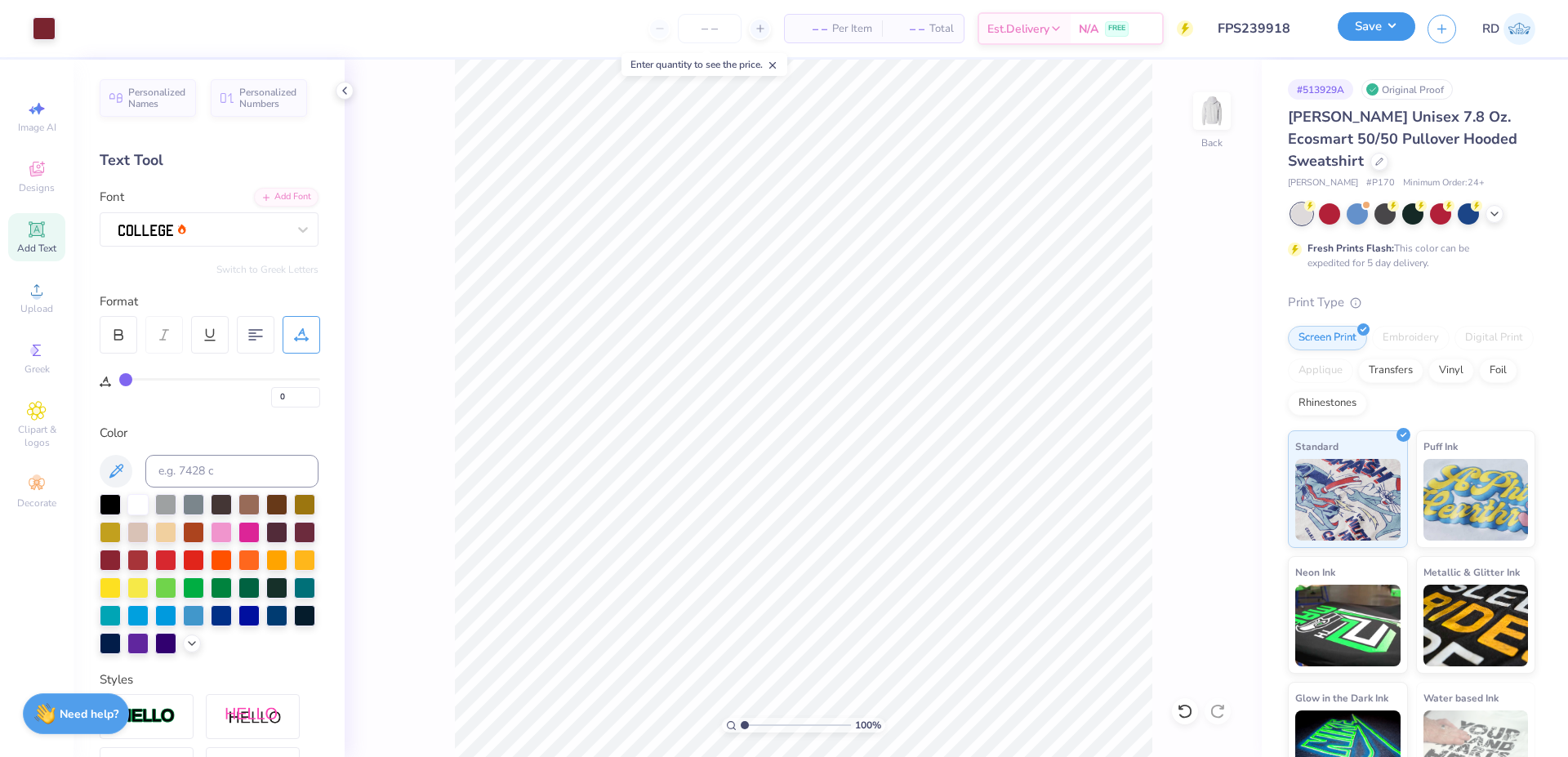
click at [1383, 28] on button "Save" at bounding box center [1377, 26] width 78 height 29
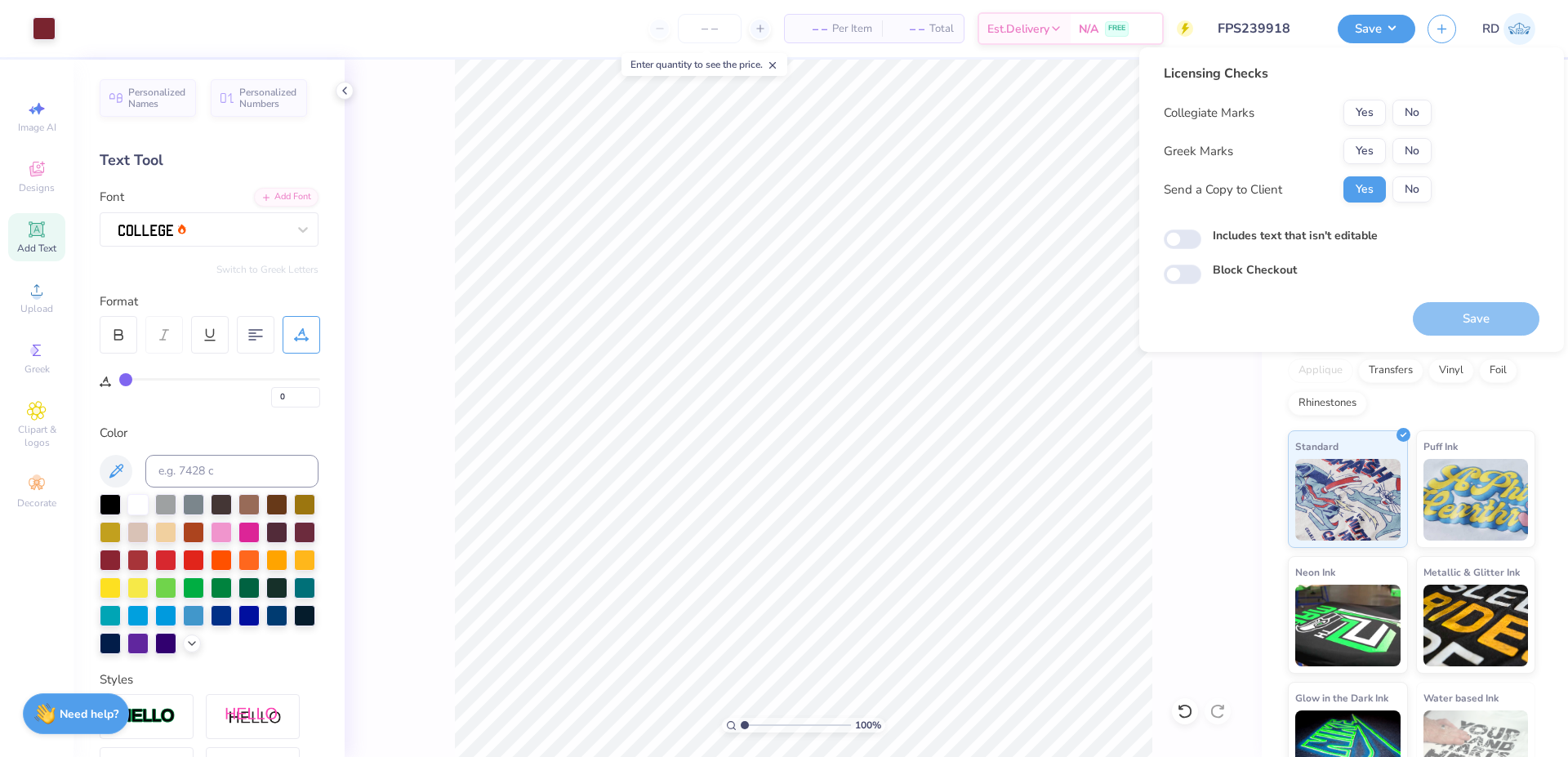
click at [1430, 125] on div "Yes No" at bounding box center [1387, 112] width 88 height 26
drag, startPoint x: 1415, startPoint y: 106, endPoint x: 1384, endPoint y: 134, distance: 41.8
click at [1414, 106] on button "No" at bounding box center [1411, 112] width 39 height 26
click at [1375, 152] on button "Yes" at bounding box center [1364, 151] width 42 height 26
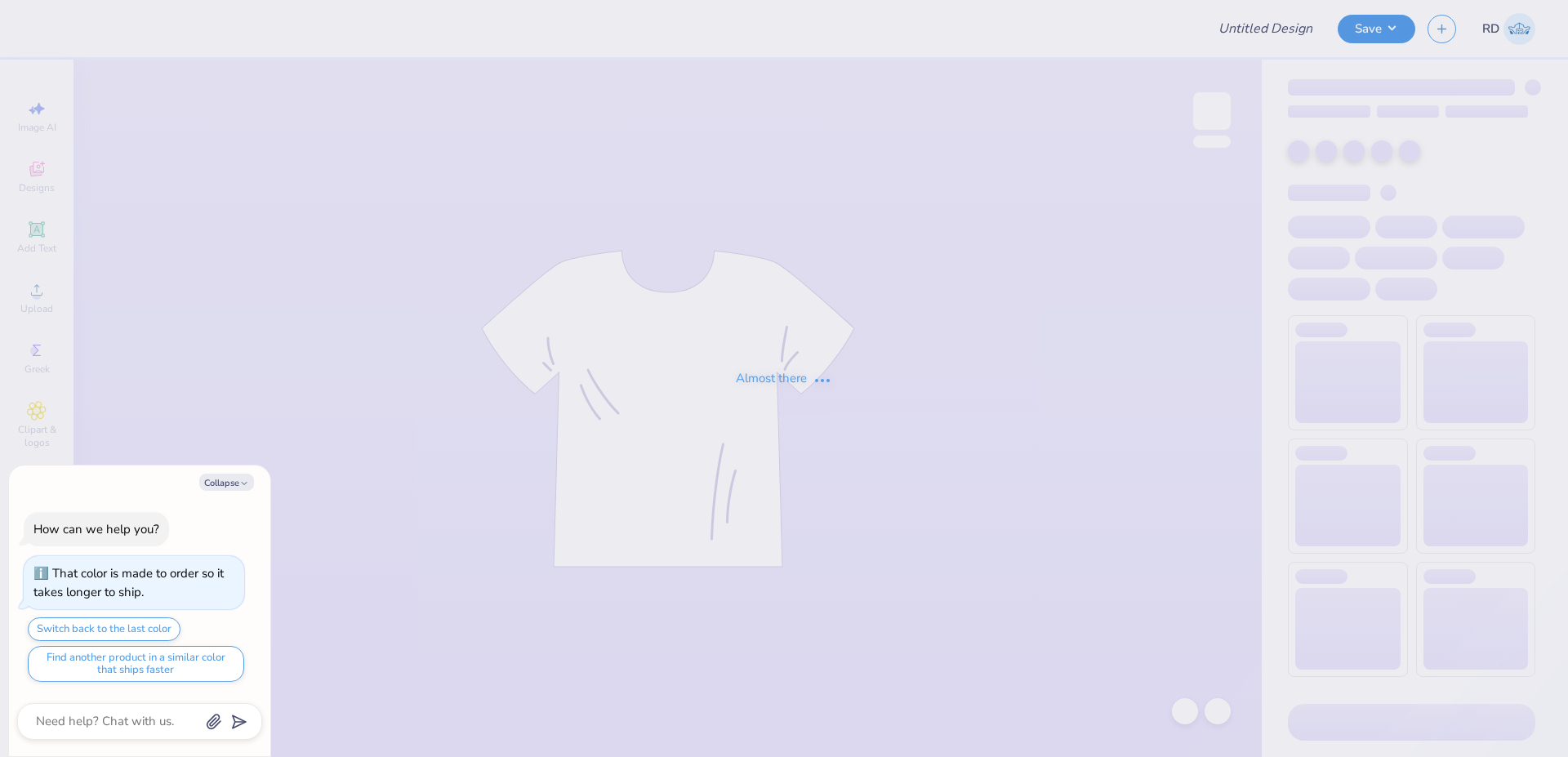
type input "FPS239775"
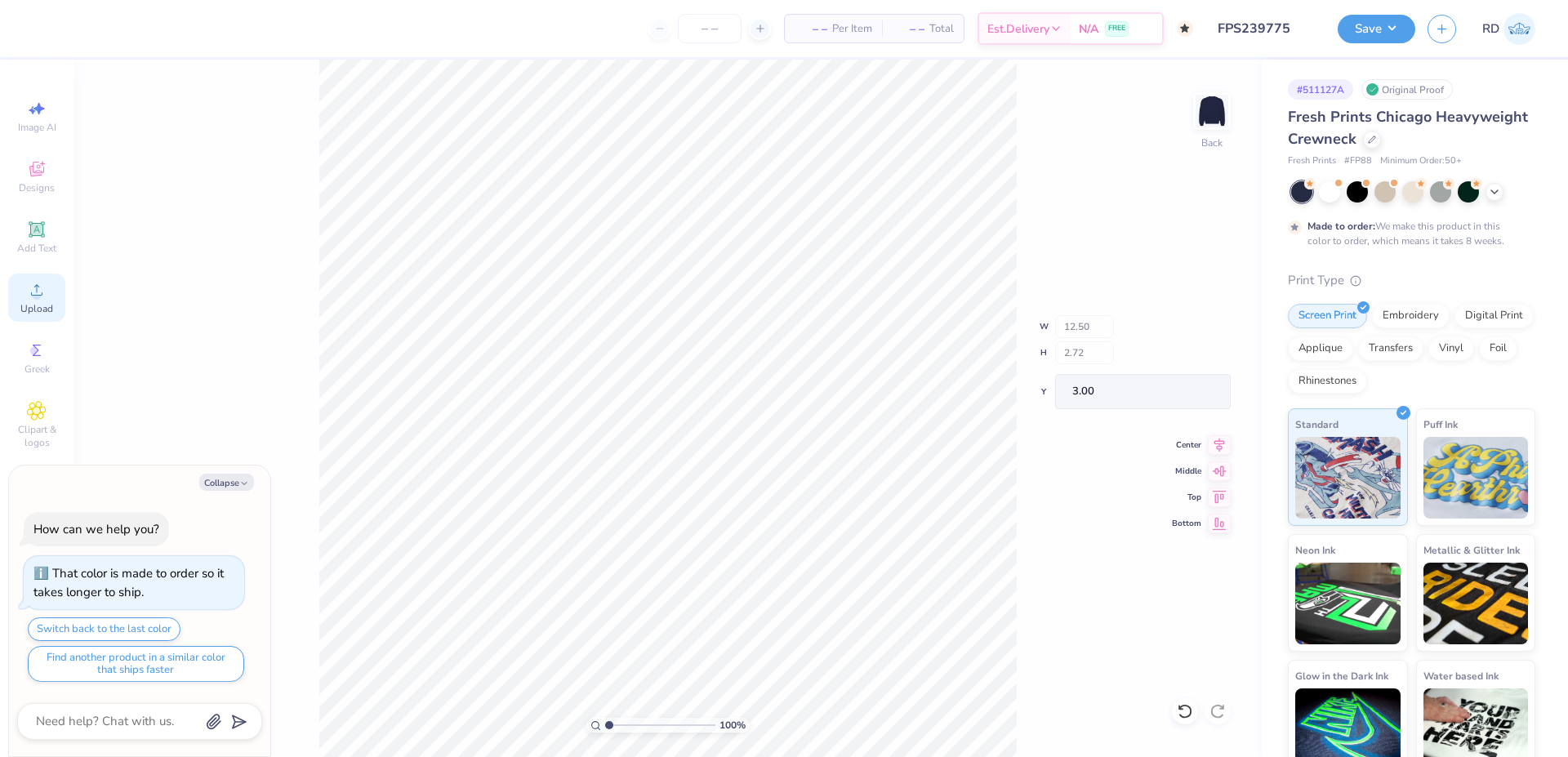
click at [43, 300] on div "Upload" at bounding box center [36, 298] width 57 height 48
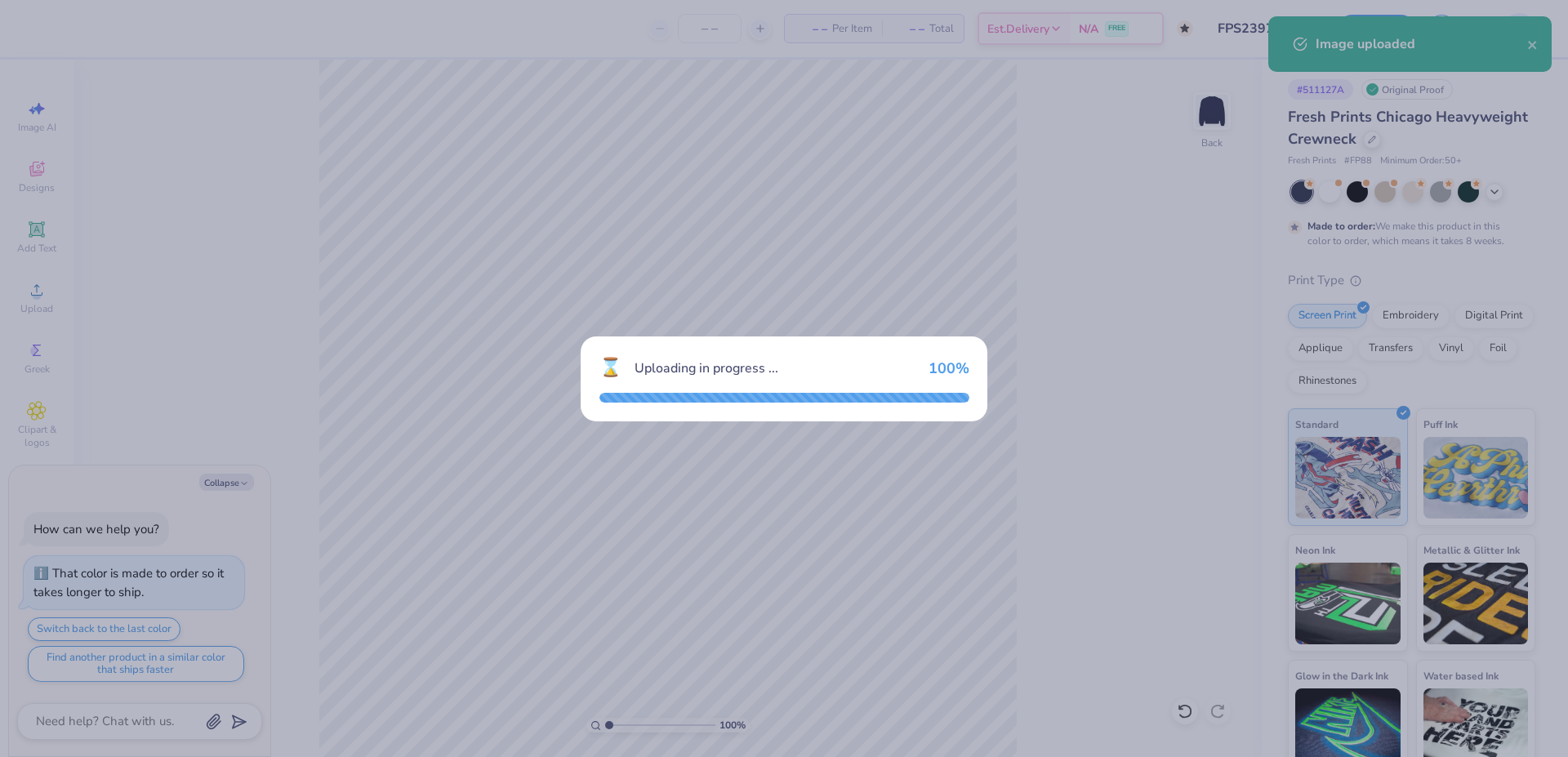
type textarea "x"
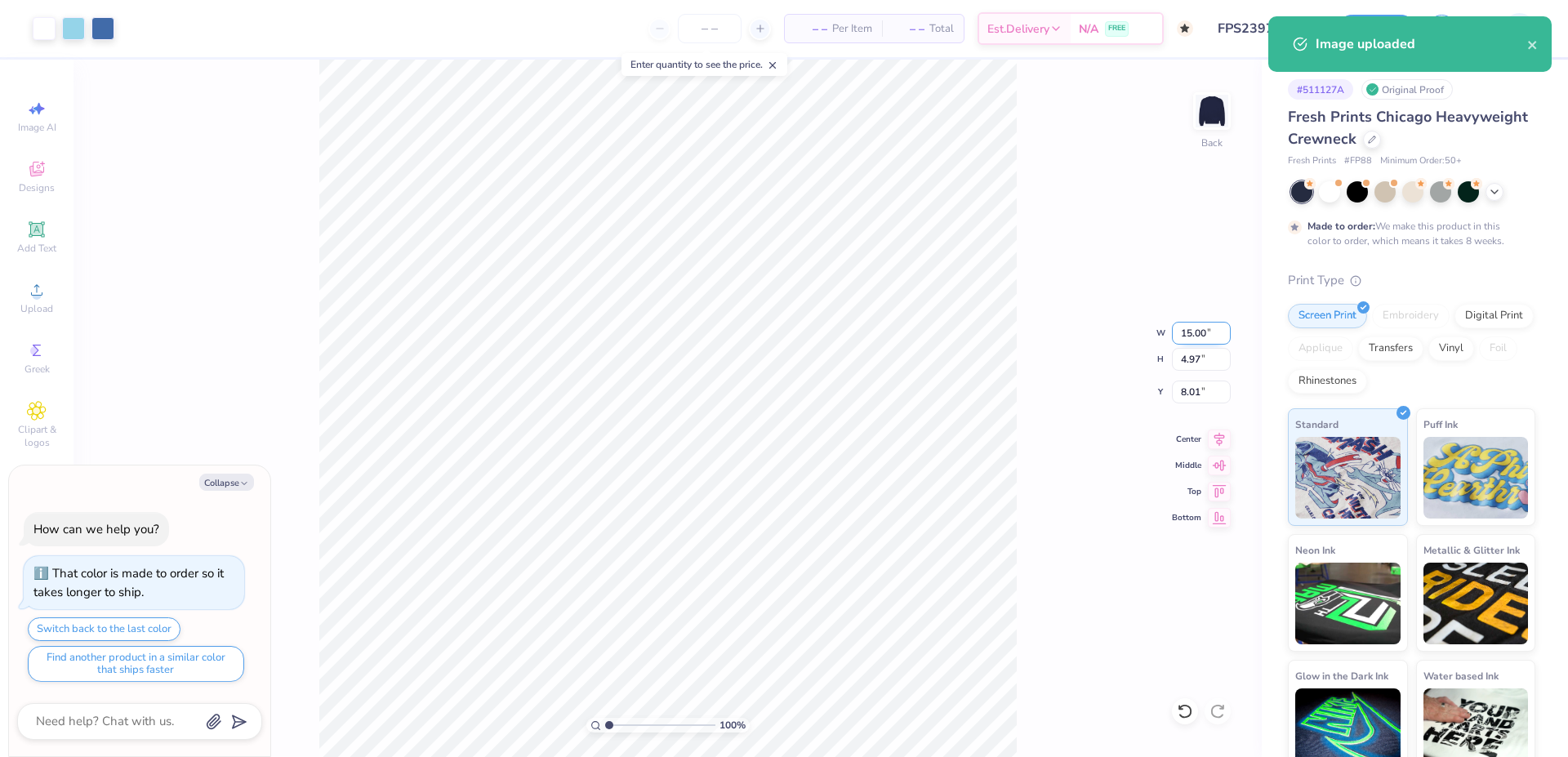
click at [1197, 330] on input "15.00" at bounding box center [1201, 333] width 59 height 22
type input "12"
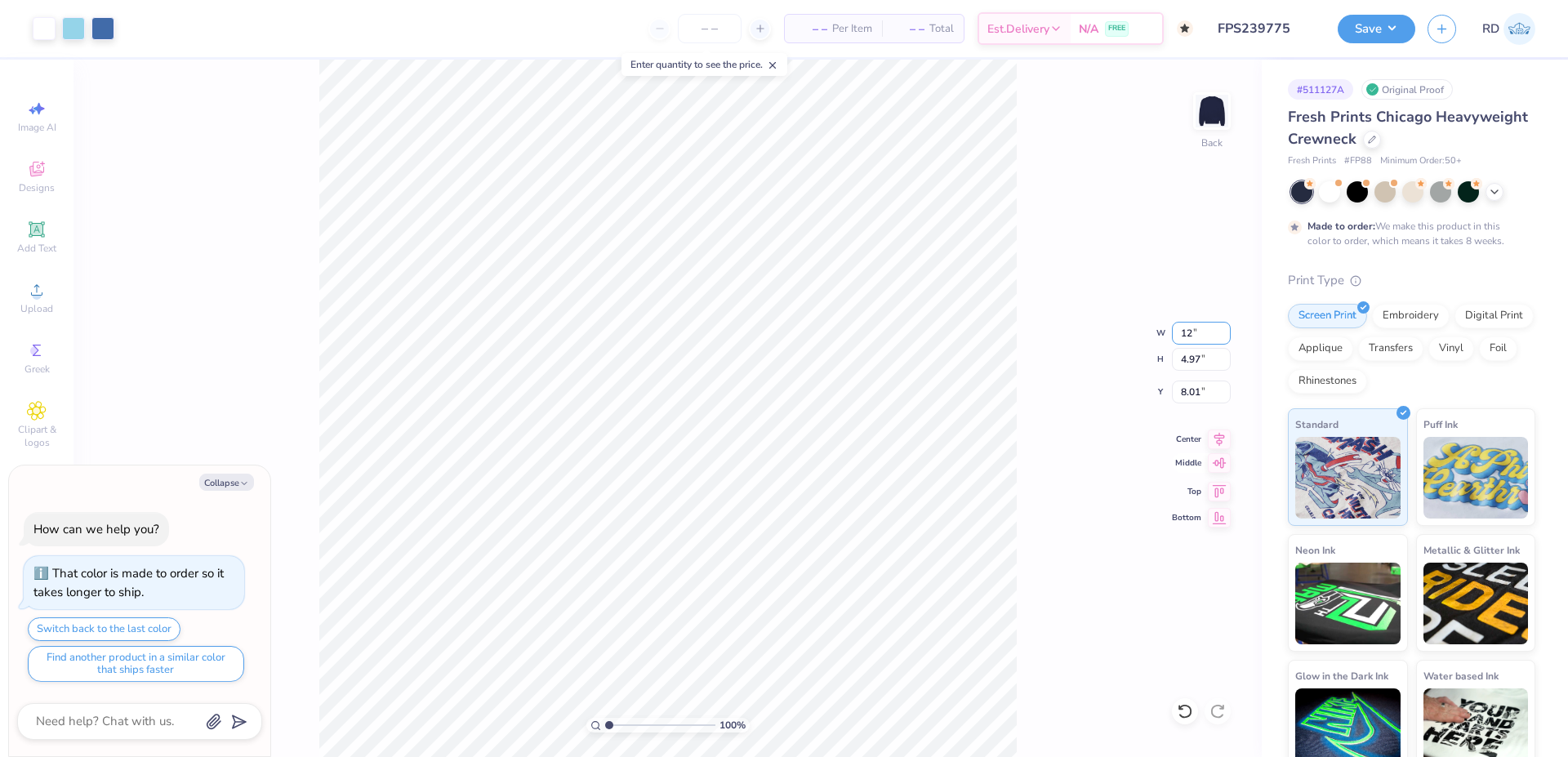
type textarea "x"
type input "12.00"
type input "3.98"
type input "8.51"
click at [1201, 375] on div "100 % Back W 12.00 12.00 " H 3.98 3.98 " Y 8.51 8.51 " Center Middle Top Bottom" at bounding box center [668, 408] width 1188 height 697
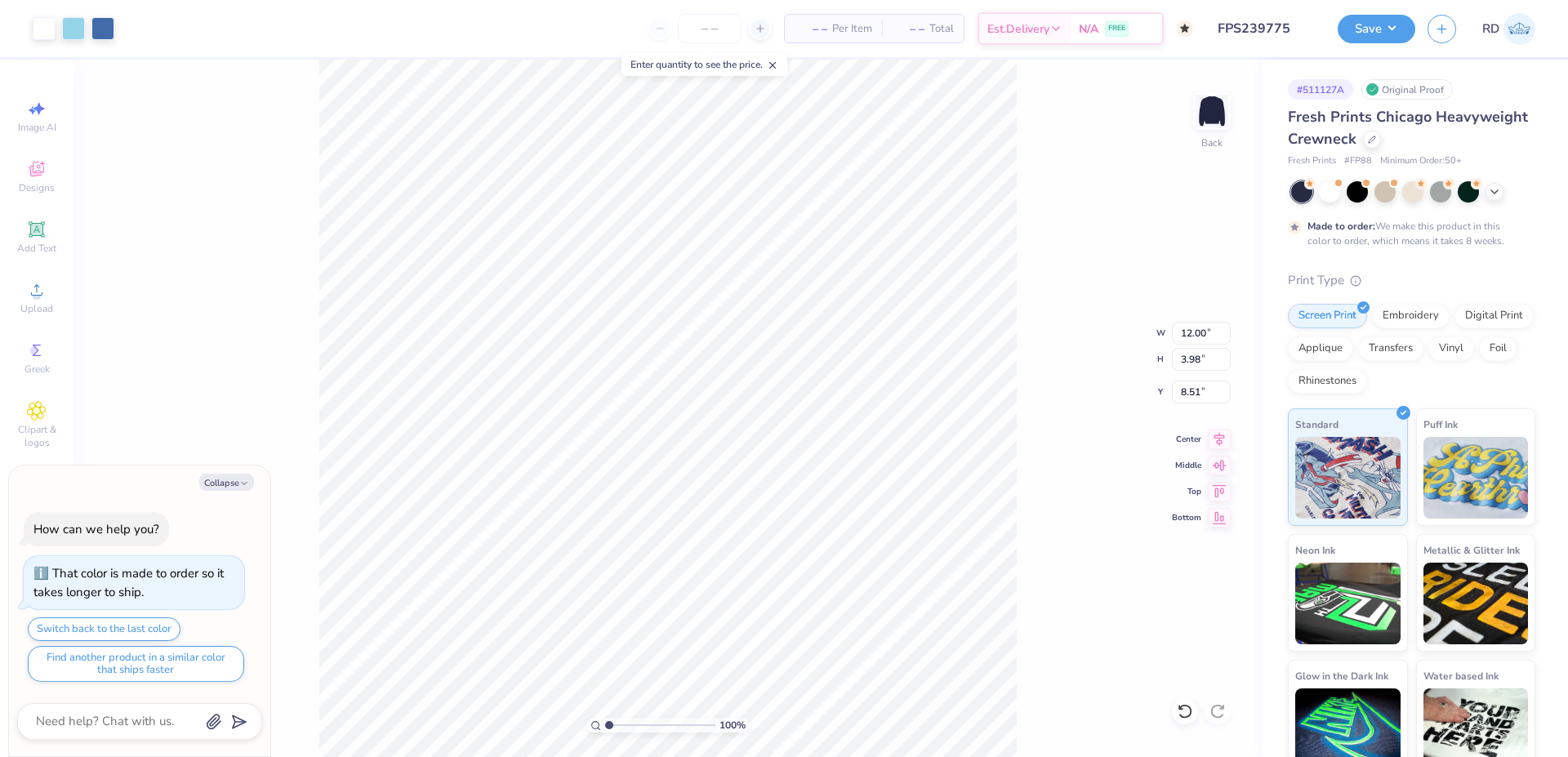
type textarea "x"
click at [1183, 394] on input "8.51" at bounding box center [1201, 392] width 59 height 22
type input "3"
type textarea "x"
type input "3.00"
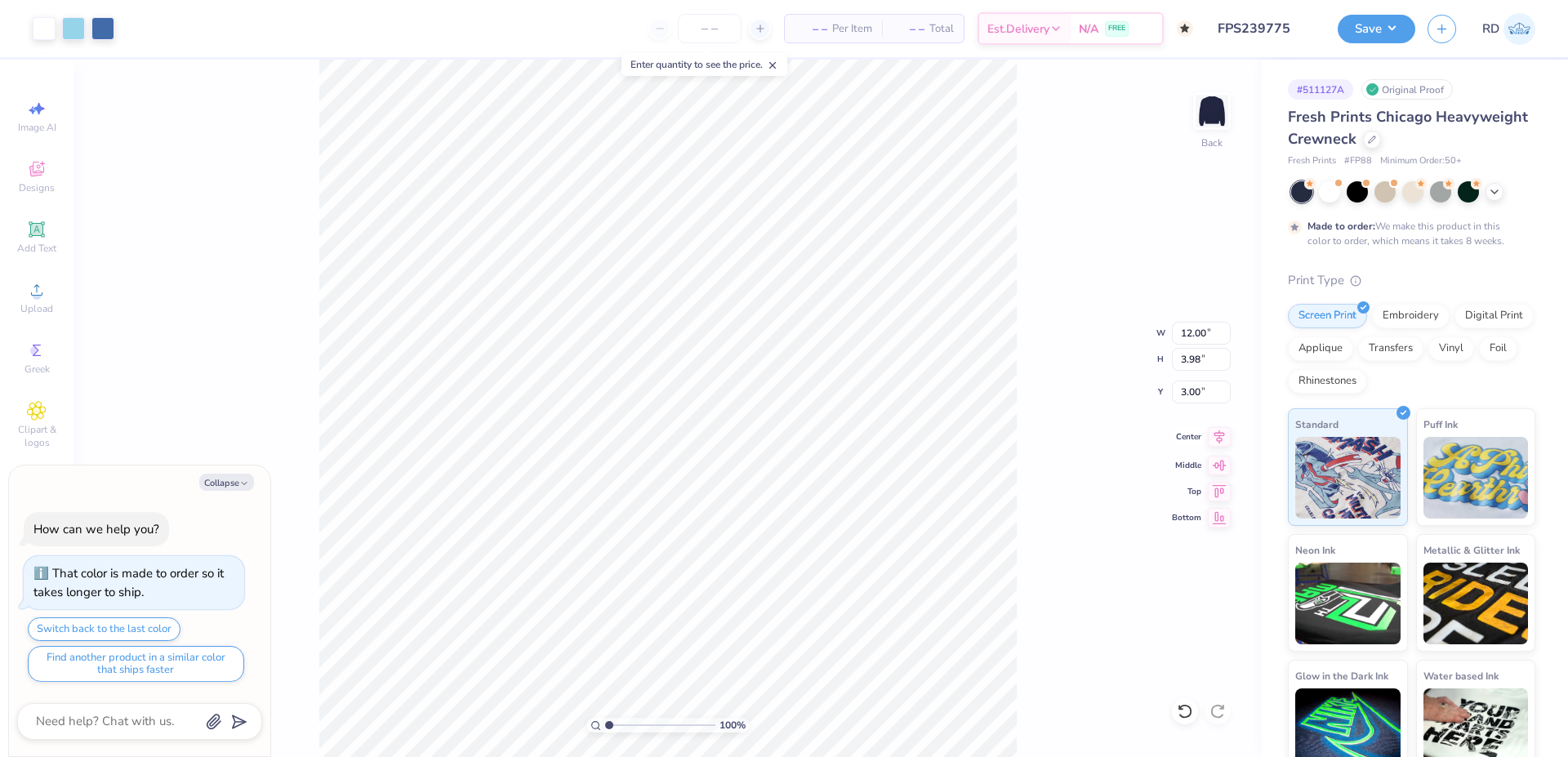
click at [1225, 436] on icon at bounding box center [1219, 437] width 22 height 20
click at [1390, 17] on button "Save" at bounding box center [1377, 26] width 78 height 29
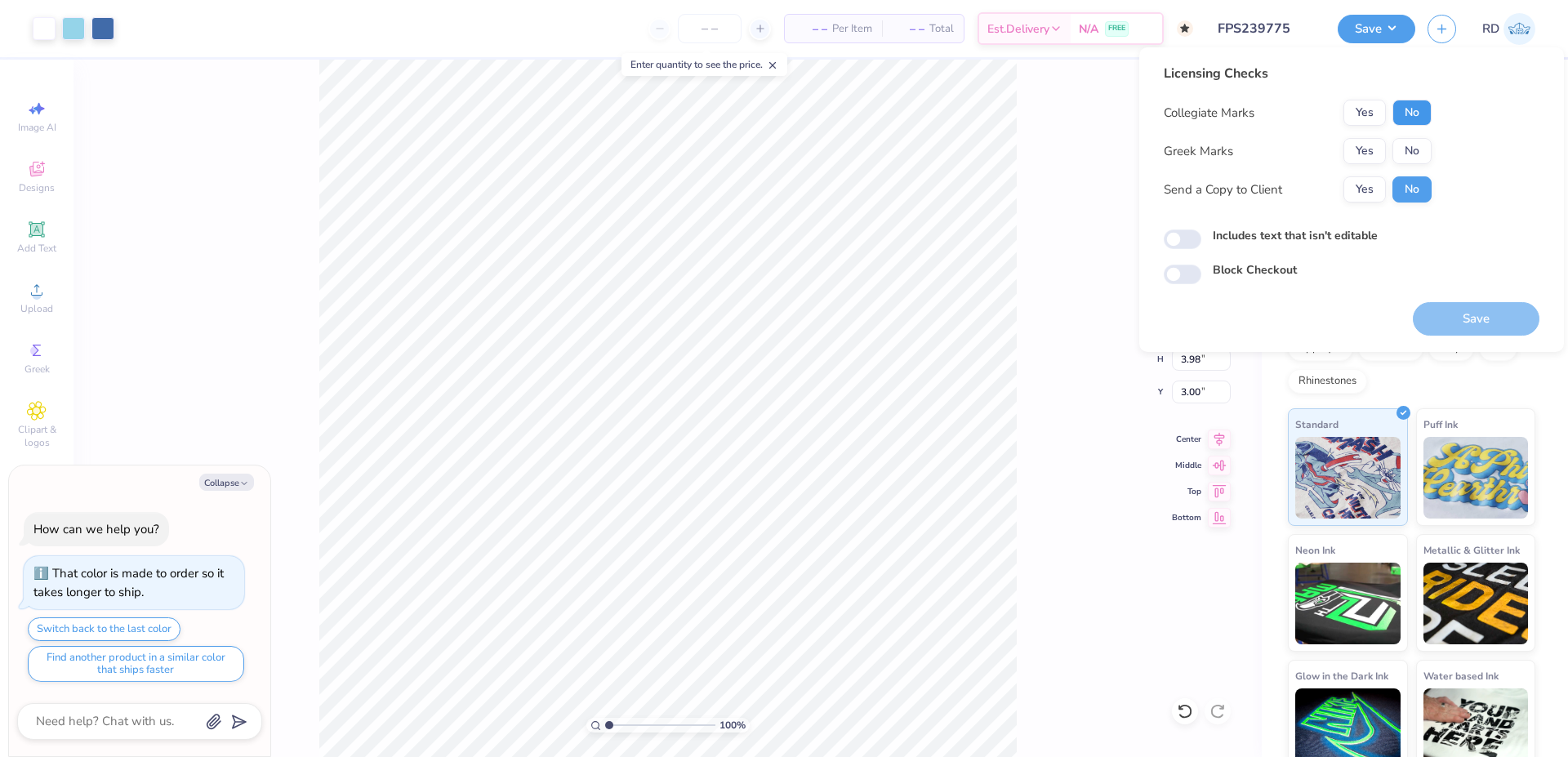
click at [1424, 106] on button "No" at bounding box center [1411, 112] width 39 height 26
click at [1430, 146] on button "No" at bounding box center [1411, 151] width 39 height 26
click at [1489, 318] on button "Save" at bounding box center [1476, 318] width 126 height 34
type textarea "x"
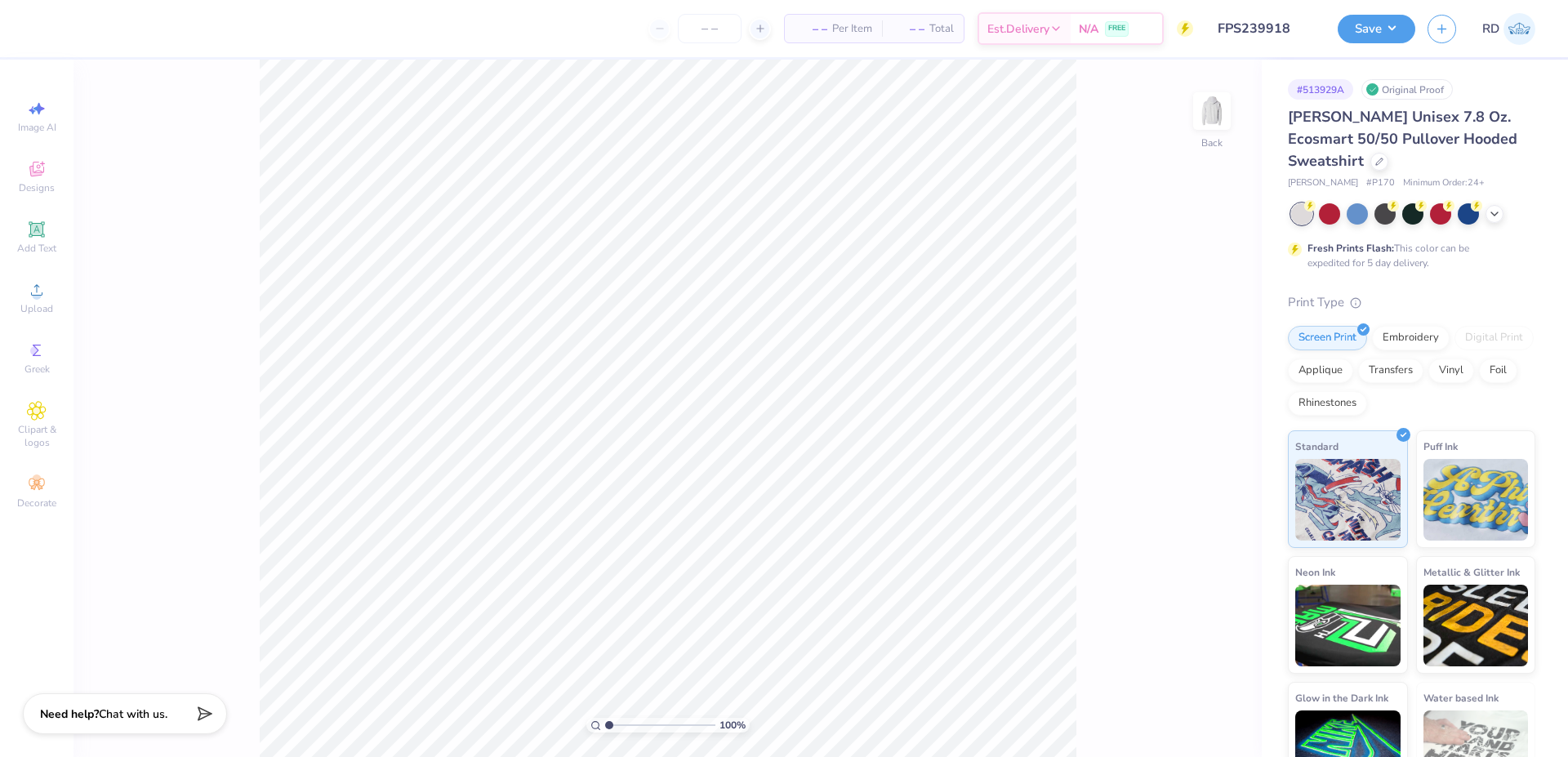
type input "FPS239918"
